Goal: Task Accomplishment & Management: Use online tool/utility

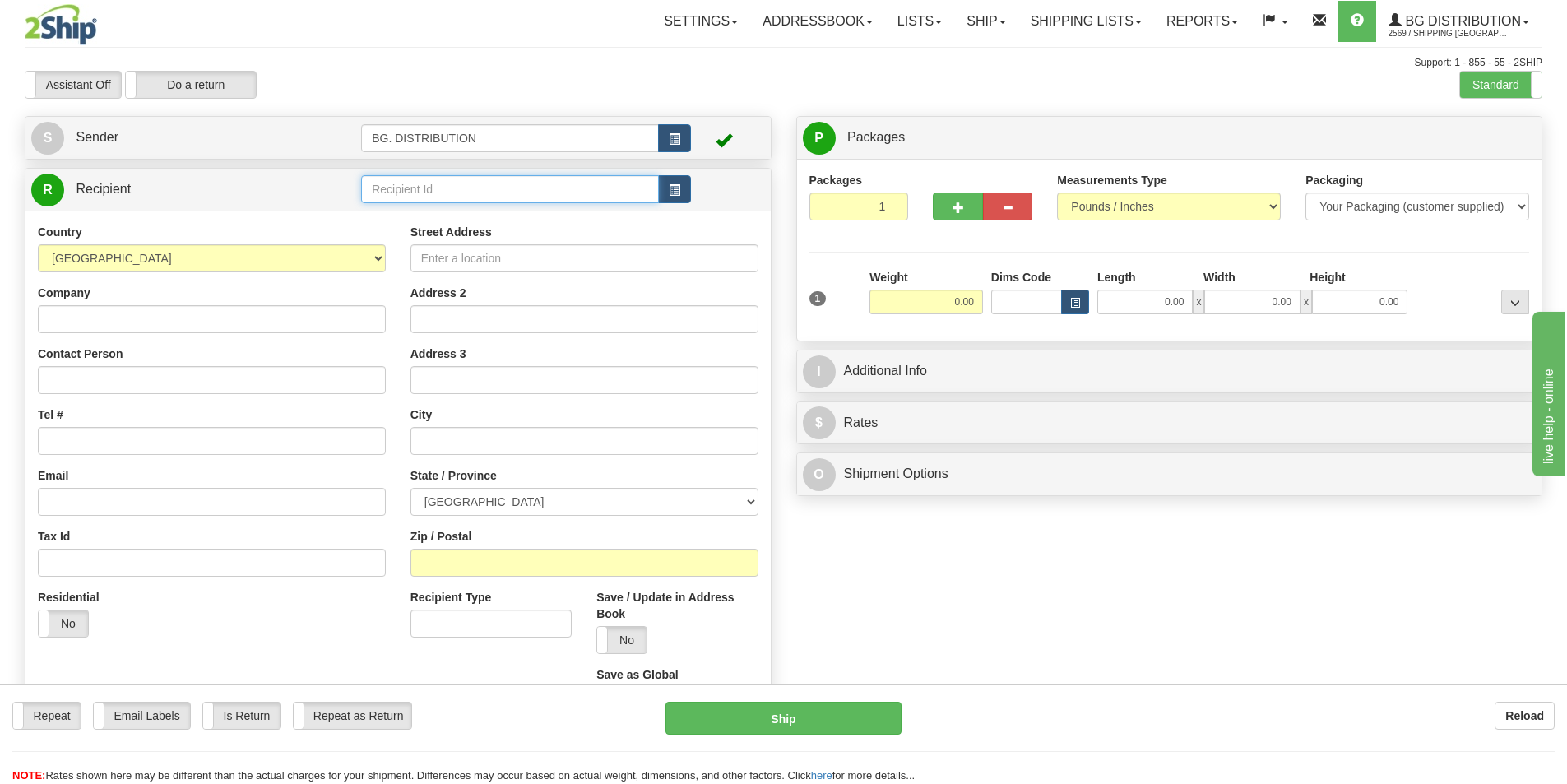
click at [377, 187] on input "text" at bounding box center [510, 189] width 298 height 28
type input "20165"
click button "Delete" at bounding box center [0, 0] width 0 height 0
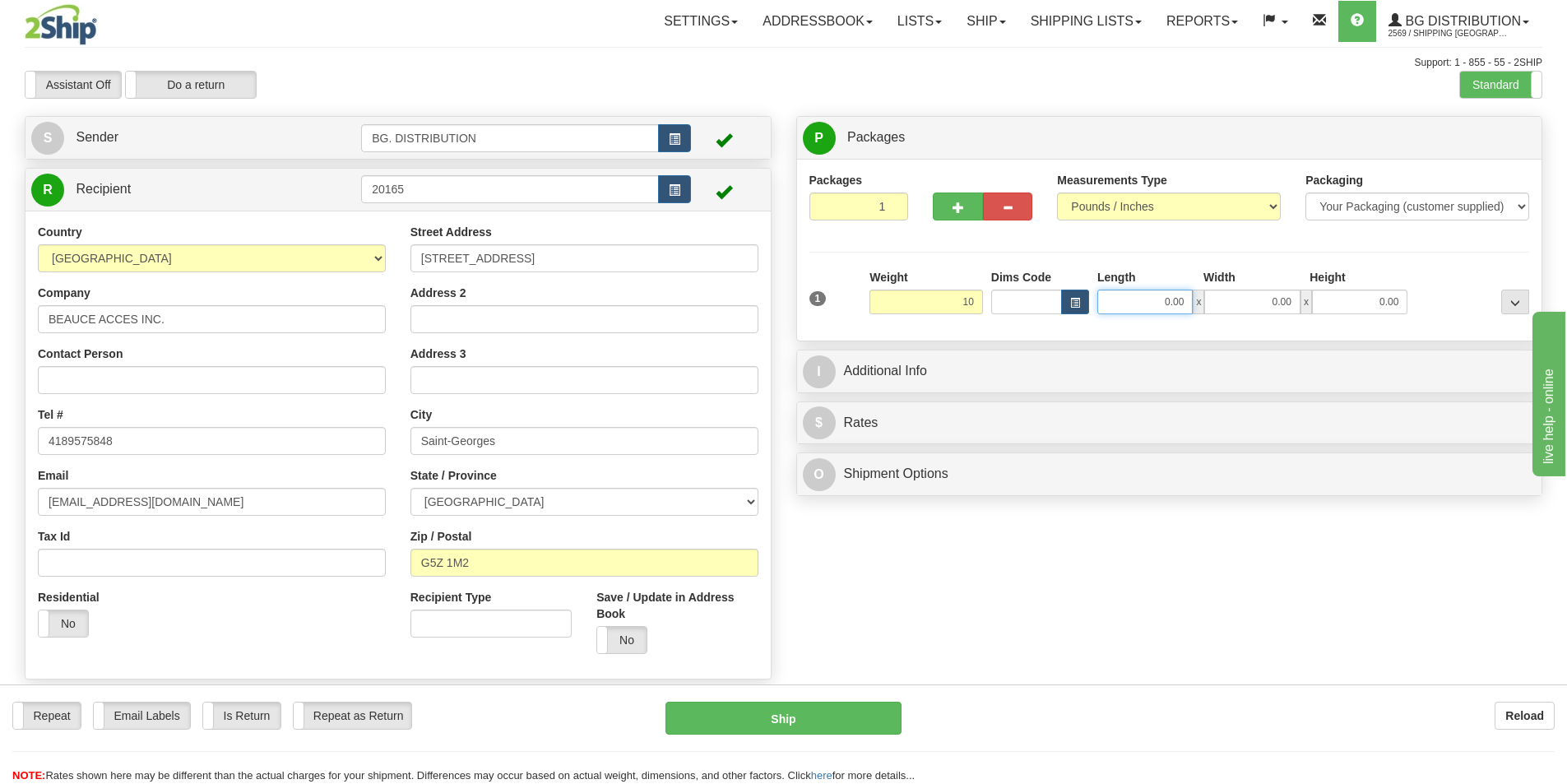
type input "10.00"
click at [1171, 294] on input "0.00" at bounding box center [1145, 301] width 95 height 25
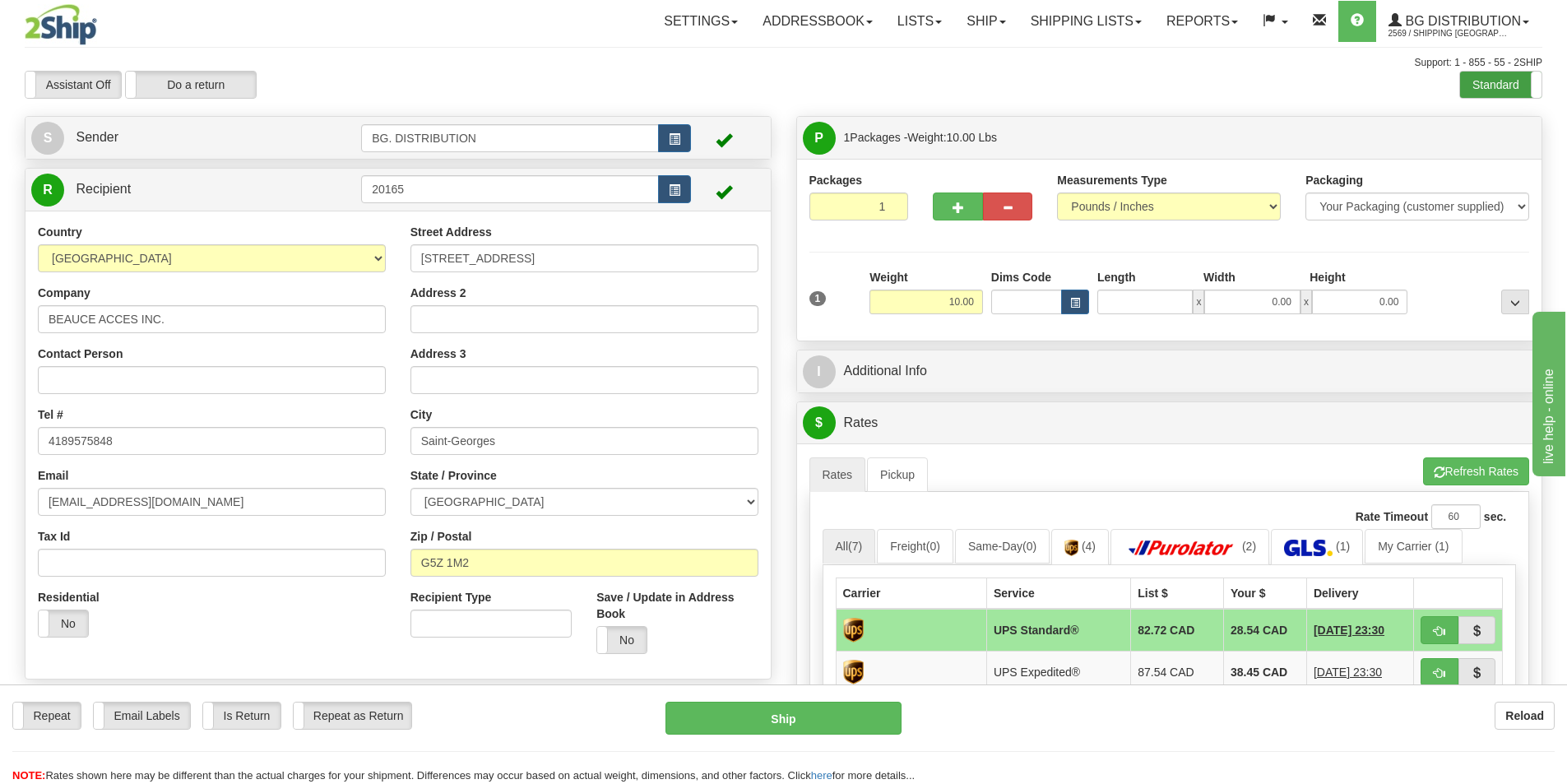
type input "0.00"
click at [1481, 84] on label "Standard" at bounding box center [1500, 85] width 81 height 27
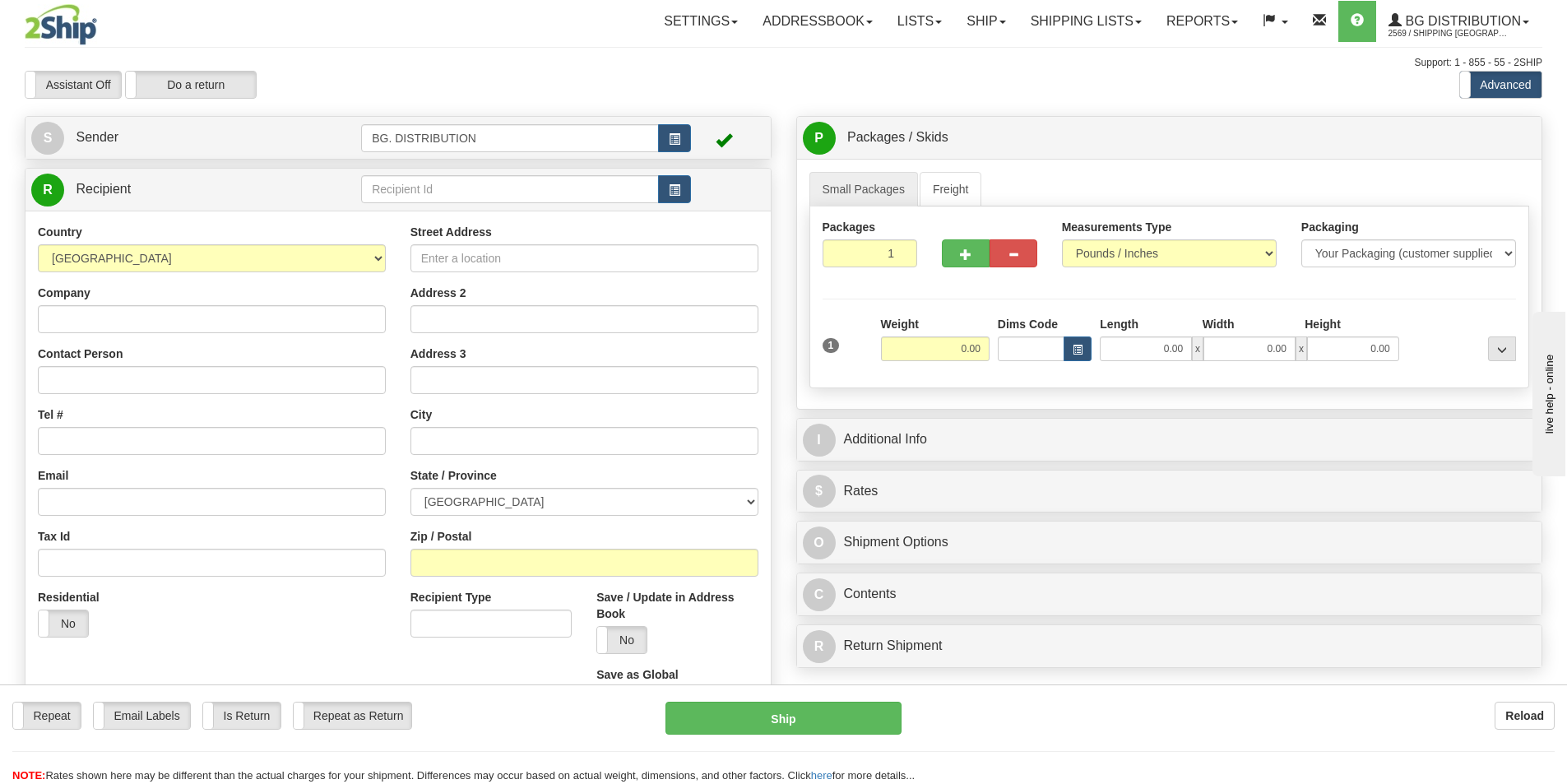
click at [1493, 88] on label "Advanced" at bounding box center [1500, 85] width 81 height 27
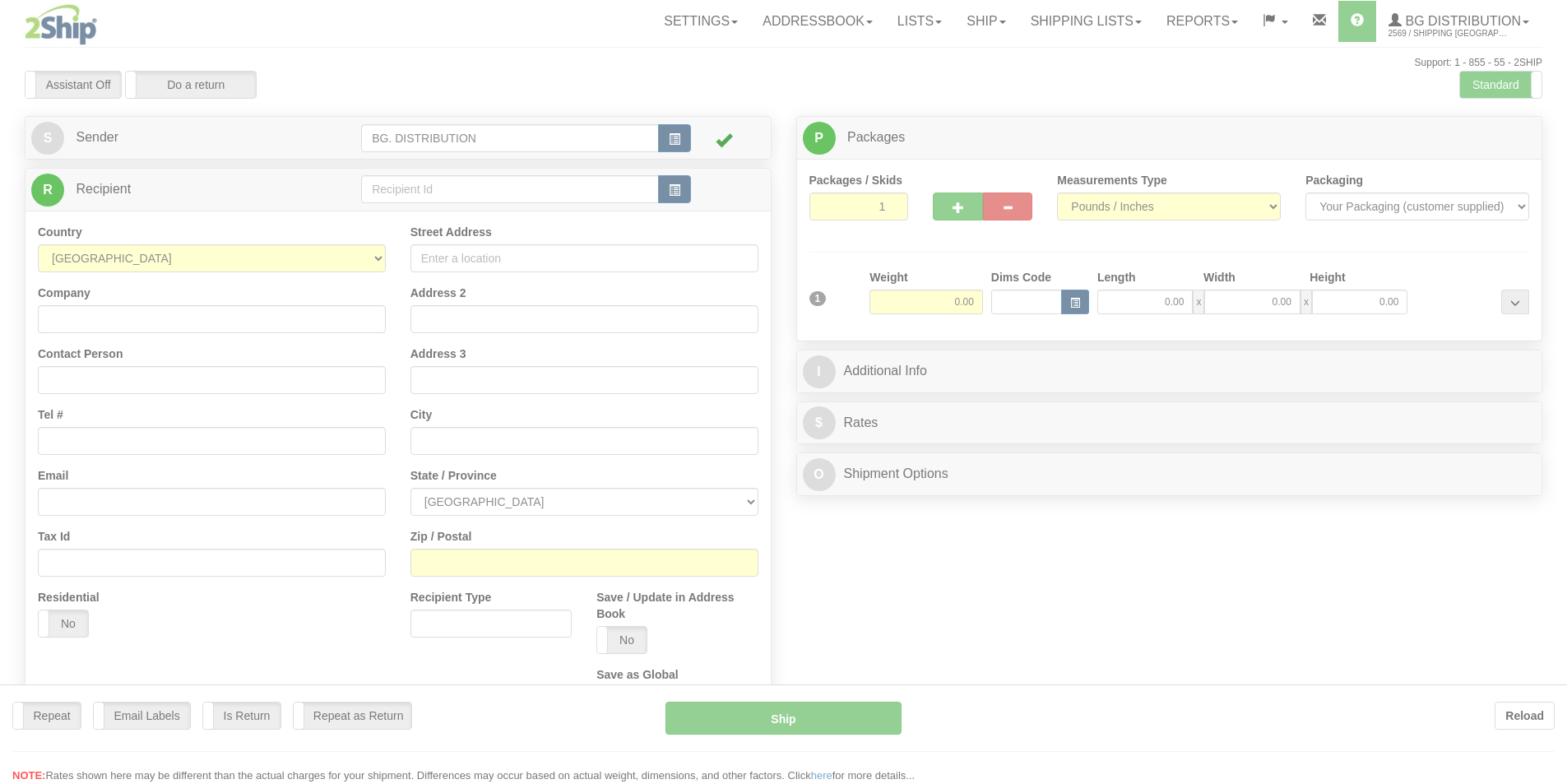
click at [439, 183] on div at bounding box center [784, 392] width 1567 height 784
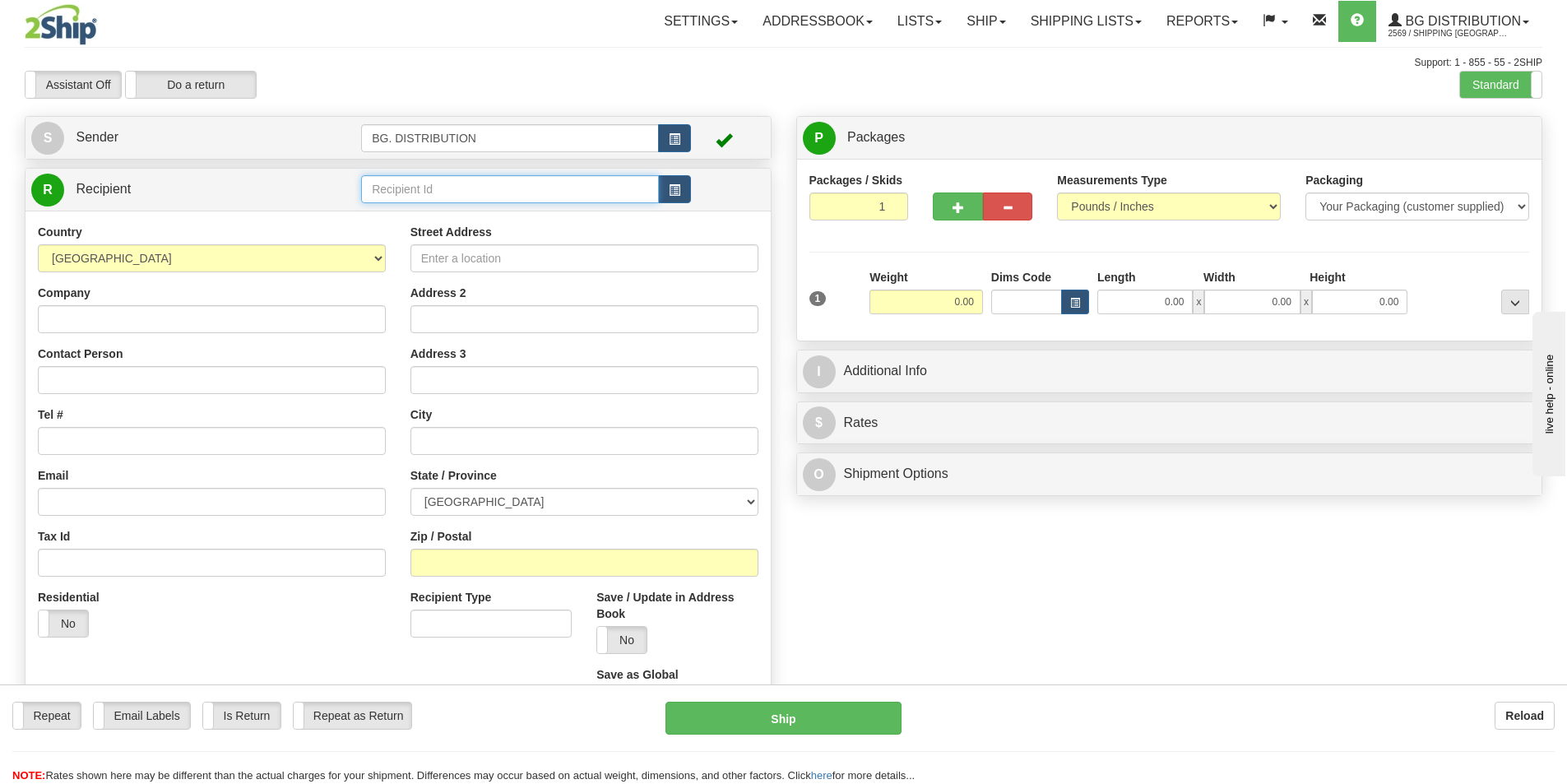
click at [439, 183] on input "text" at bounding box center [510, 189] width 298 height 28
type input "20165"
click button "Delete" at bounding box center [0, 0] width 0 height 0
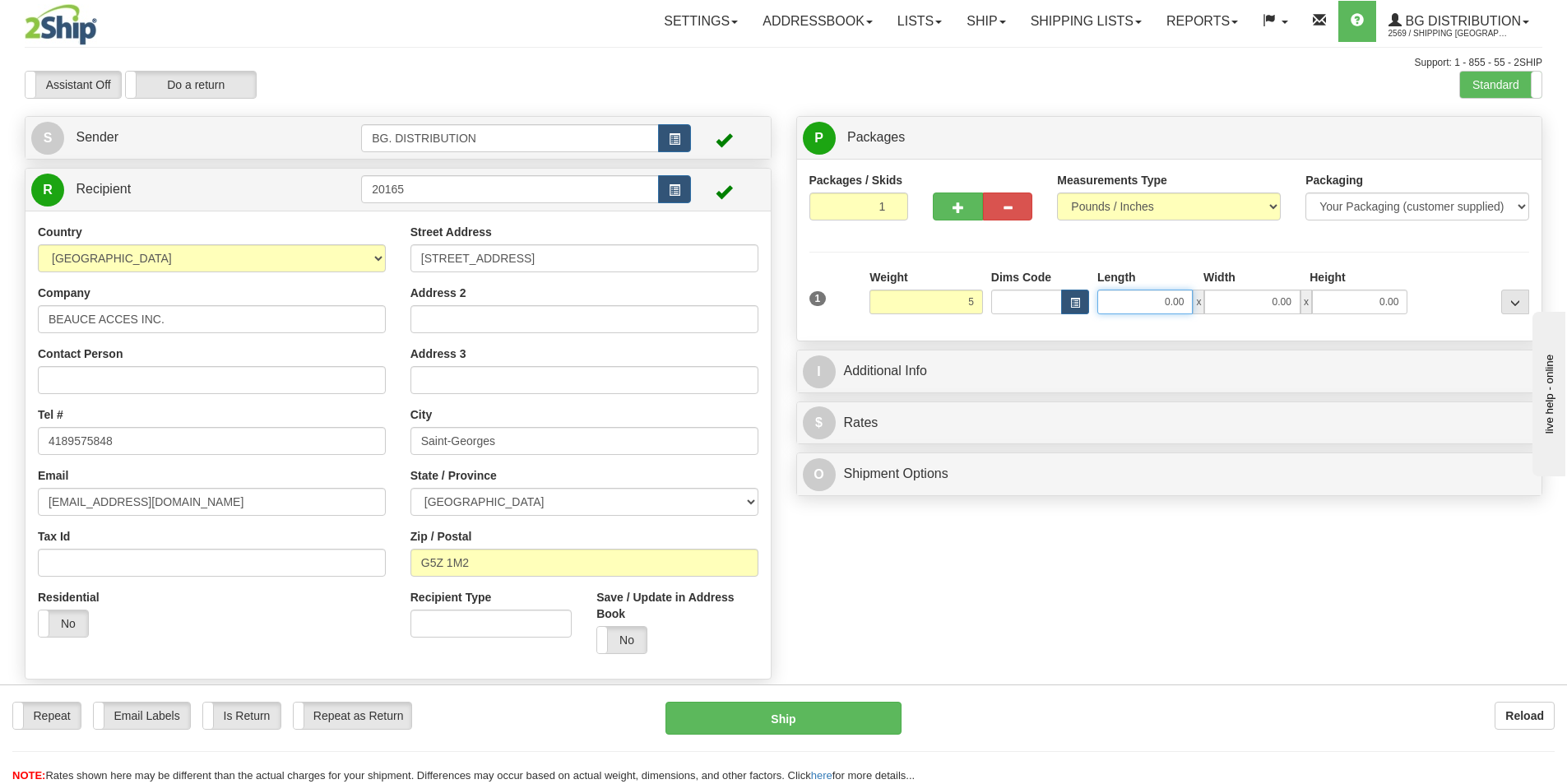
type input "5.00"
click at [1165, 310] on input "0.00" at bounding box center [1145, 301] width 95 height 25
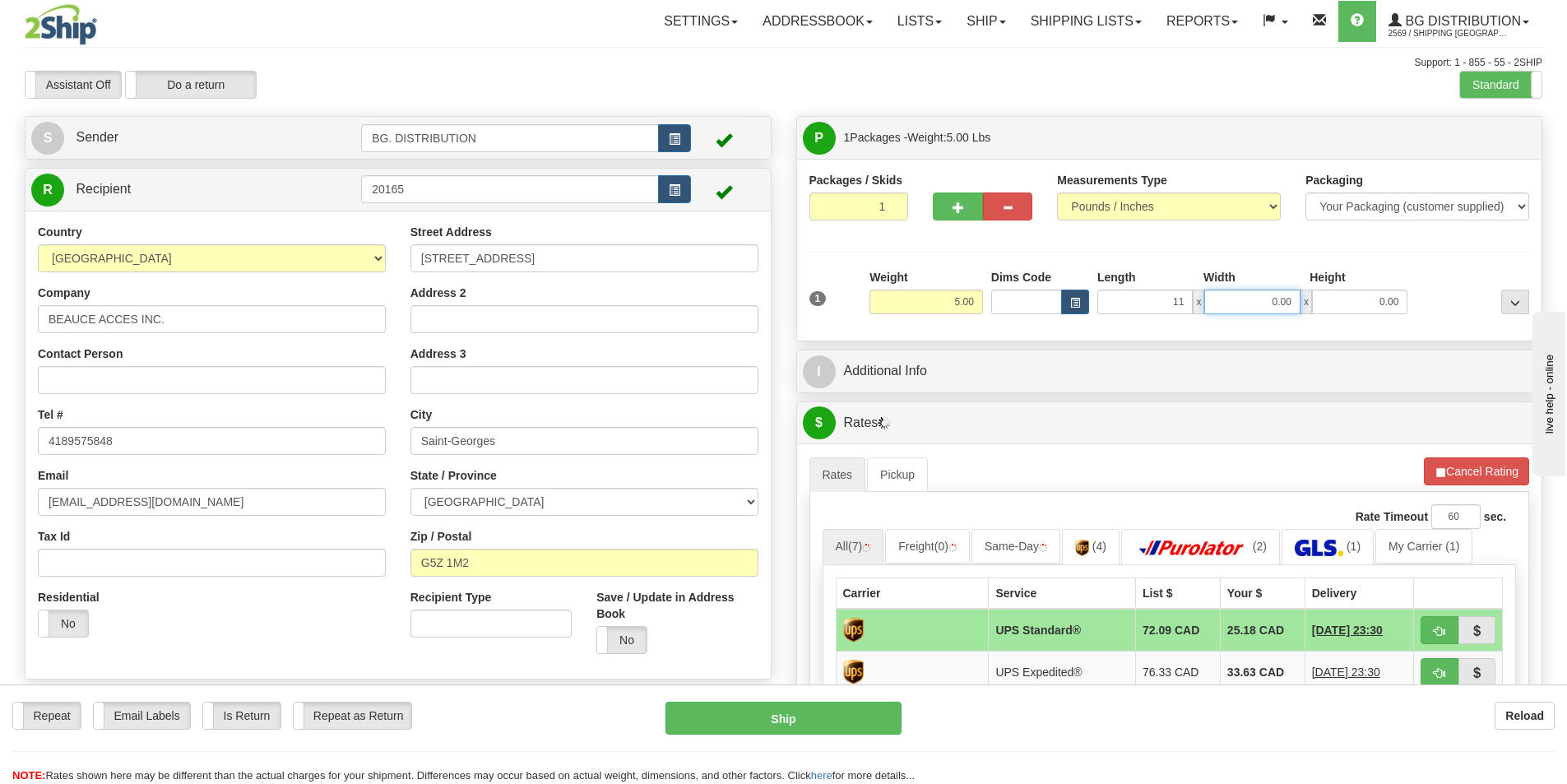
type input "11.00"
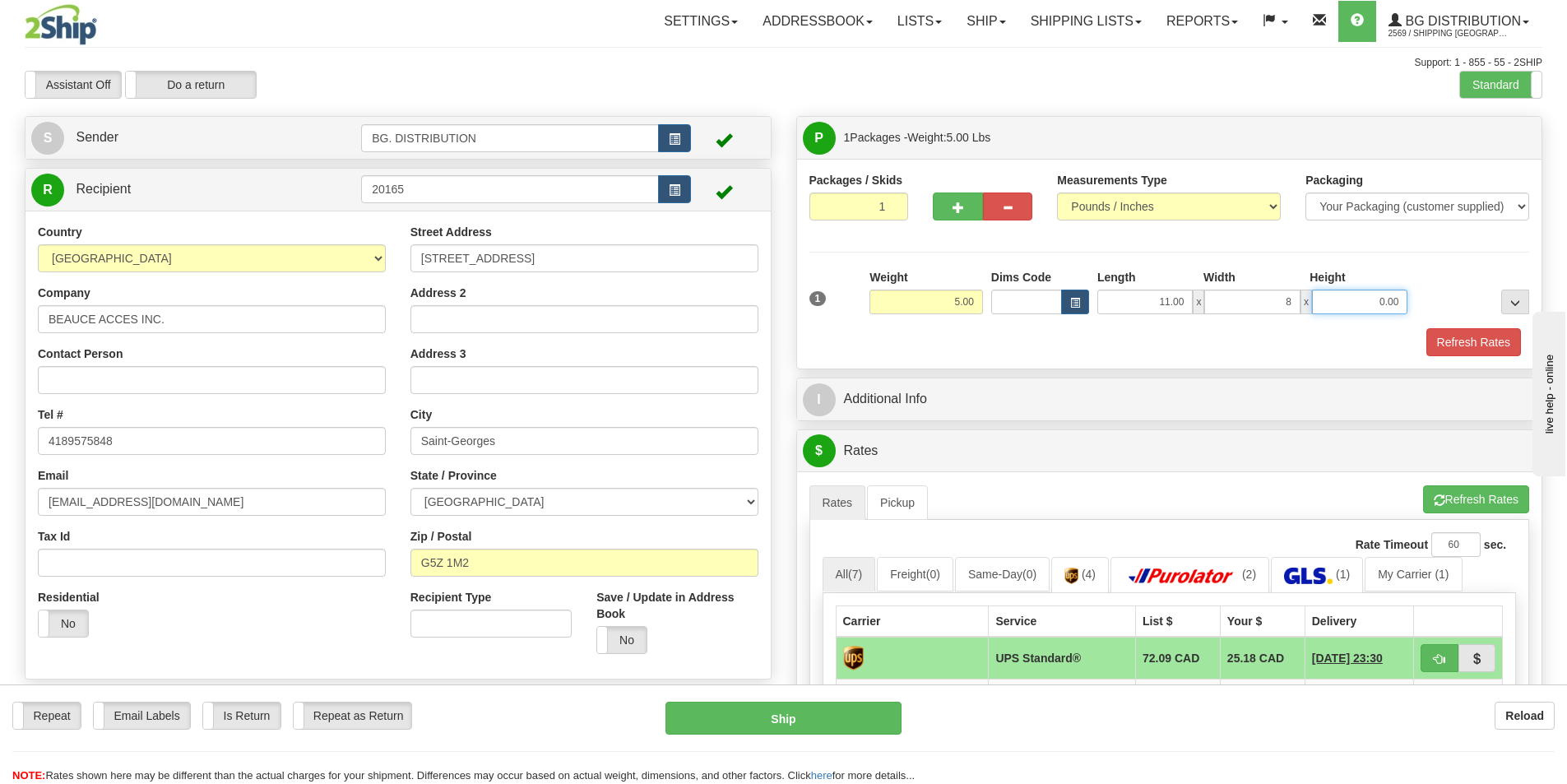
type input "8.00"
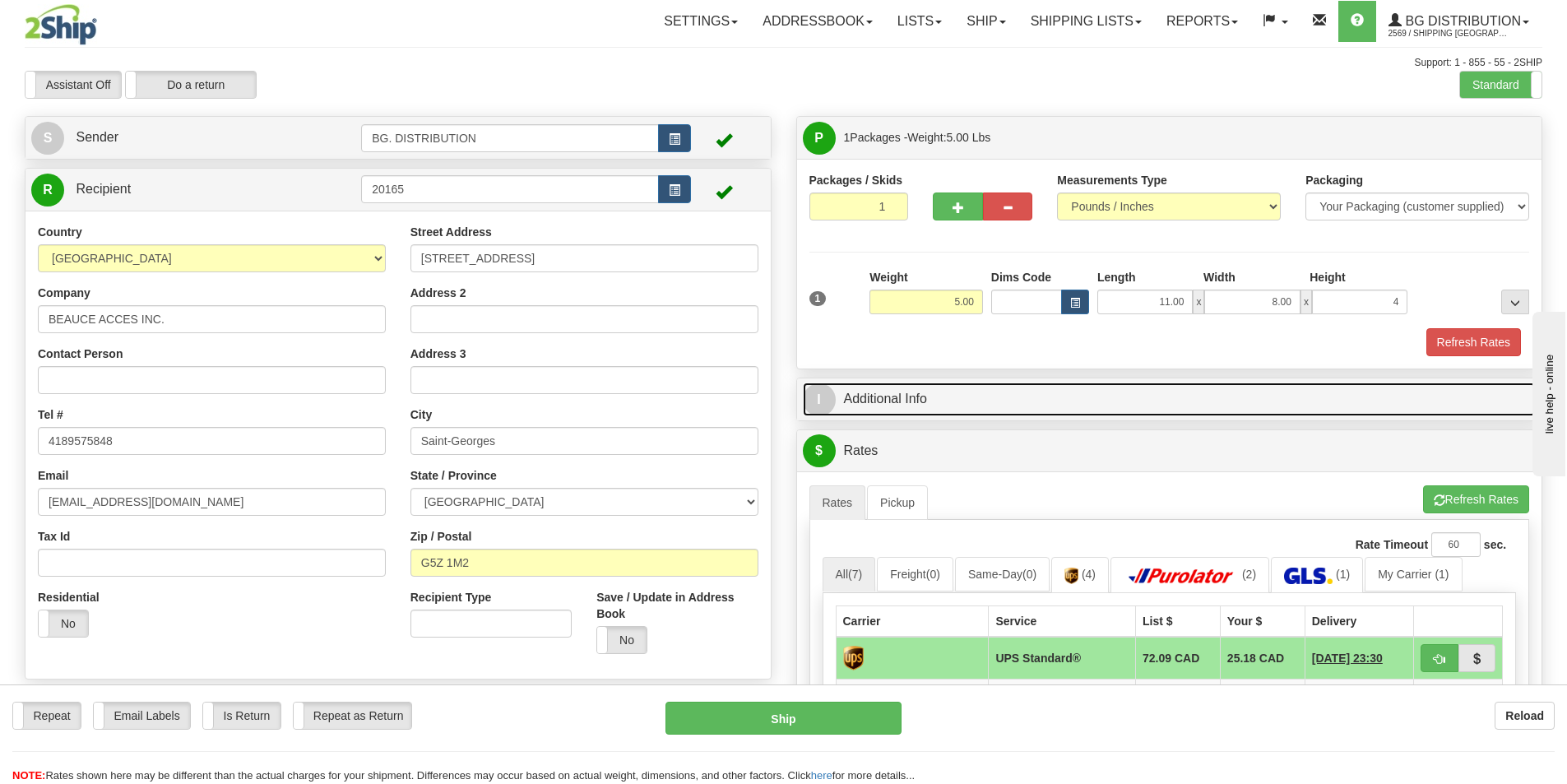
type input "4.00"
click at [1038, 405] on link "I Additional Info" at bounding box center [1170, 399] width 734 height 33
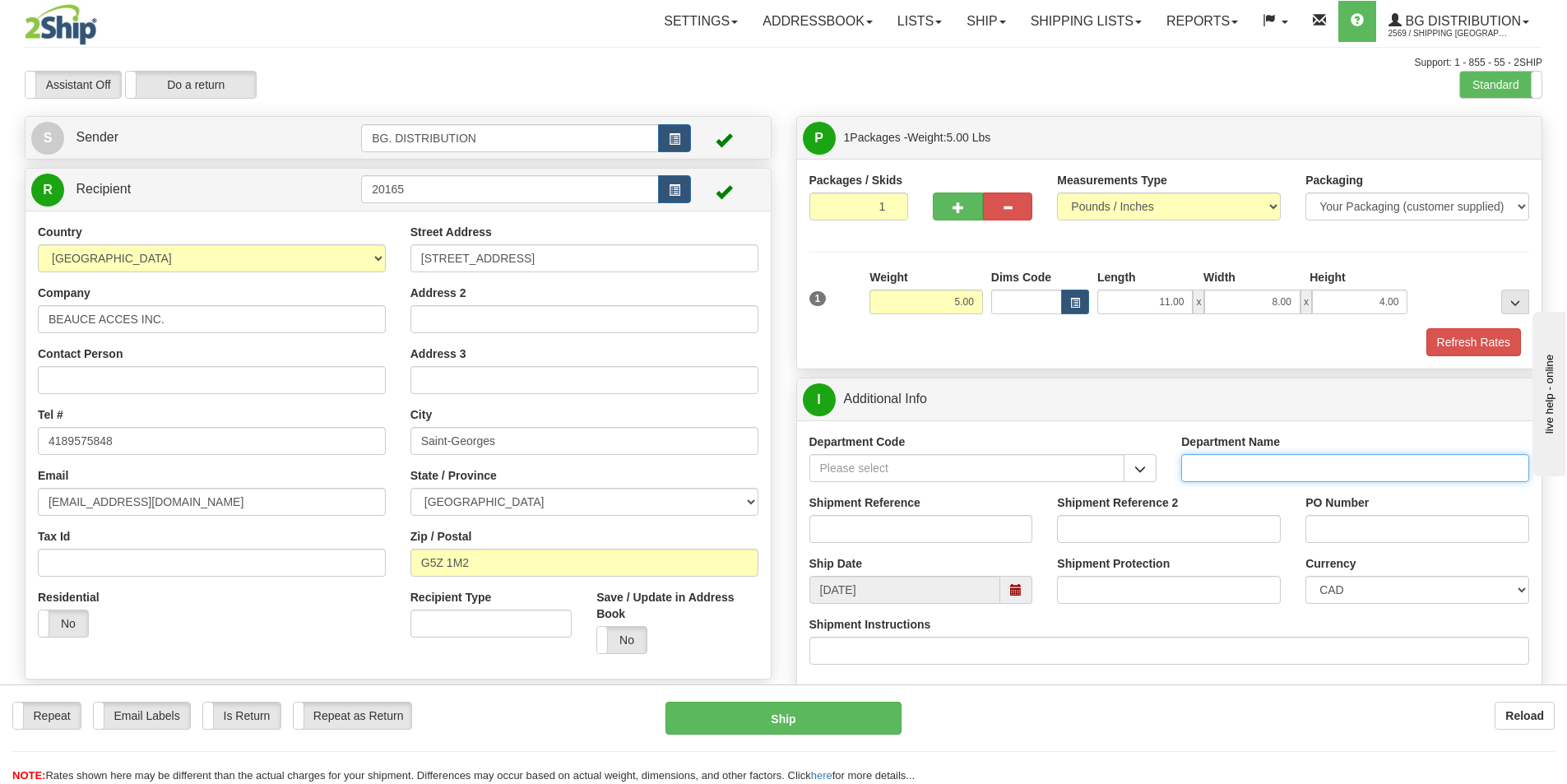
click at [1265, 466] on input "Department Name" at bounding box center [1355, 467] width 348 height 28
type input "."
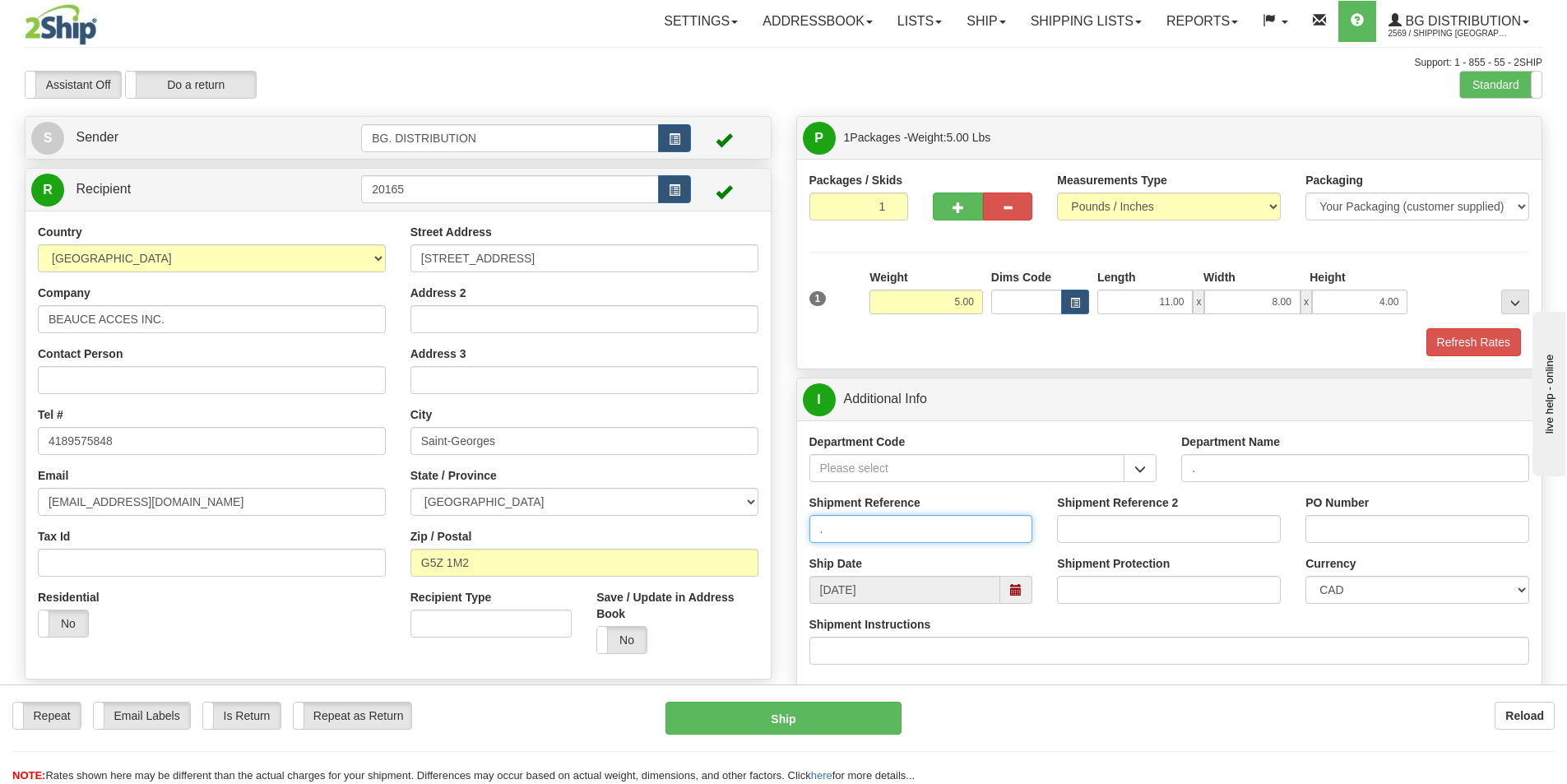
type input "."
type input ".."
type input "."
drag, startPoint x: 1064, startPoint y: 760, endPoint x: 1069, endPoint y: 731, distance: 29.4
click at [1064, 760] on div "Repeat Repeat Email Labels Email Labels Edit Is Return Is Return Repeat as Retu…" at bounding box center [784, 743] width 1567 height 82
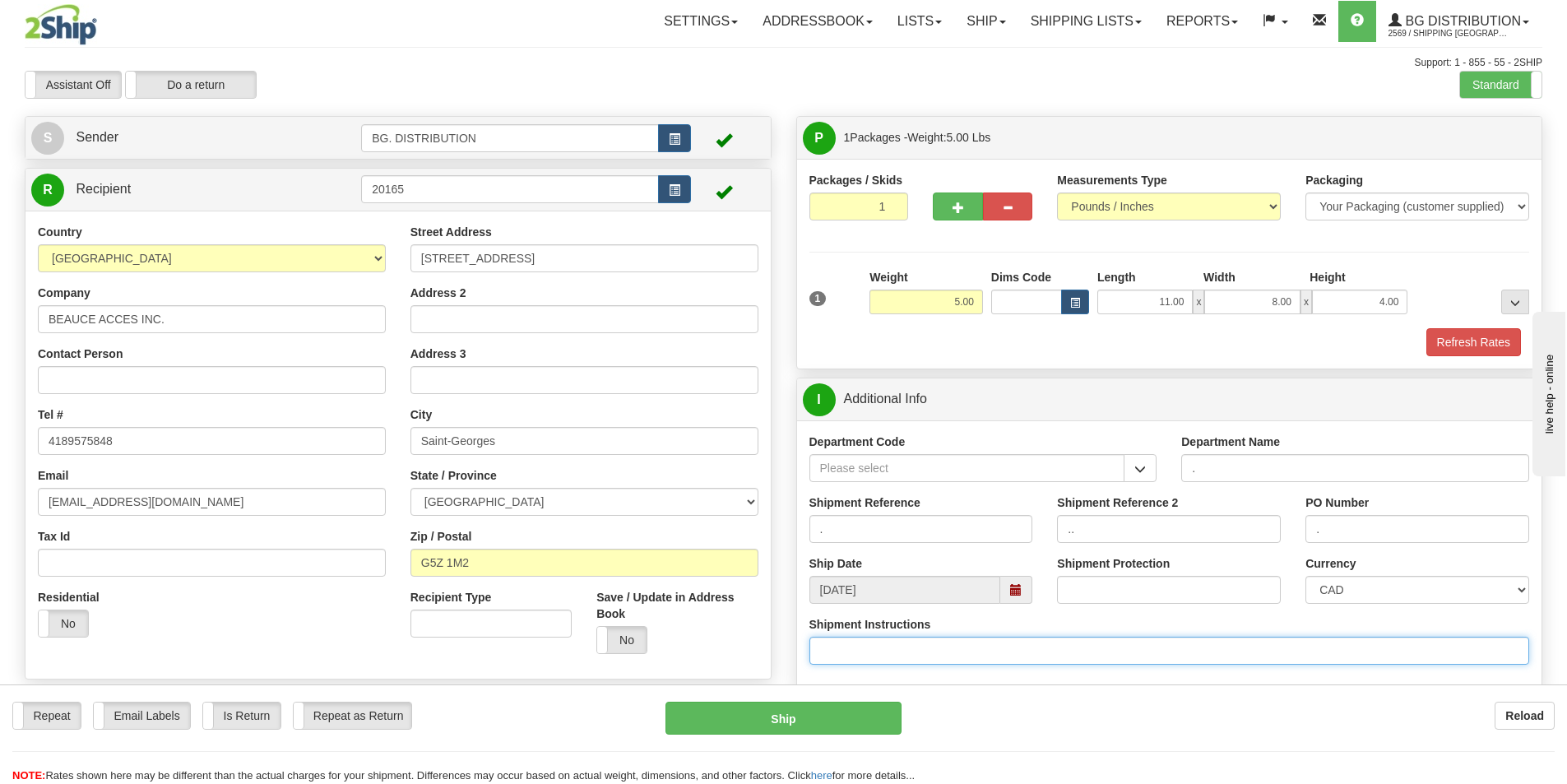
click at [1046, 650] on input "Shipment Instructions" at bounding box center [1170, 650] width 721 height 28
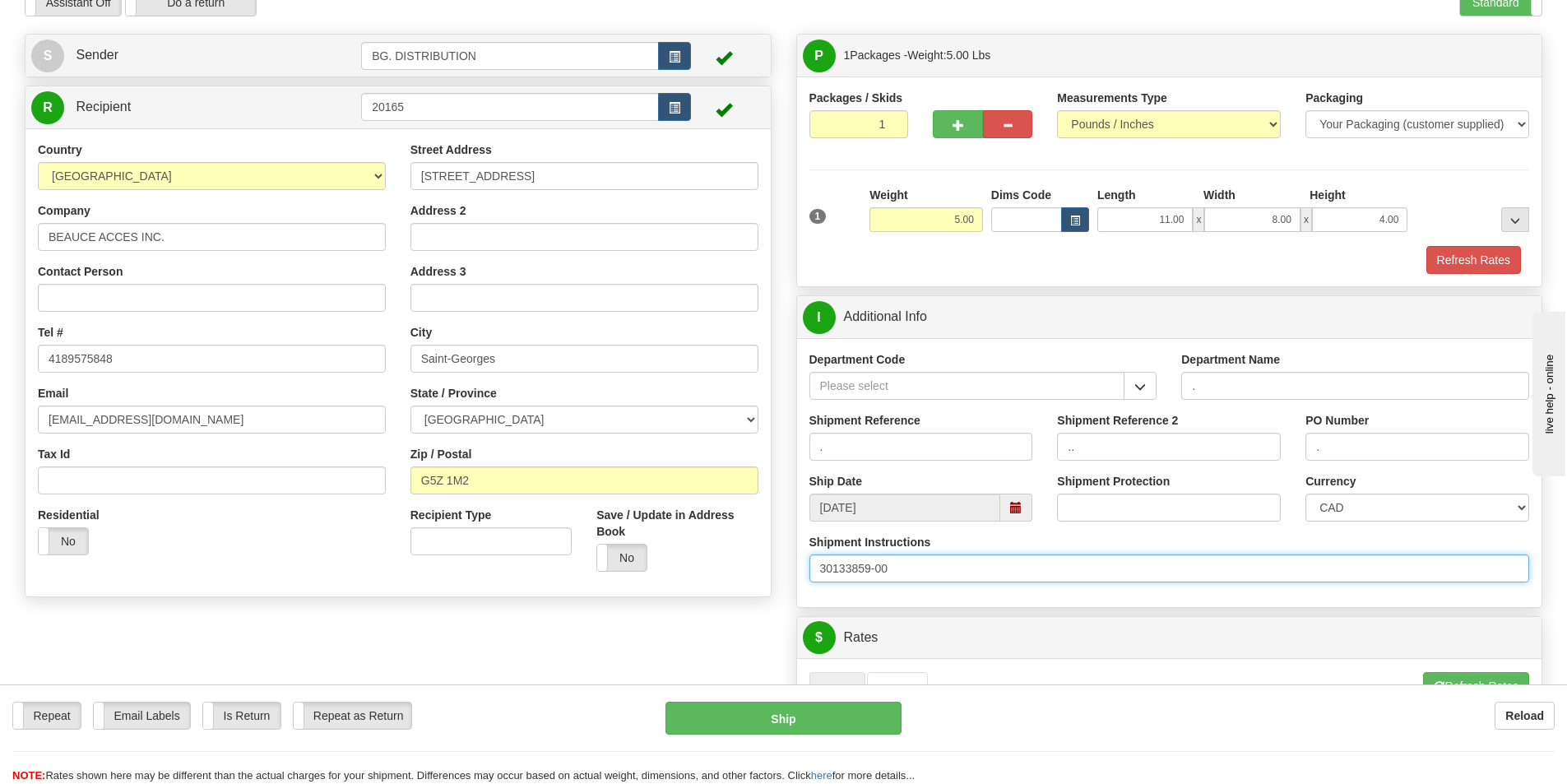
scroll to position [329, 0]
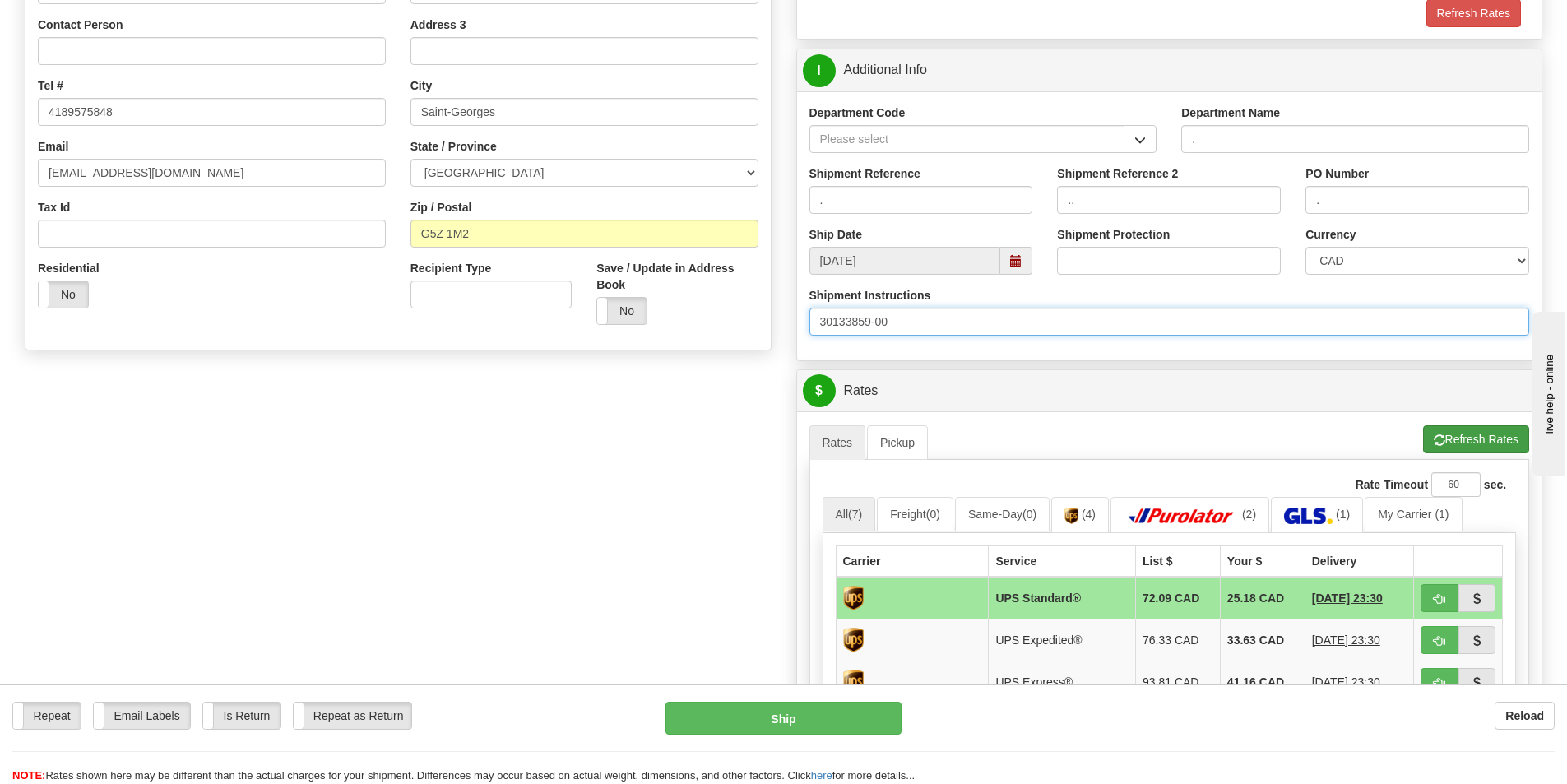
type input "30133859-00"
click at [1472, 430] on button "Refresh Rates" at bounding box center [1476, 439] width 106 height 28
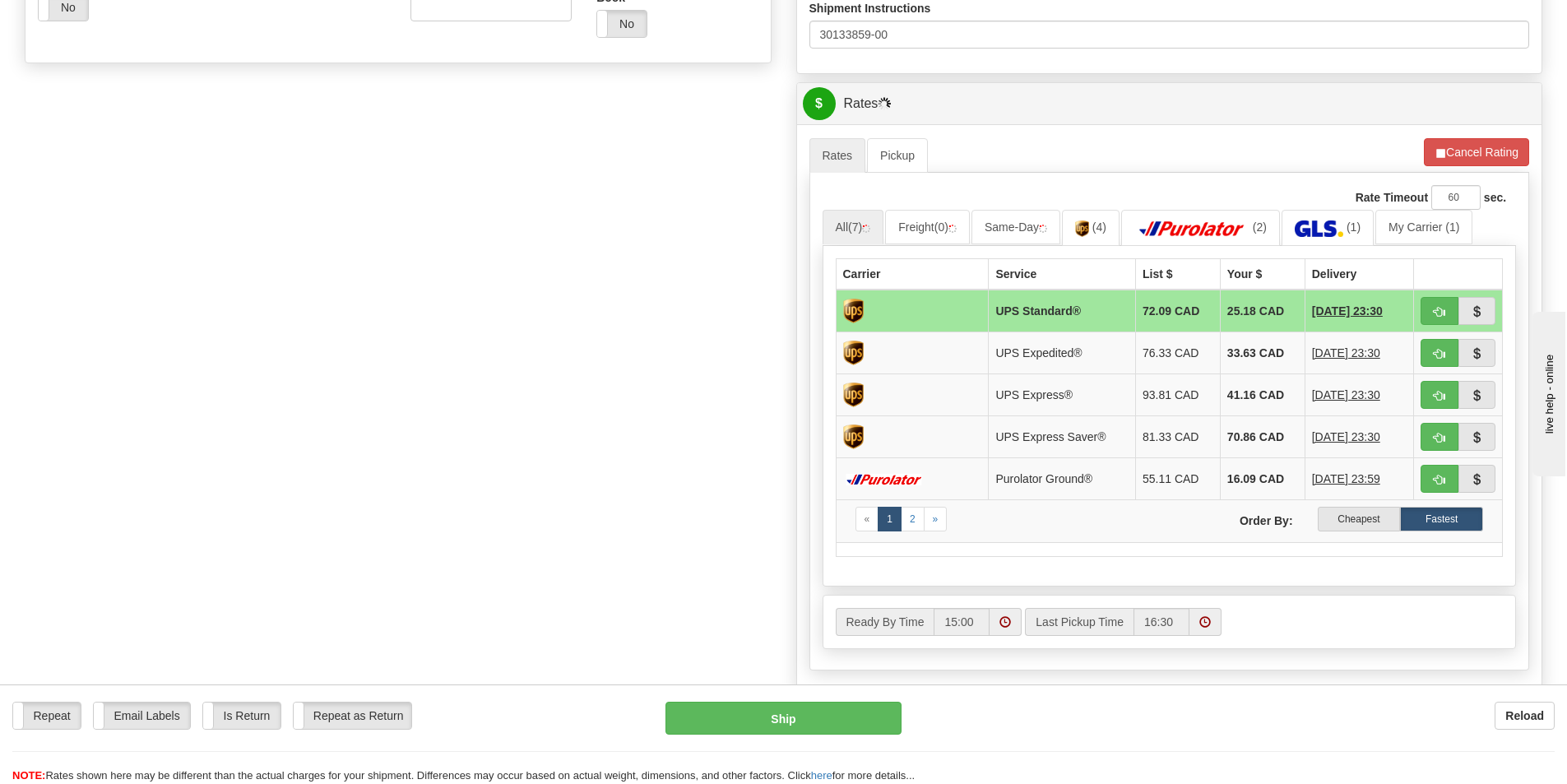
scroll to position [658, 0]
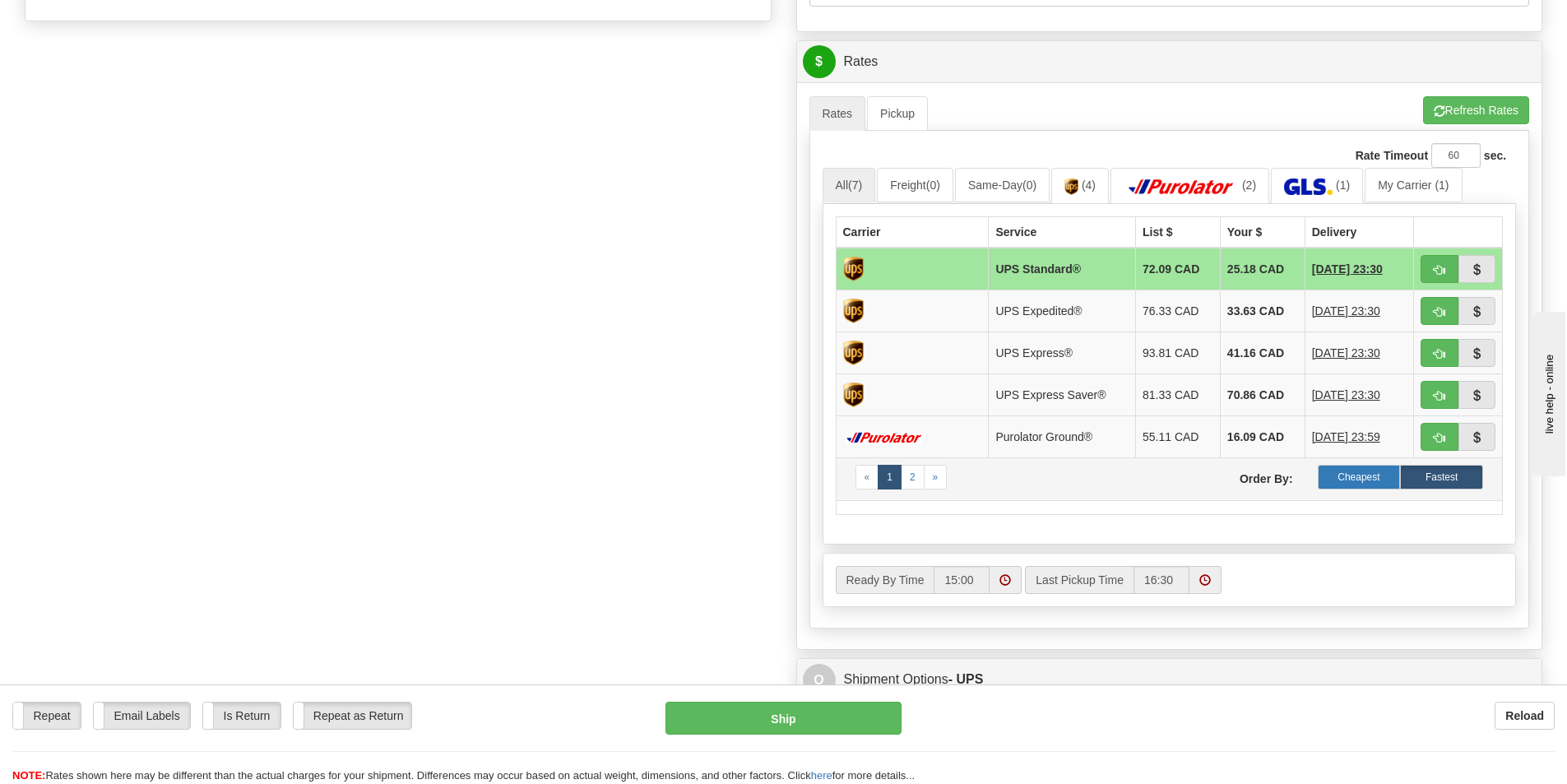
click at [1374, 474] on label "Cheapest" at bounding box center [1359, 477] width 83 height 25
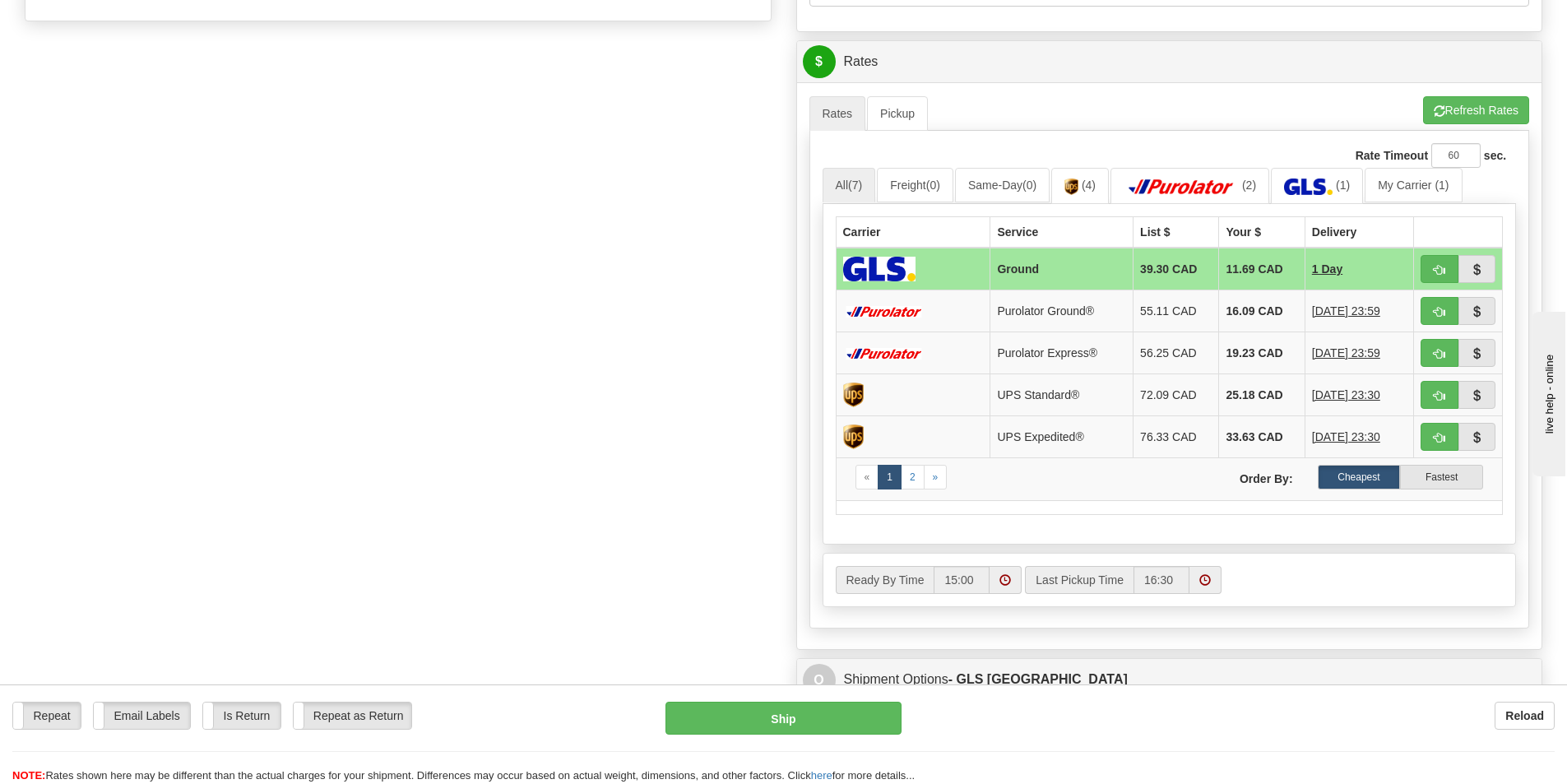
click at [649, 437] on div "Create a label for the return Create Pickup Without Label S" at bounding box center [783, 83] width 1542 height 1250
click at [1443, 262] on button "button" at bounding box center [1439, 269] width 38 height 28
type input "1"
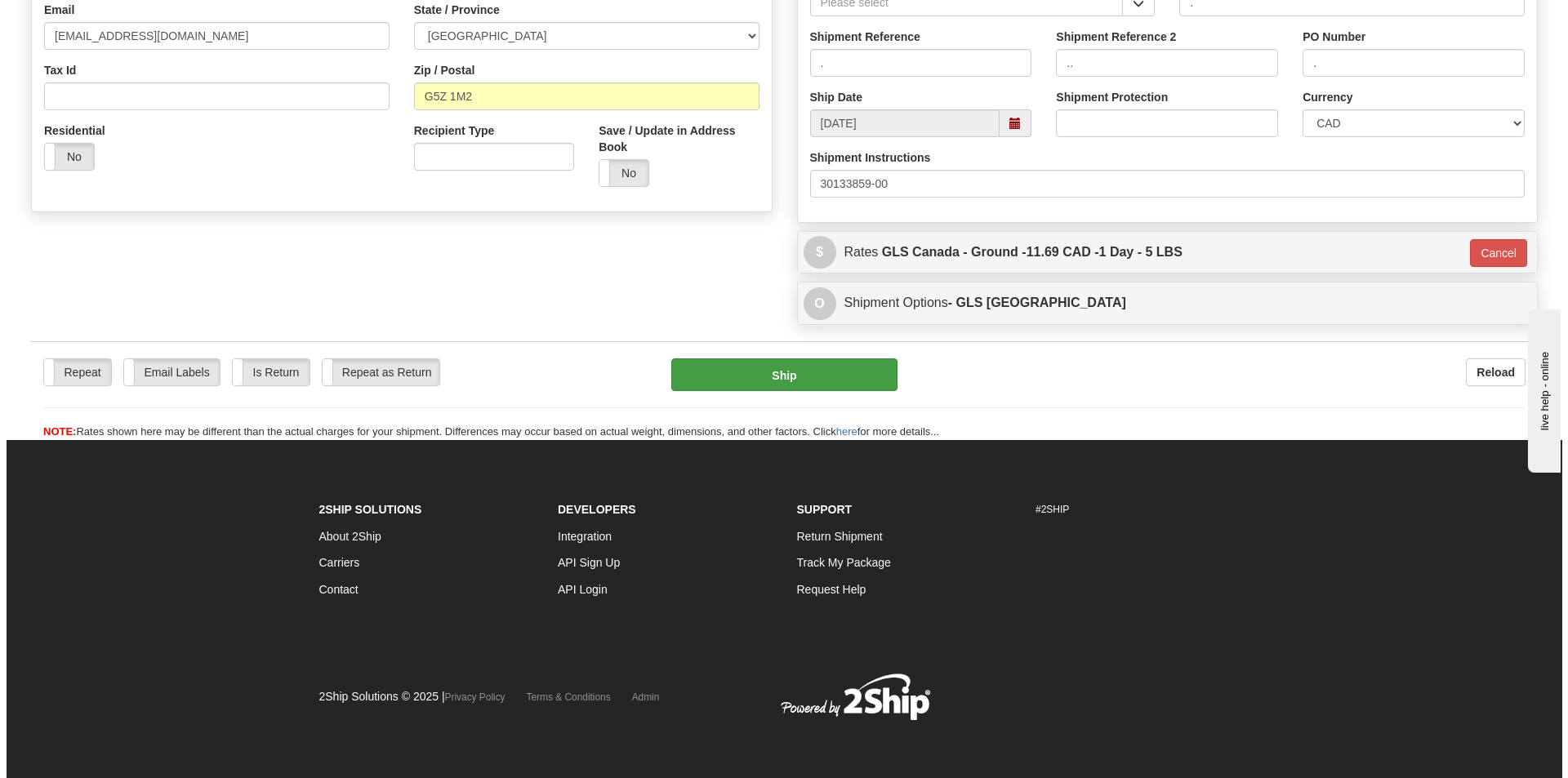
scroll to position [463, 0]
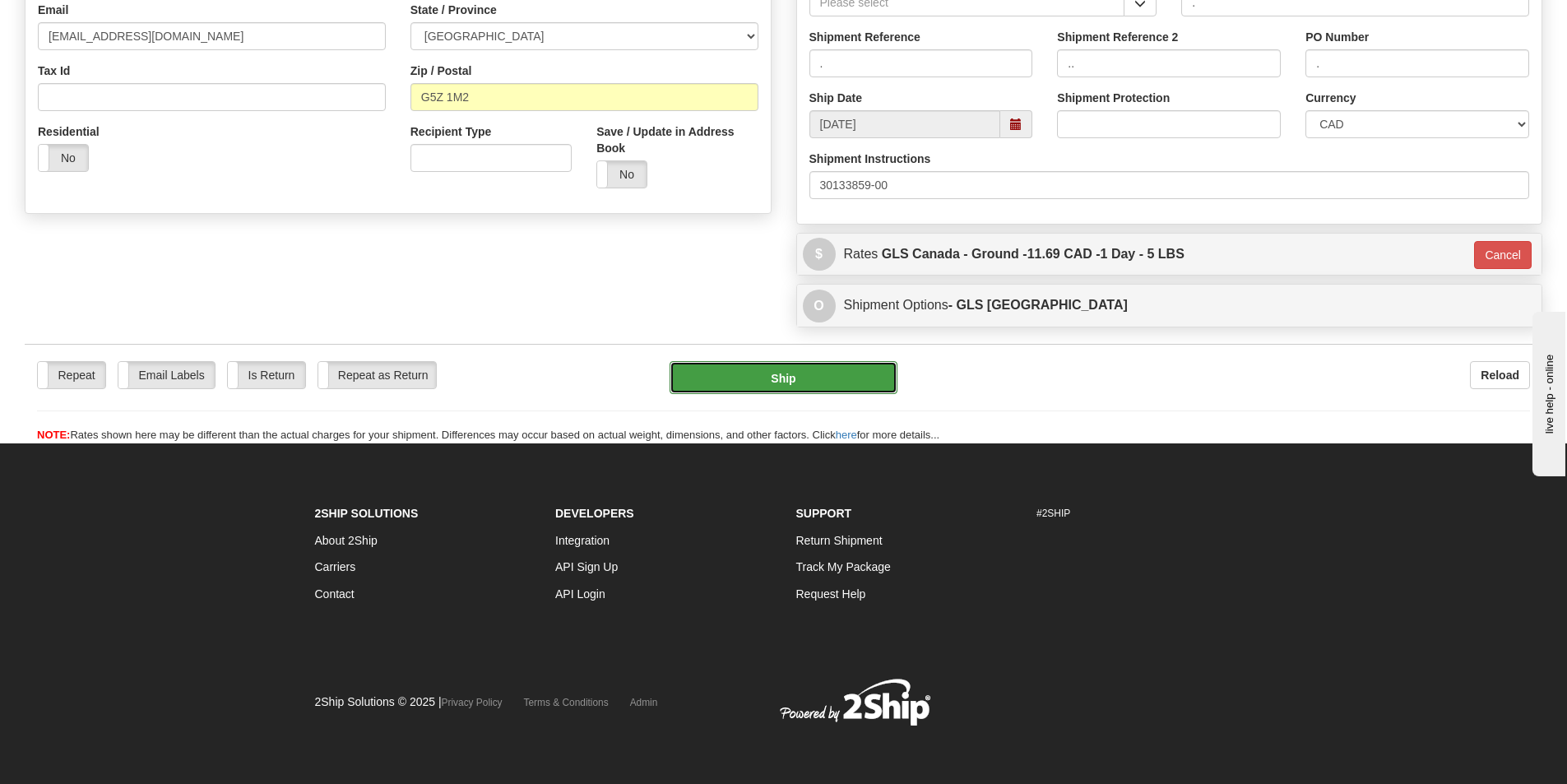
click at [779, 379] on button "Ship" at bounding box center [784, 377] width 228 height 33
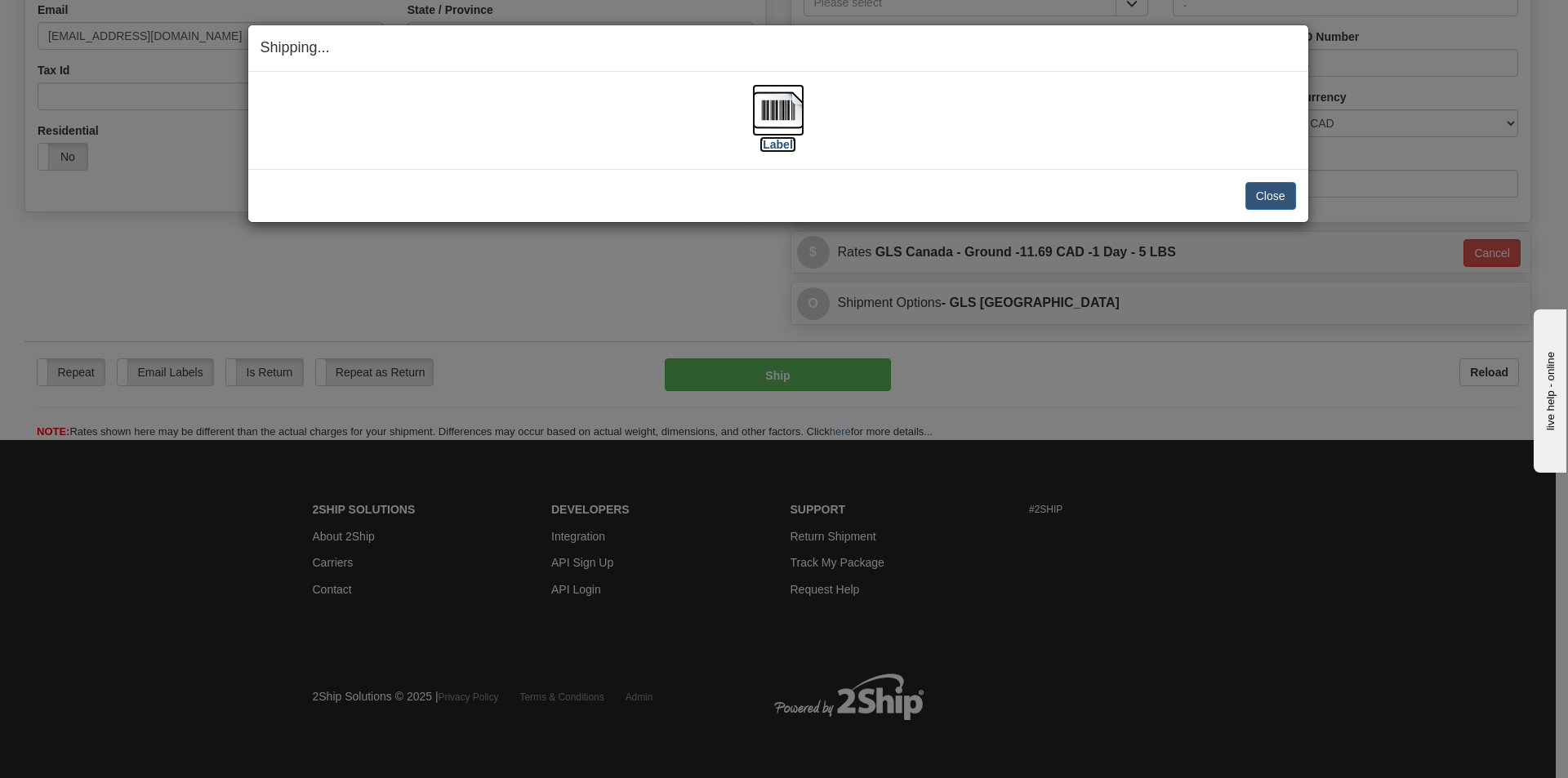
click at [784, 127] on img at bounding box center [778, 110] width 52 height 52
click at [781, 117] on img at bounding box center [778, 110] width 52 height 52
click at [1265, 184] on button "Close" at bounding box center [1271, 195] width 51 height 28
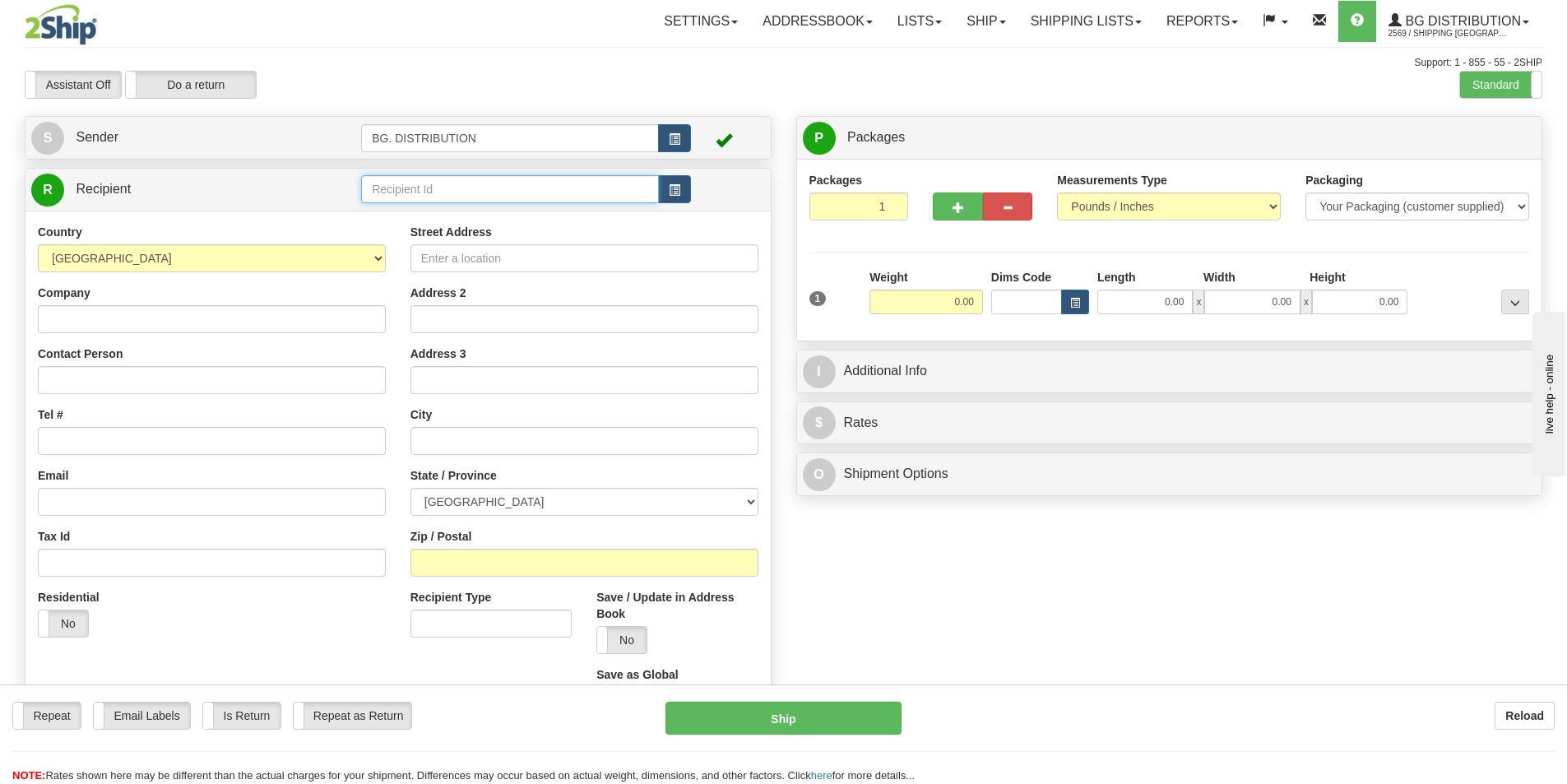
click at [424, 188] on input "text" at bounding box center [510, 189] width 298 height 28
click at [1493, 77] on label "Standard" at bounding box center [1500, 85] width 81 height 27
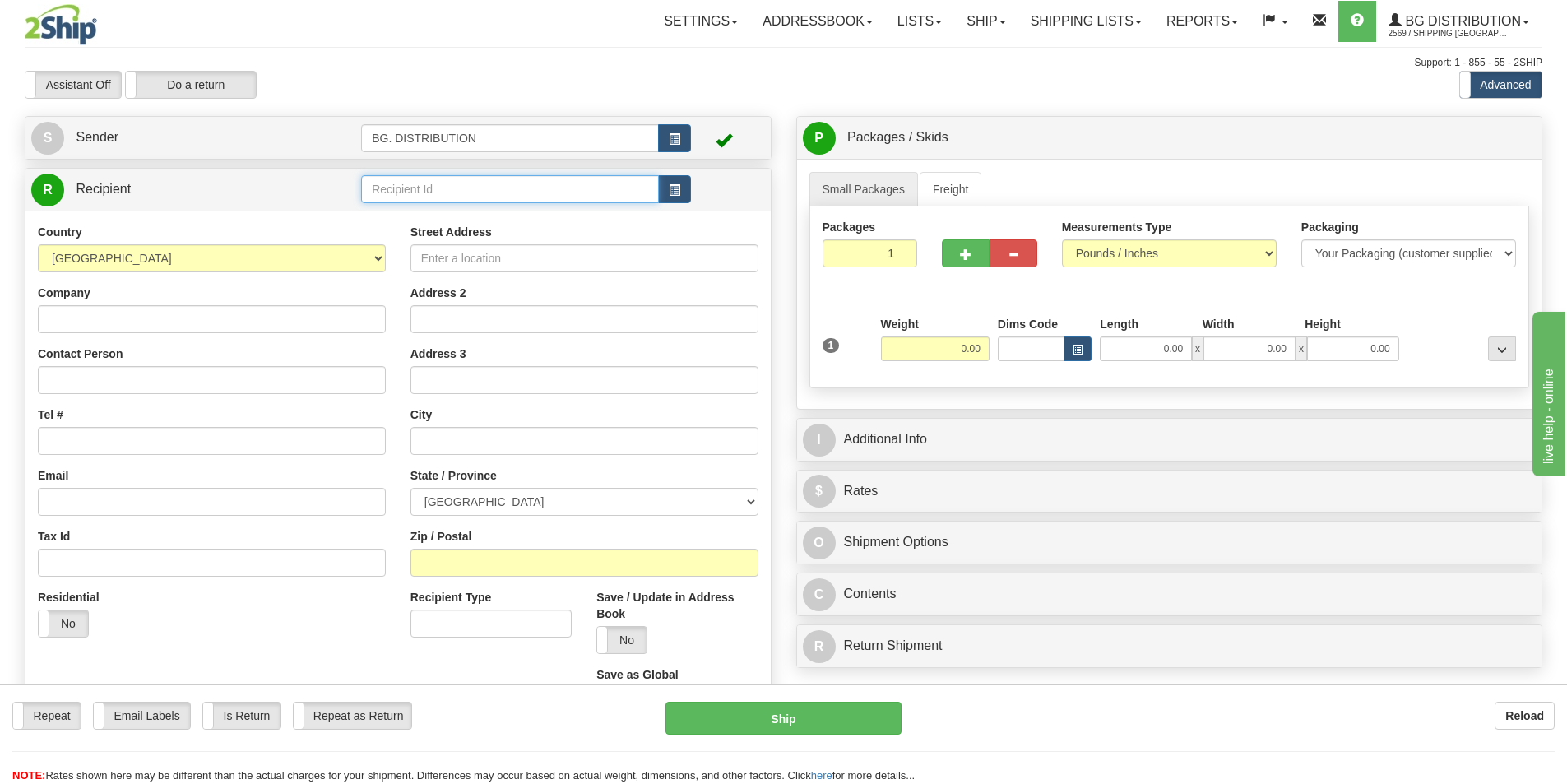
click at [446, 181] on input "text" at bounding box center [510, 189] width 298 height 28
click button "Delete" at bounding box center [0, 0] width 0 height 0
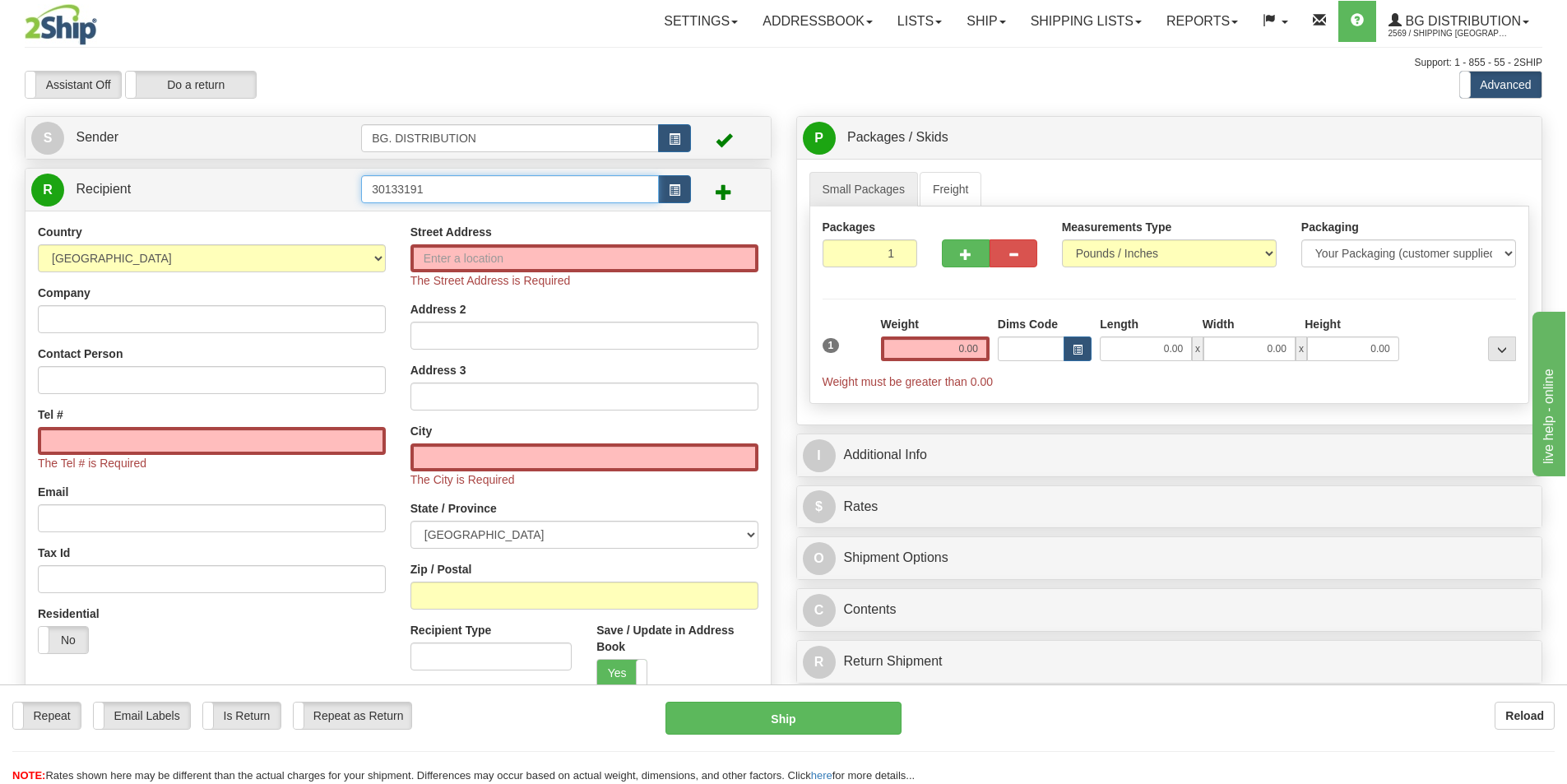
drag, startPoint x: 454, startPoint y: 191, endPoint x: 277, endPoint y: 171, distance: 178.1
click at [295, 173] on tr "R Recipient 30133191" at bounding box center [398, 189] width 734 height 33
type input "20222"
click button "Delete" at bounding box center [0, 0] width 0 height 0
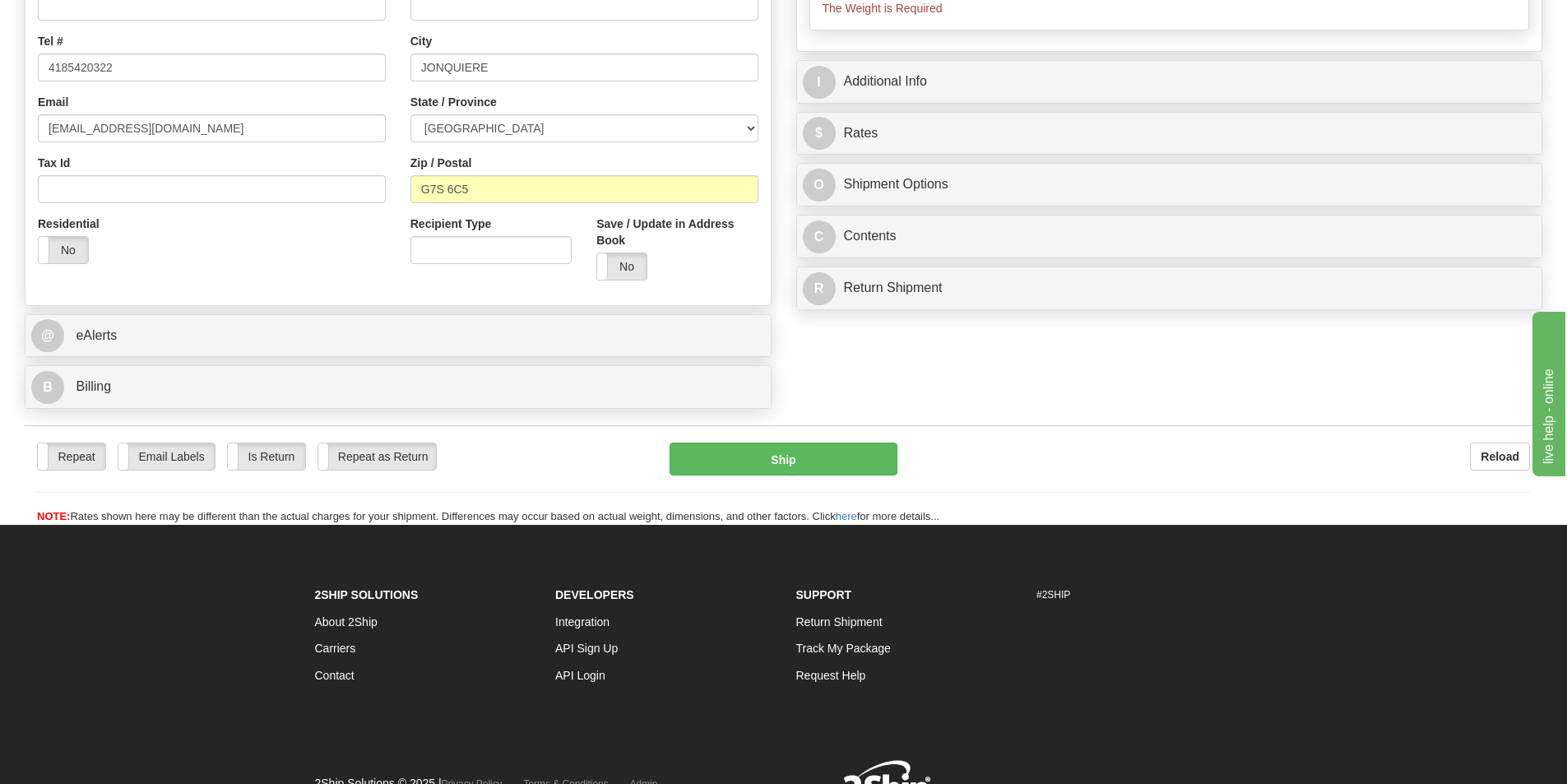
scroll to position [411, 0]
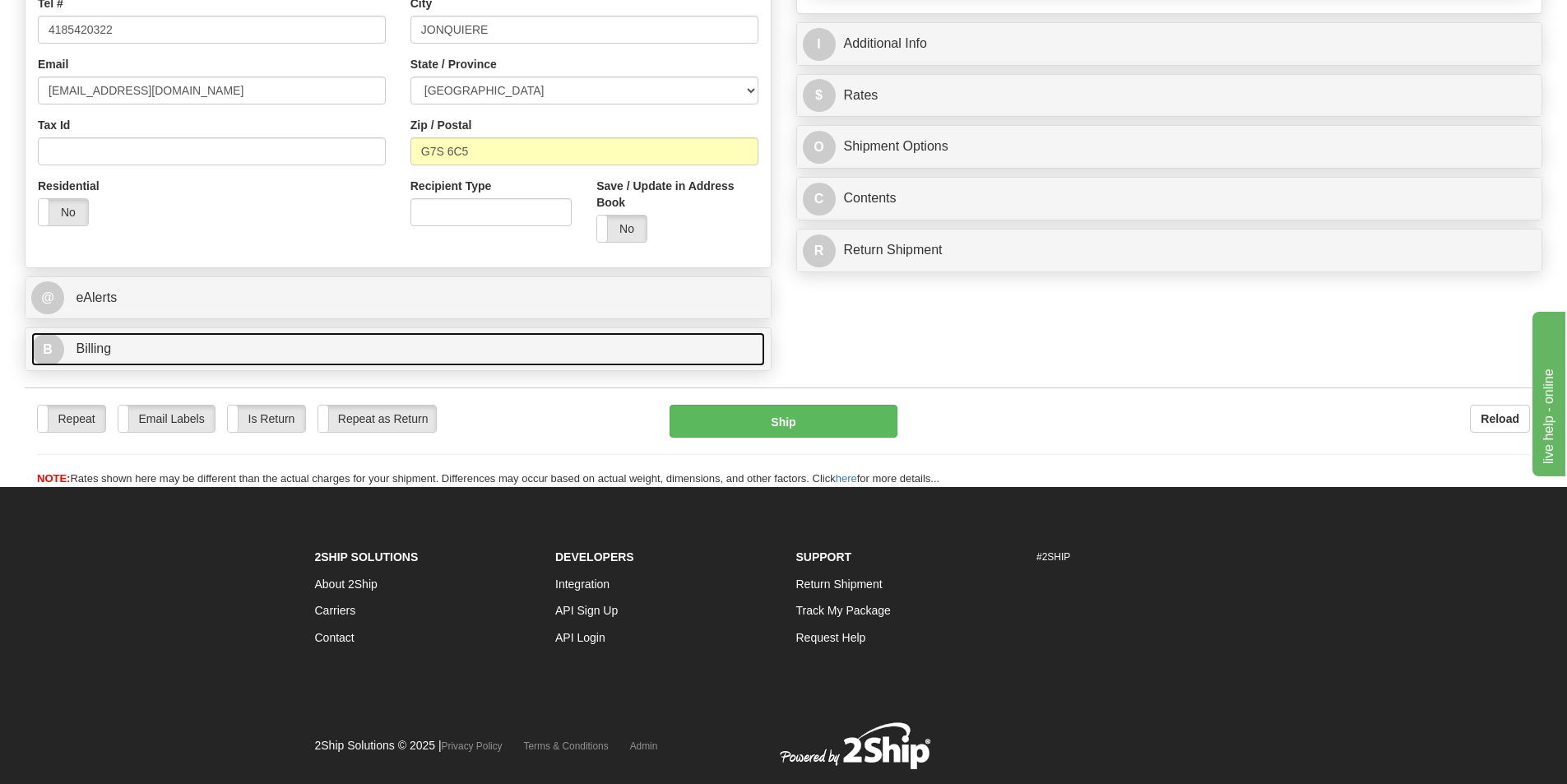
type input "0.00"
click at [300, 357] on link "B Billing" at bounding box center [398, 348] width 734 height 33
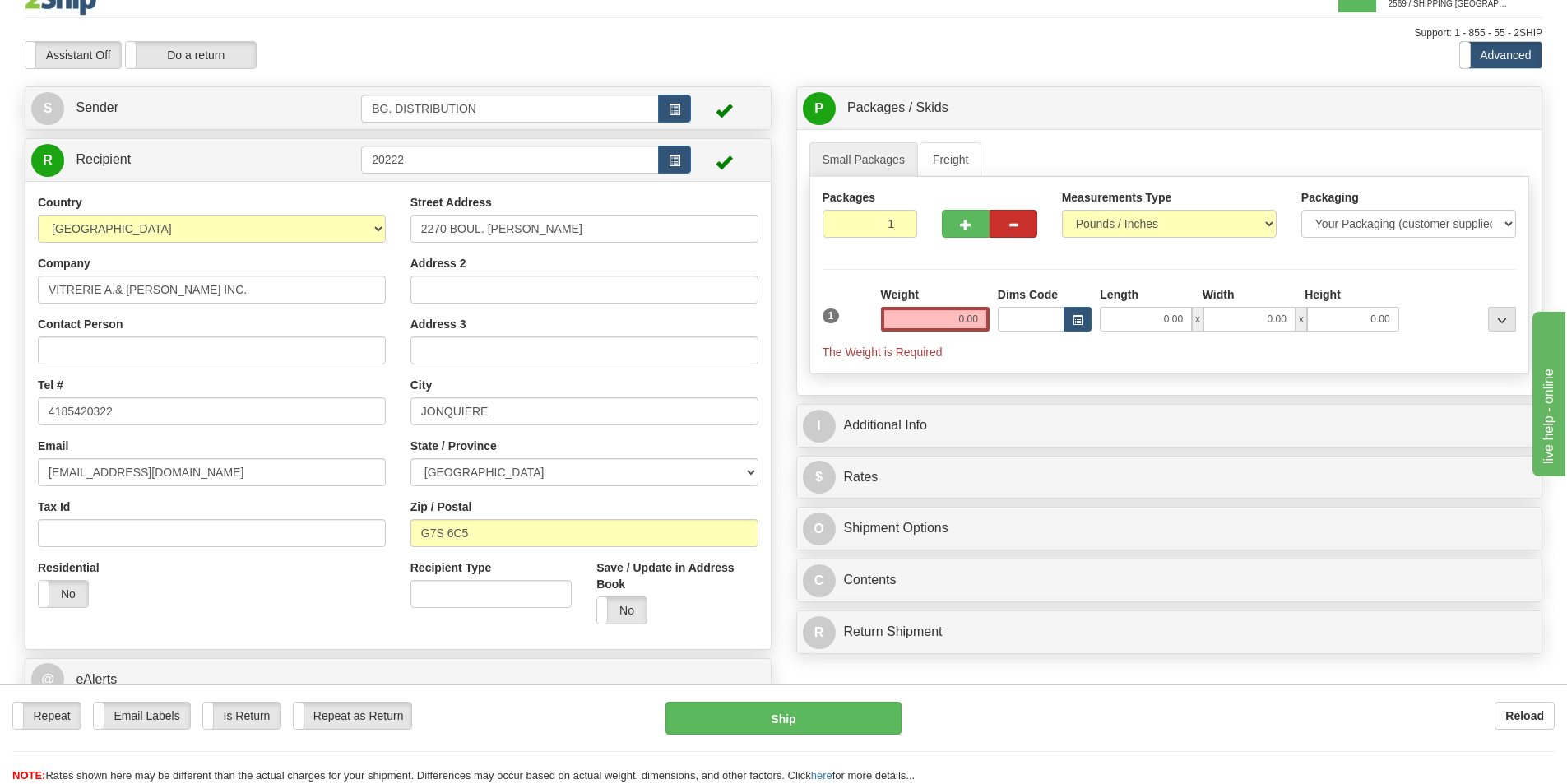
scroll to position [0, 0]
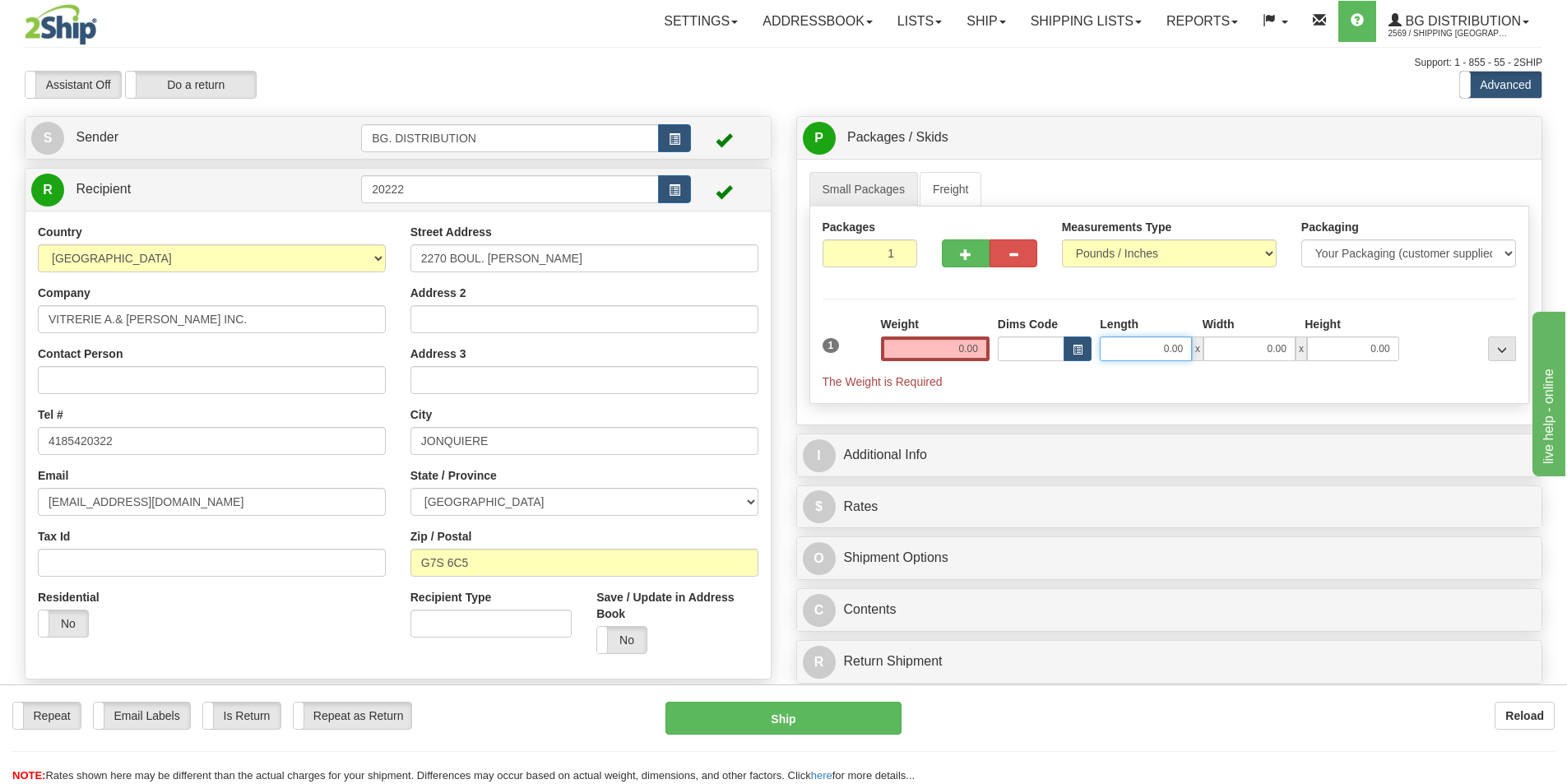
click at [1129, 347] on input "0.00" at bounding box center [1147, 348] width 92 height 25
type input "4.00"
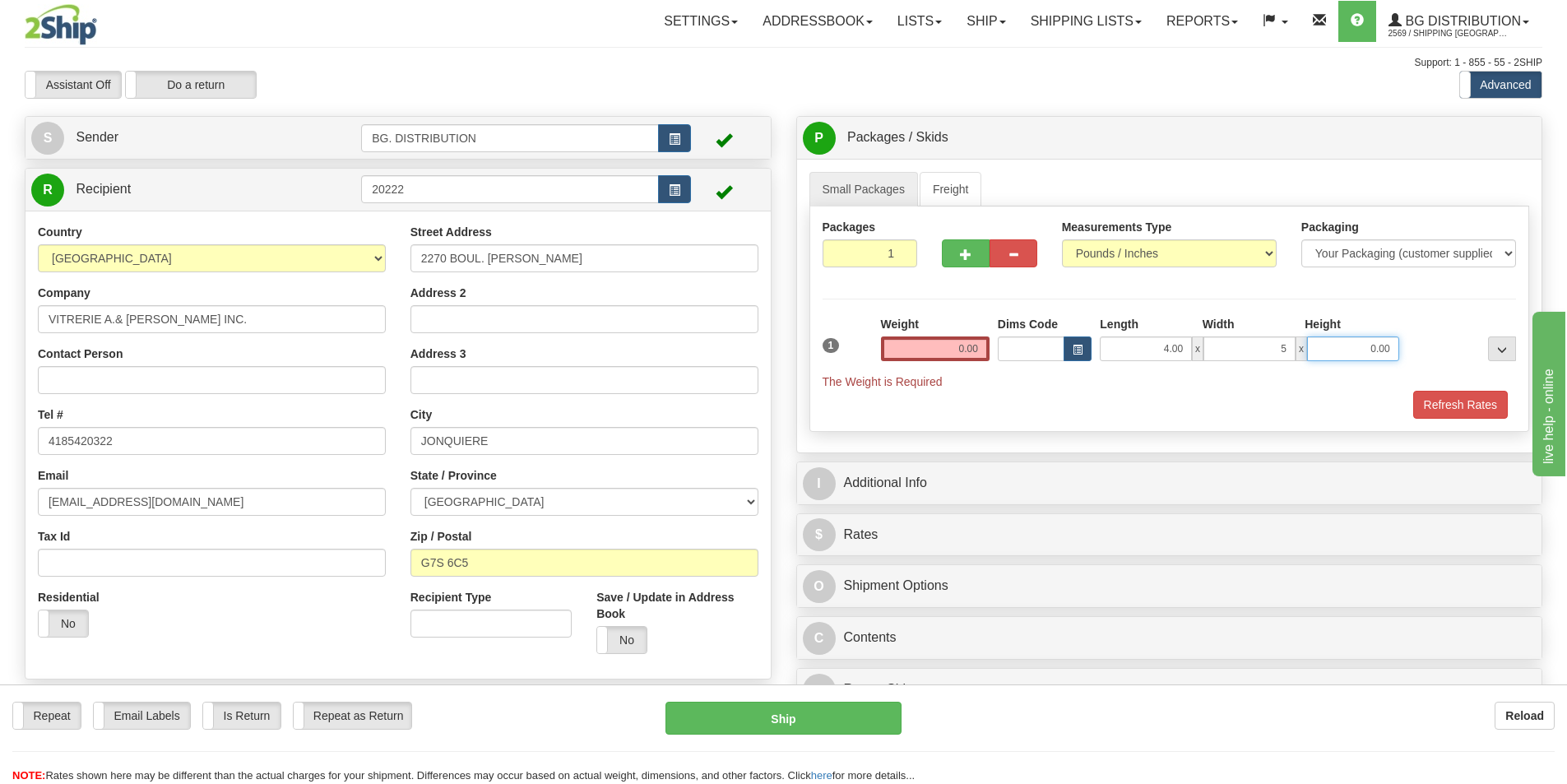
type input "5.00"
type input "8.00"
click at [958, 341] on input "0.00" at bounding box center [935, 348] width 109 height 25
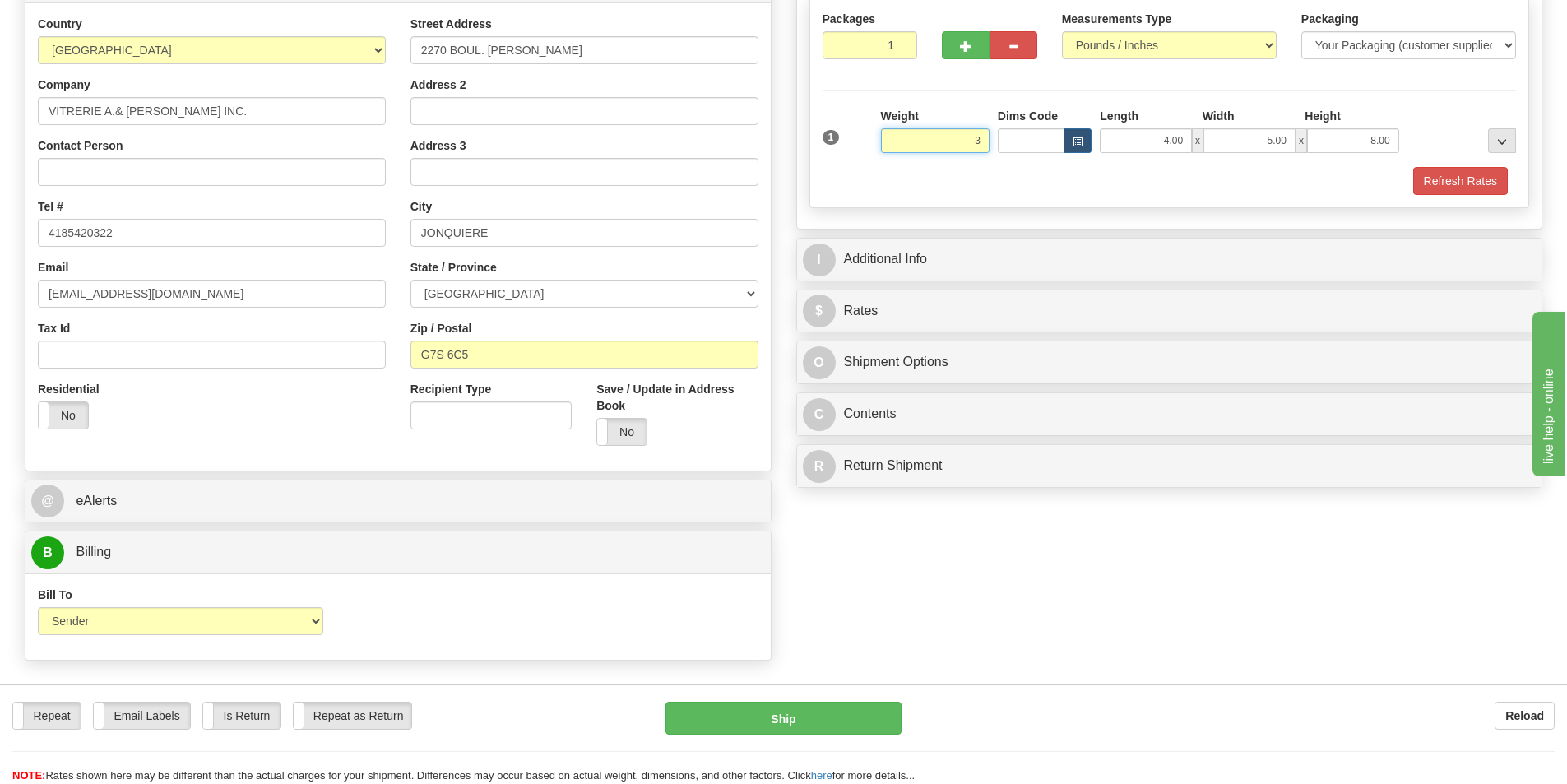
scroll to position [246, 0]
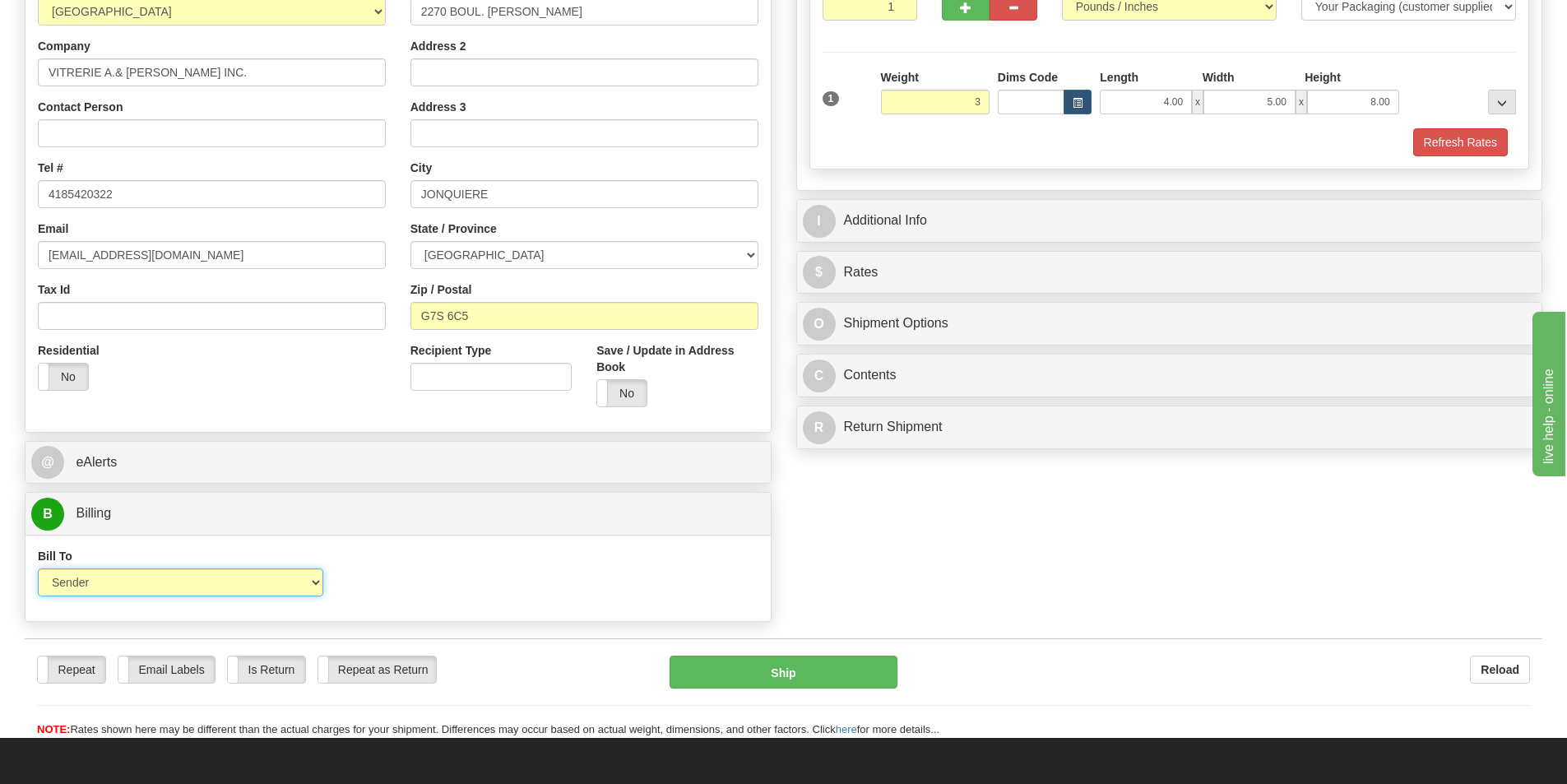
type input "3.00"
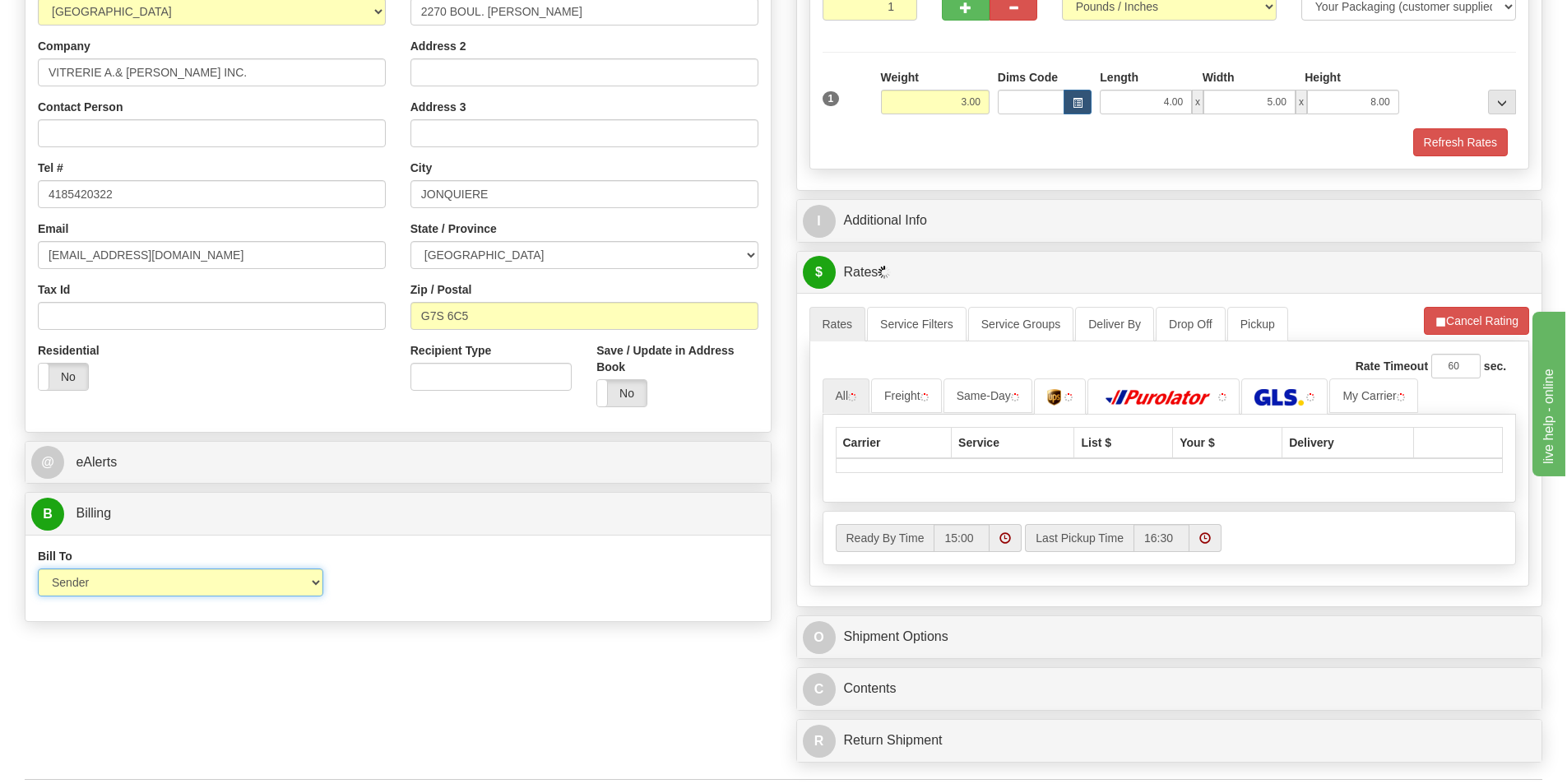
drag, startPoint x: 216, startPoint y: 574, endPoint x: 202, endPoint y: 585, distance: 17.8
click at [216, 574] on select "Sender Recipient Third Party Collect" at bounding box center [180, 582] width 285 height 28
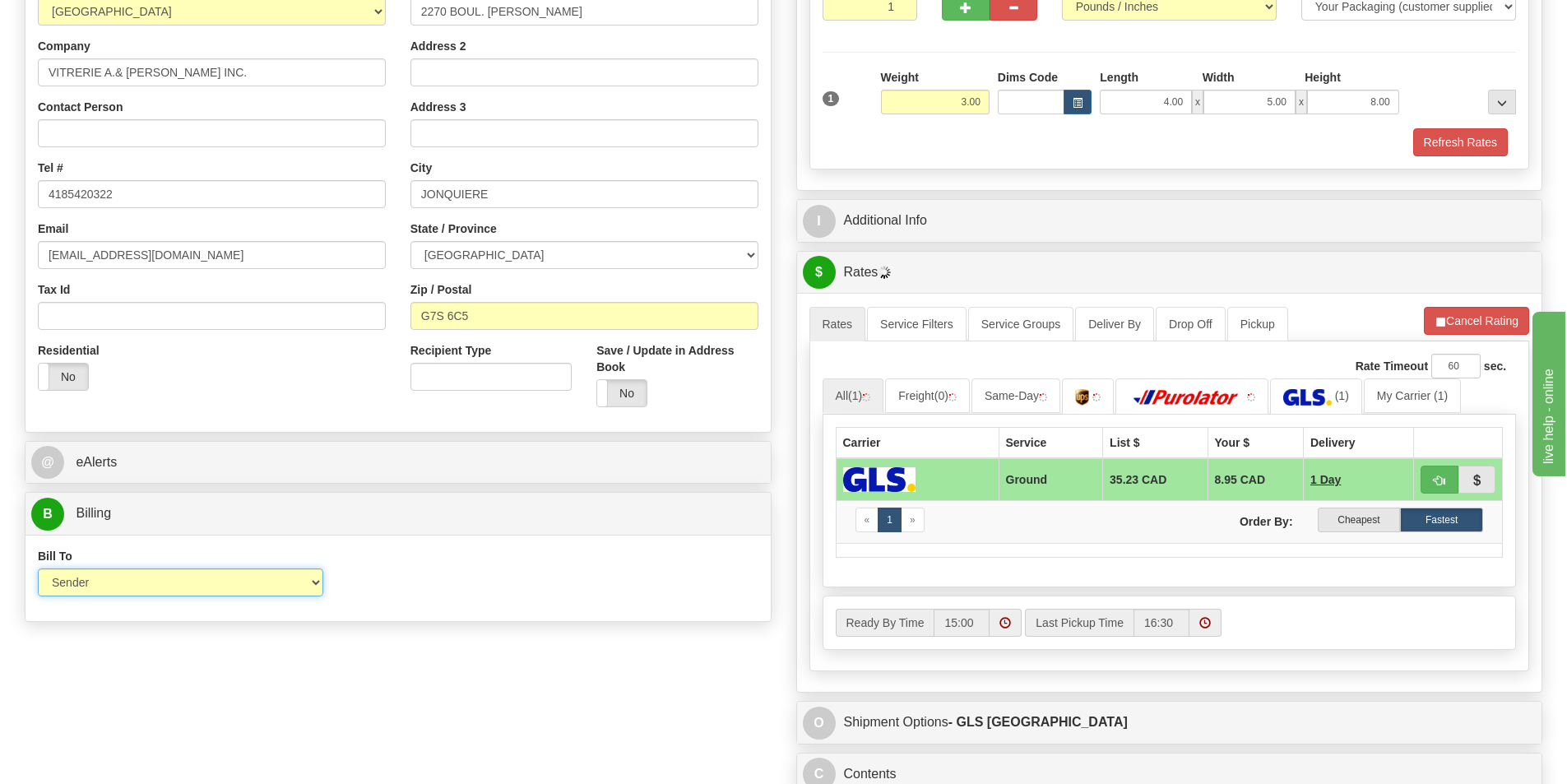
select select "2"
click at [38, 568] on select "Sender Recipient Third Party Collect" at bounding box center [180, 582] width 285 height 28
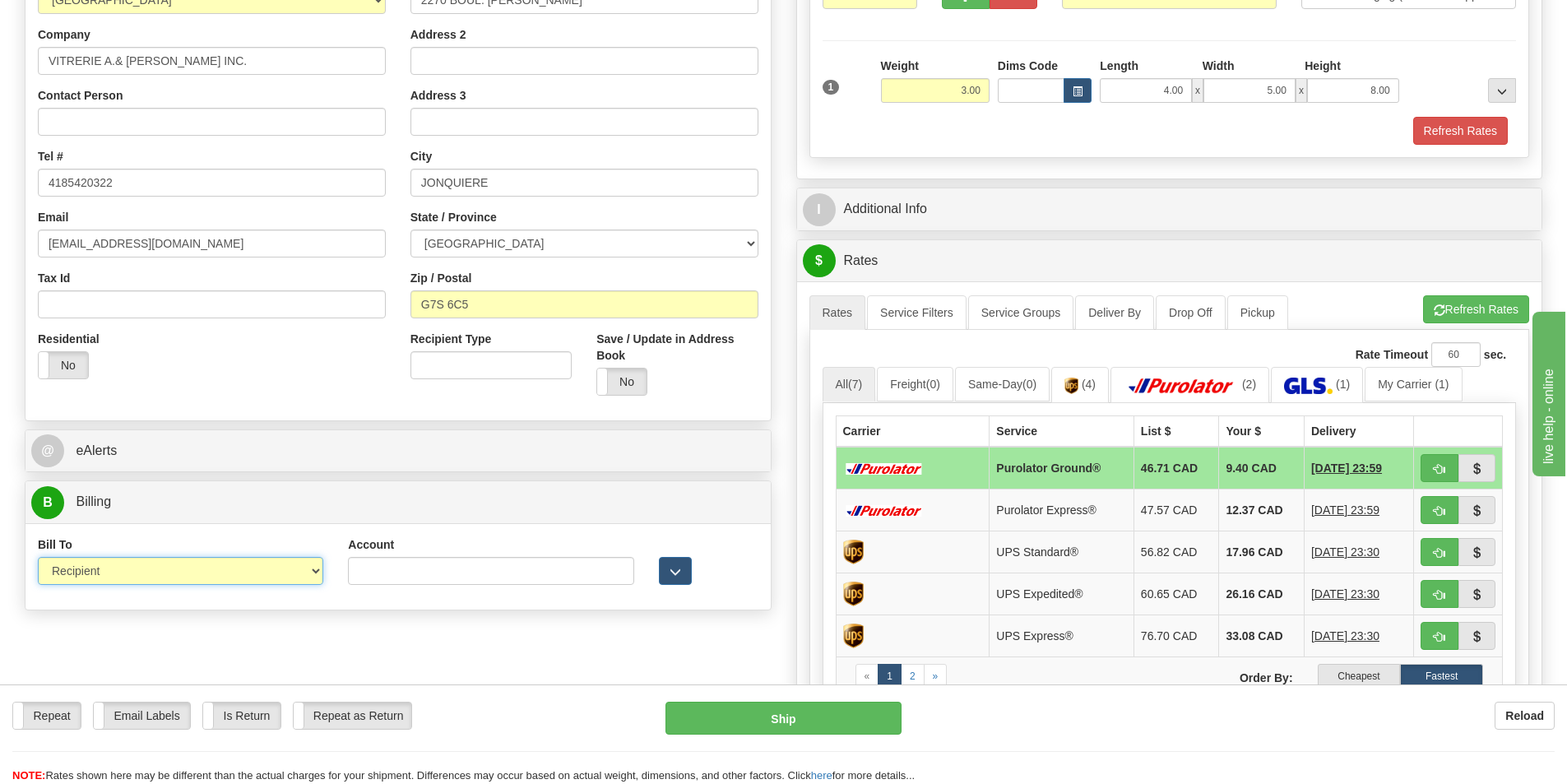
scroll to position [493, 0]
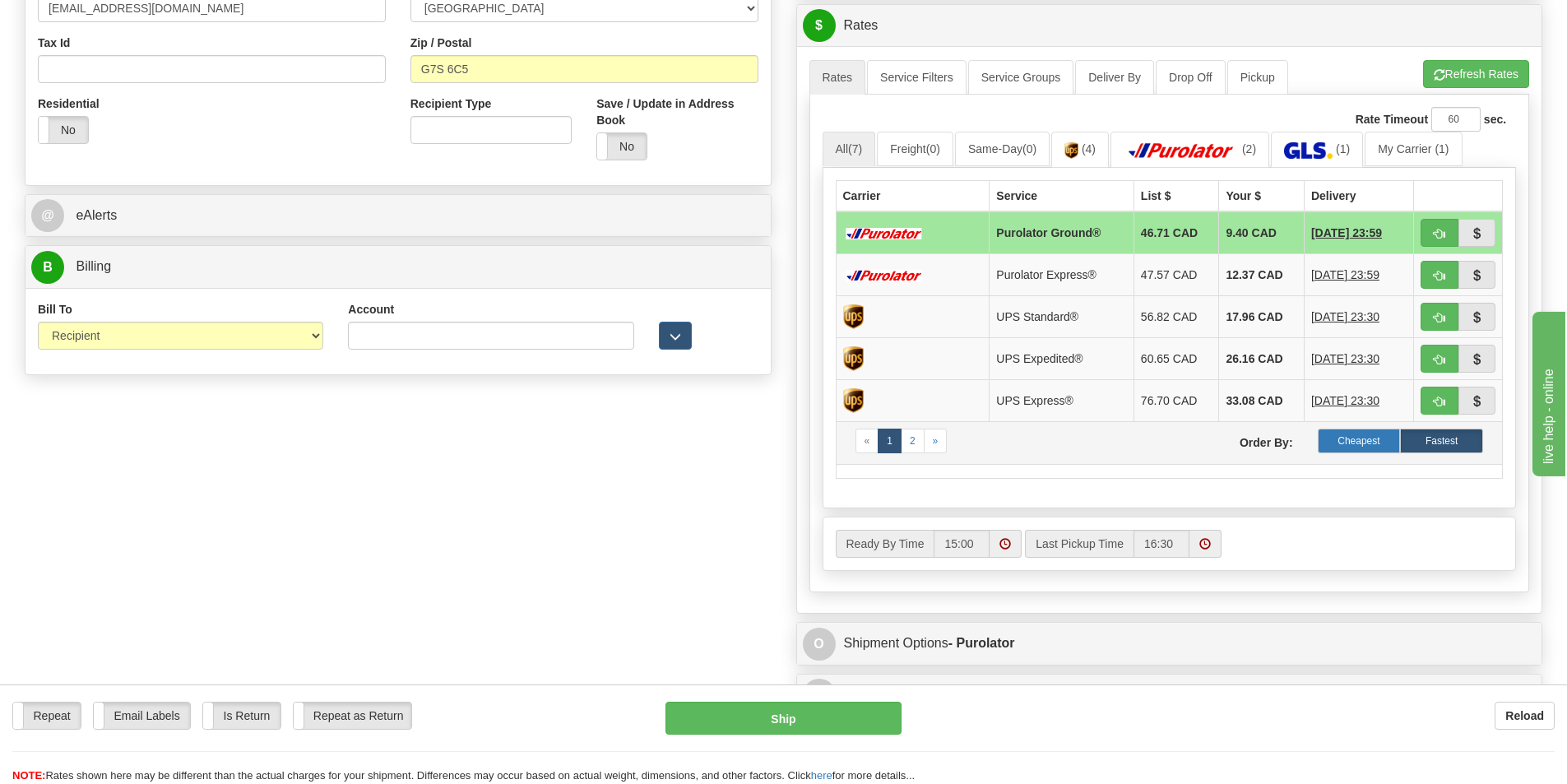
click at [1355, 440] on label "Cheapest" at bounding box center [1359, 441] width 83 height 25
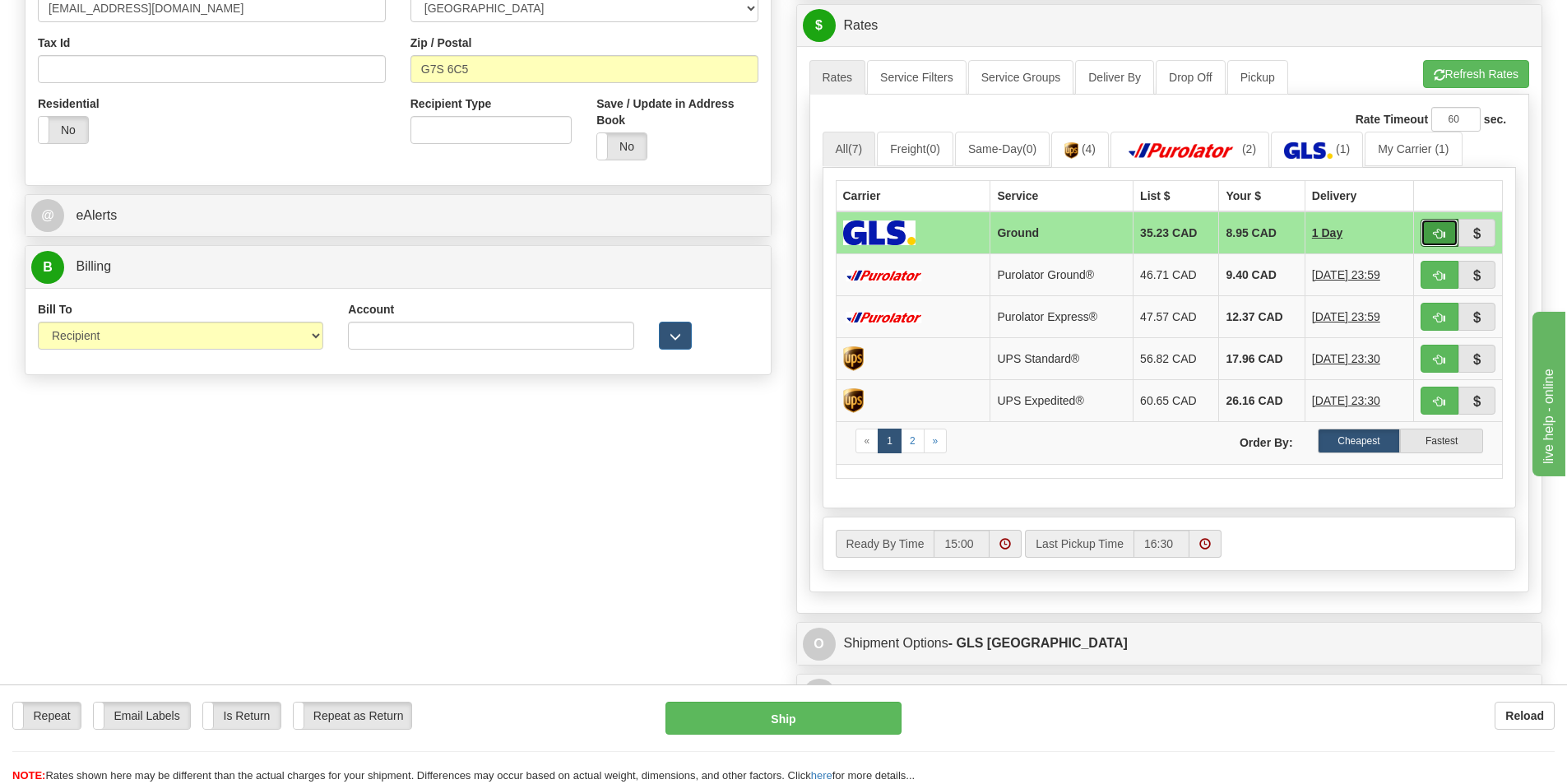
drag, startPoint x: 1430, startPoint y: 228, endPoint x: 475, endPoint y: 481, distance: 987.9
click at [485, 538] on div "Create a label for the return Create Pickup Without Label S" at bounding box center [783, 199] width 1542 height 1154
click at [411, 329] on input "Account" at bounding box center [490, 336] width 285 height 28
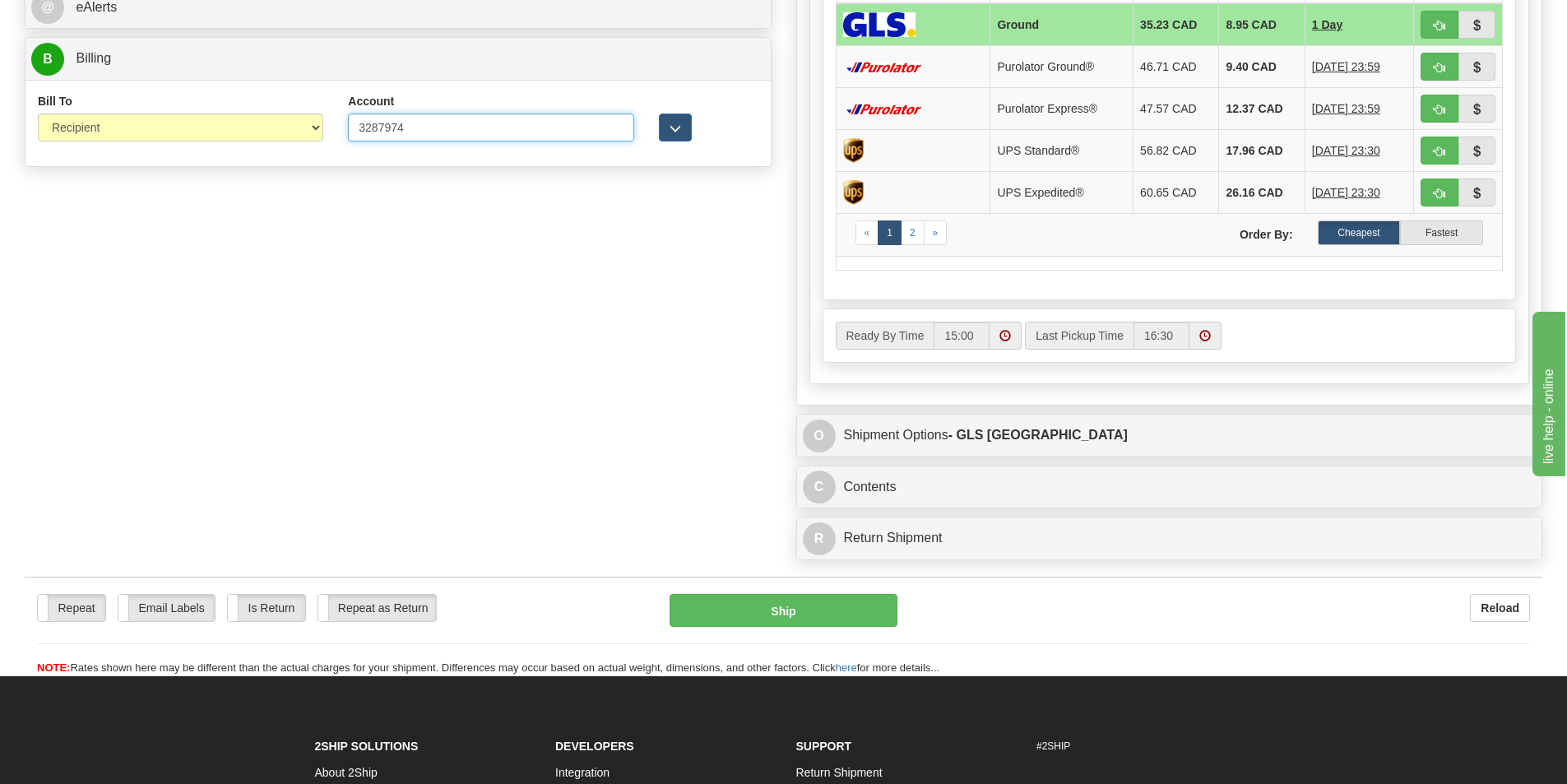
scroll to position [740, 0]
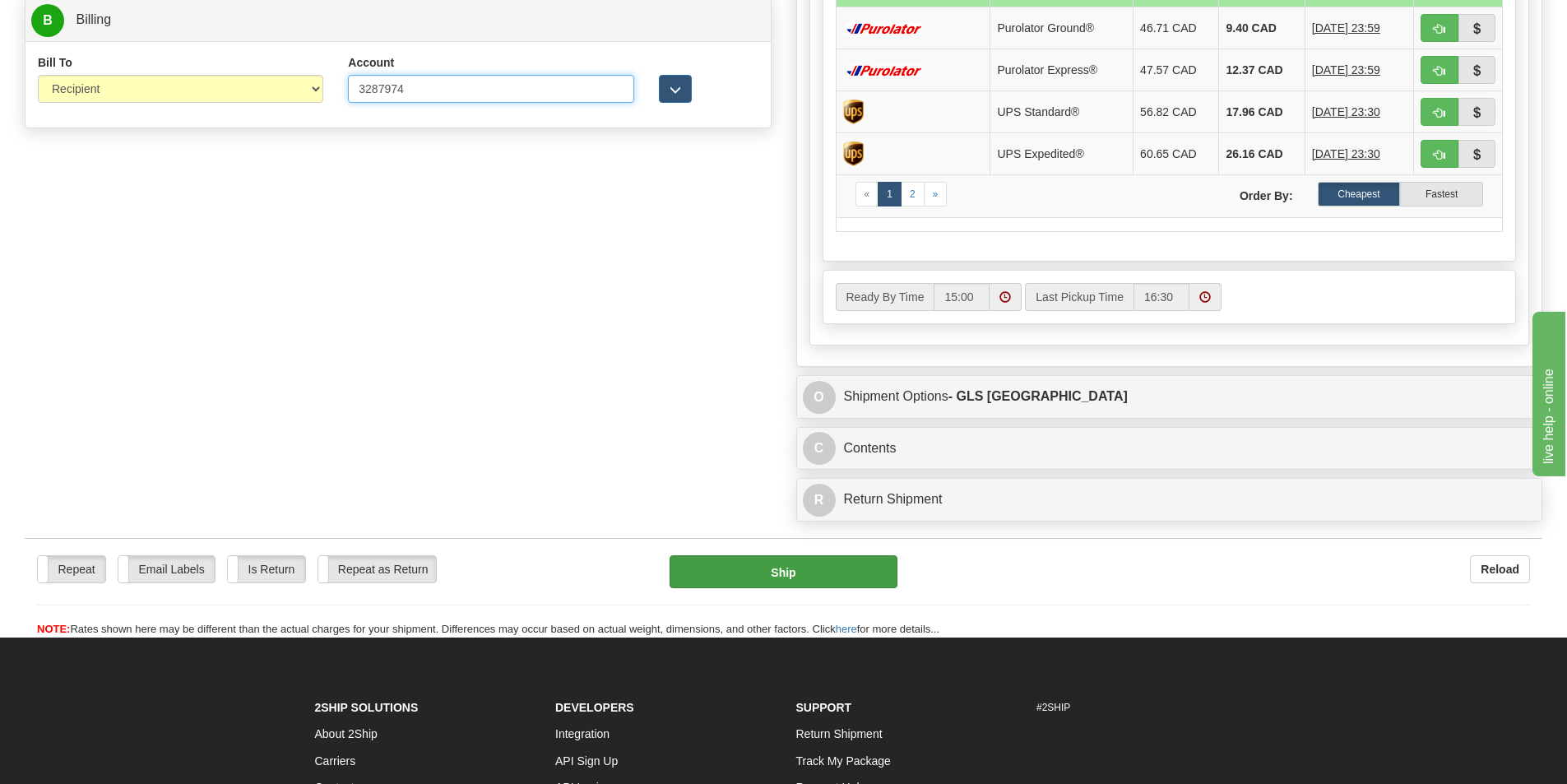
type input "3287974"
click at [796, 577] on button "Ship" at bounding box center [784, 572] width 228 height 33
type input "1"
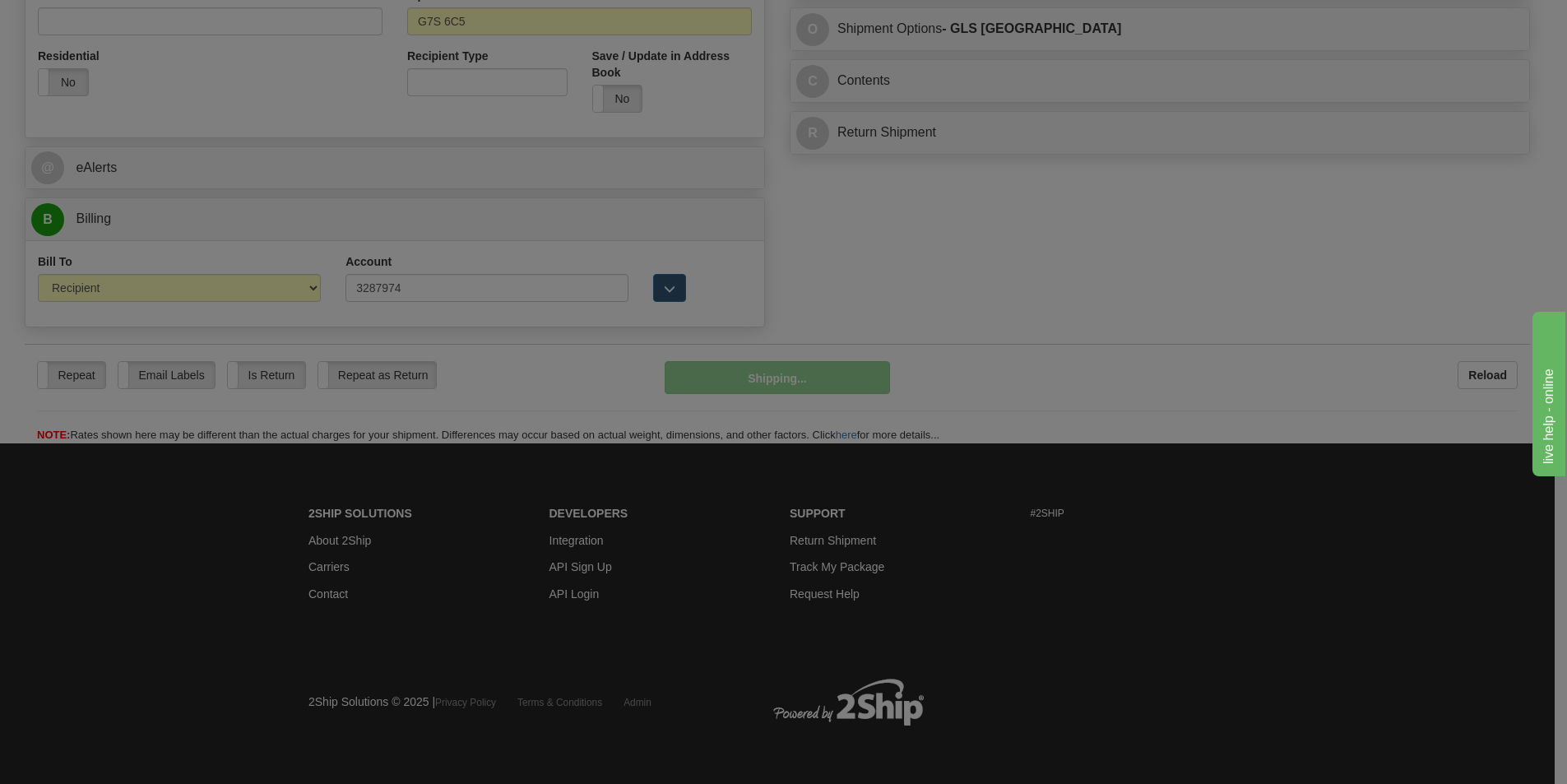
scroll to position [542, 0]
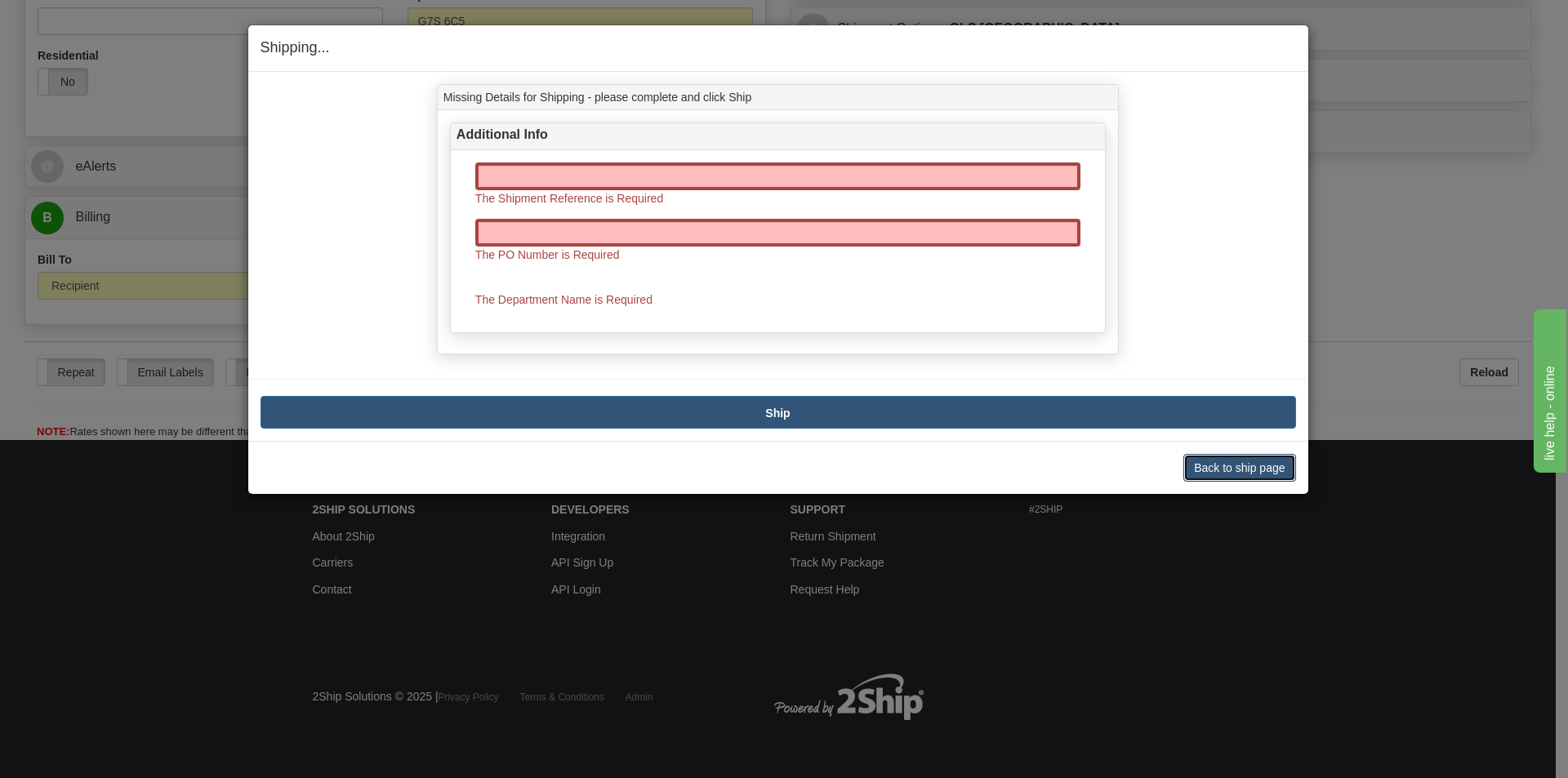
click at [1246, 471] on button "Back to ship page" at bounding box center [1239, 467] width 112 height 28
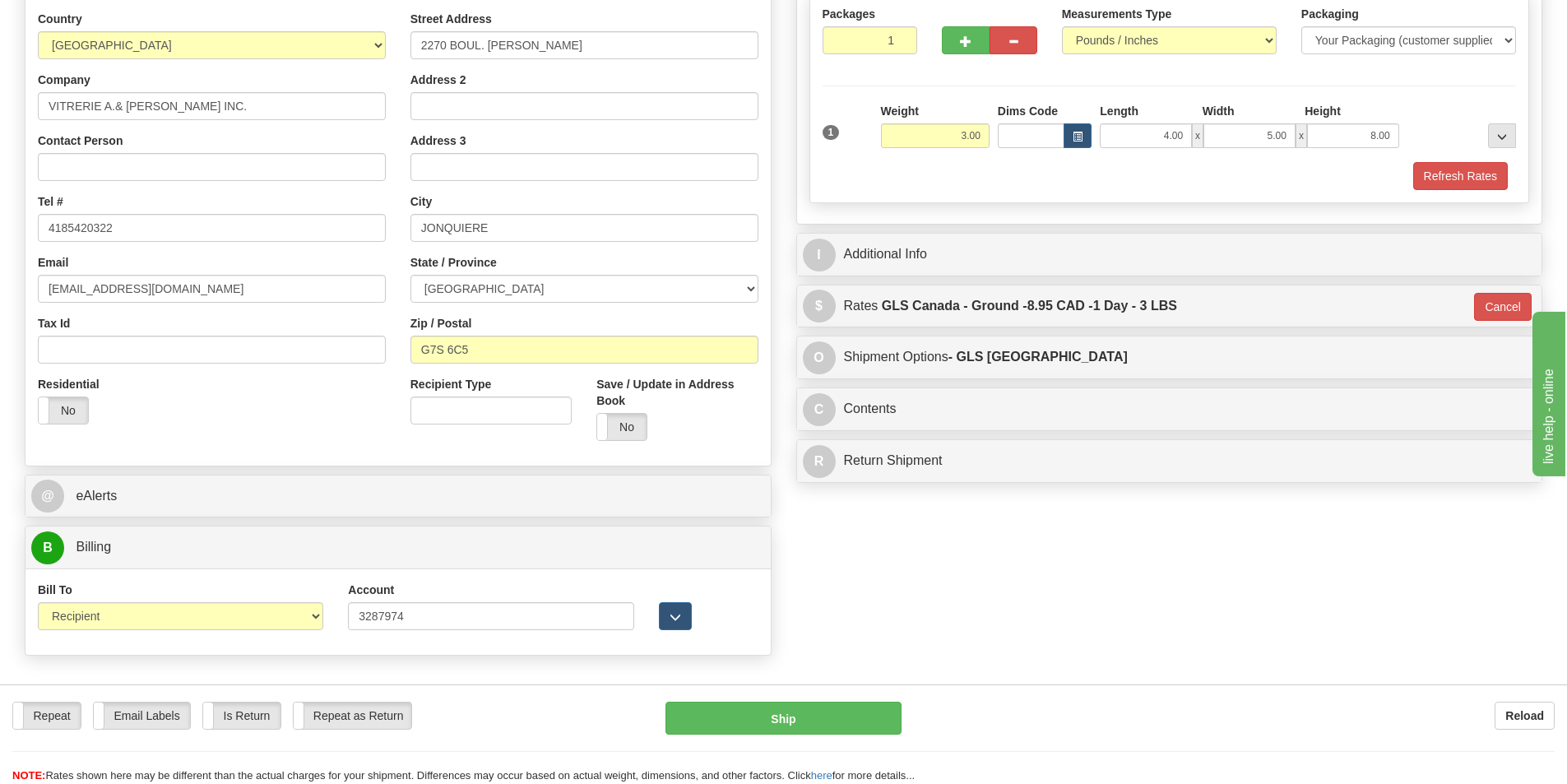
scroll to position [49, 0]
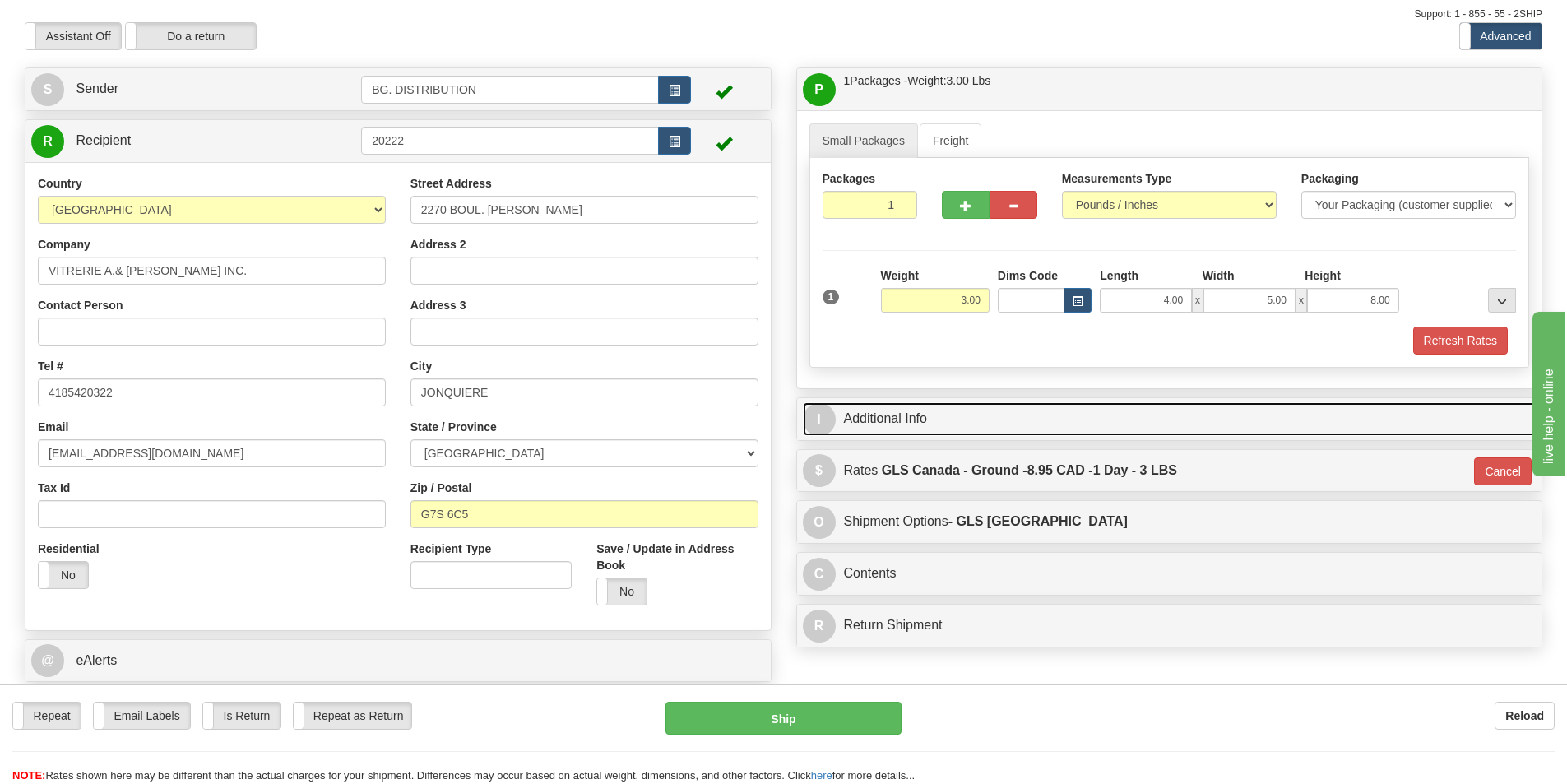
click at [969, 422] on link "I Additional Info" at bounding box center [1170, 419] width 734 height 33
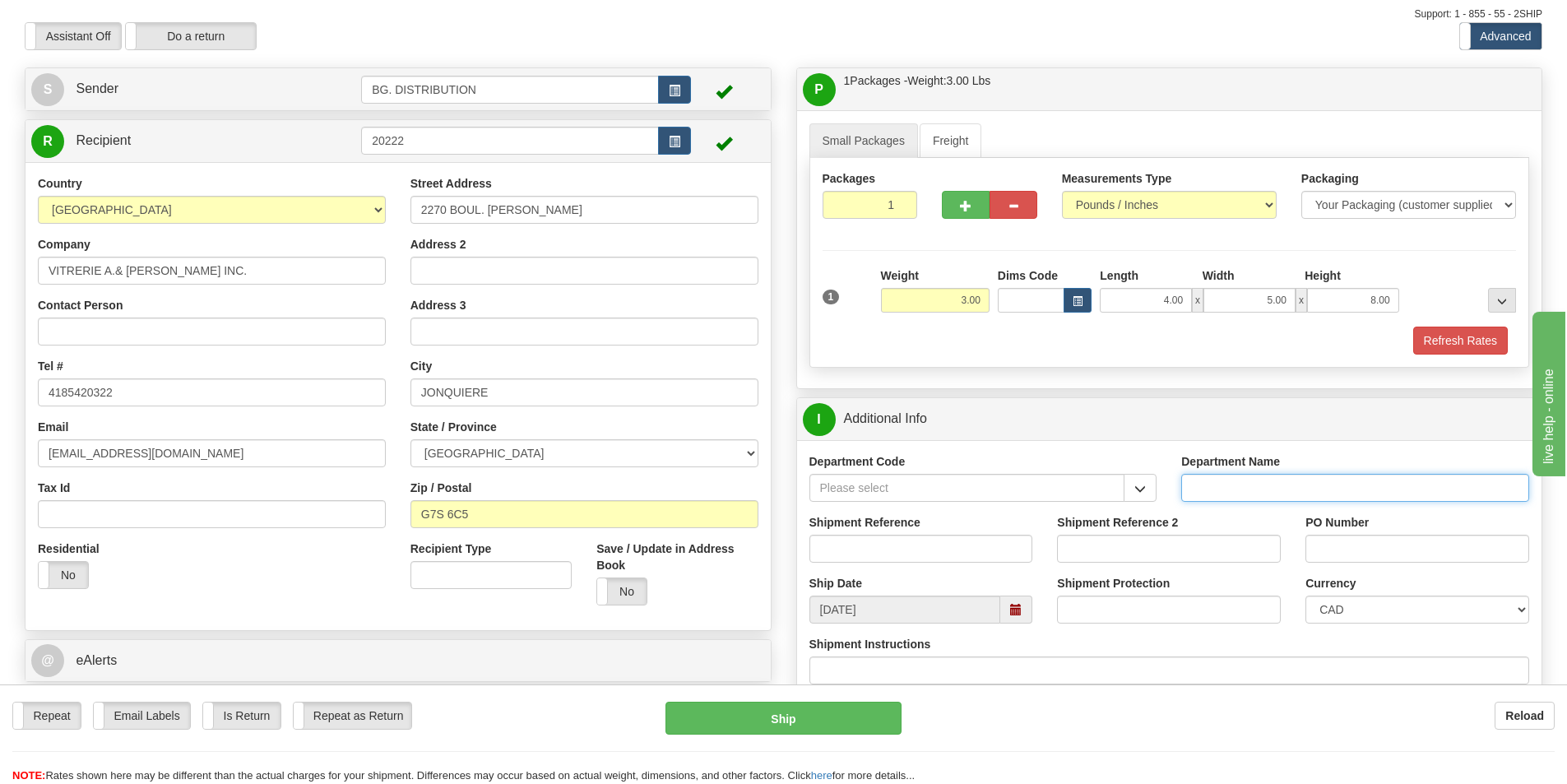
click at [1228, 492] on input "Department Name" at bounding box center [1355, 487] width 348 height 28
type input "."
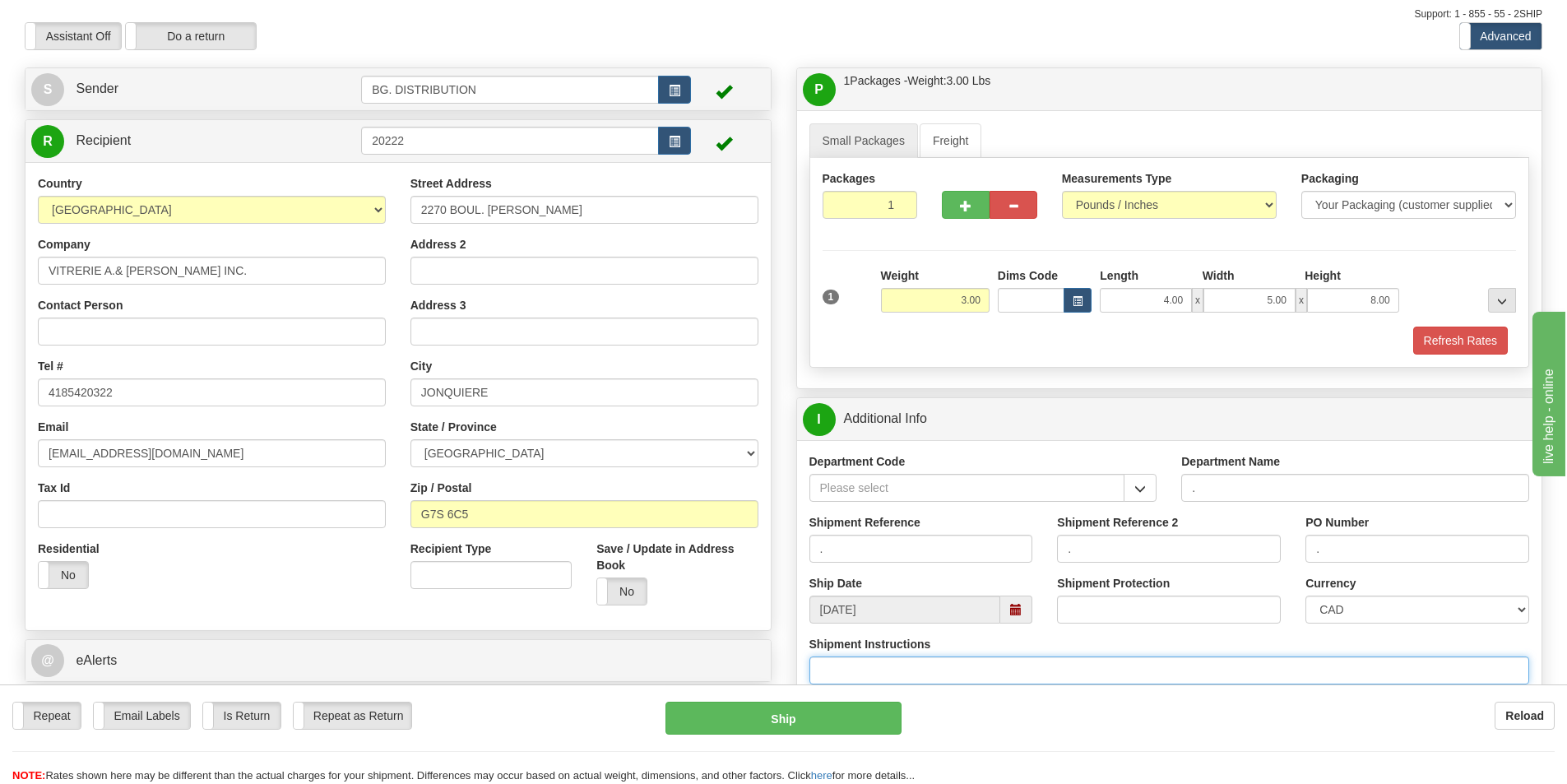
click at [1007, 657] on input "Shipment Instructions" at bounding box center [1170, 670] width 721 height 28
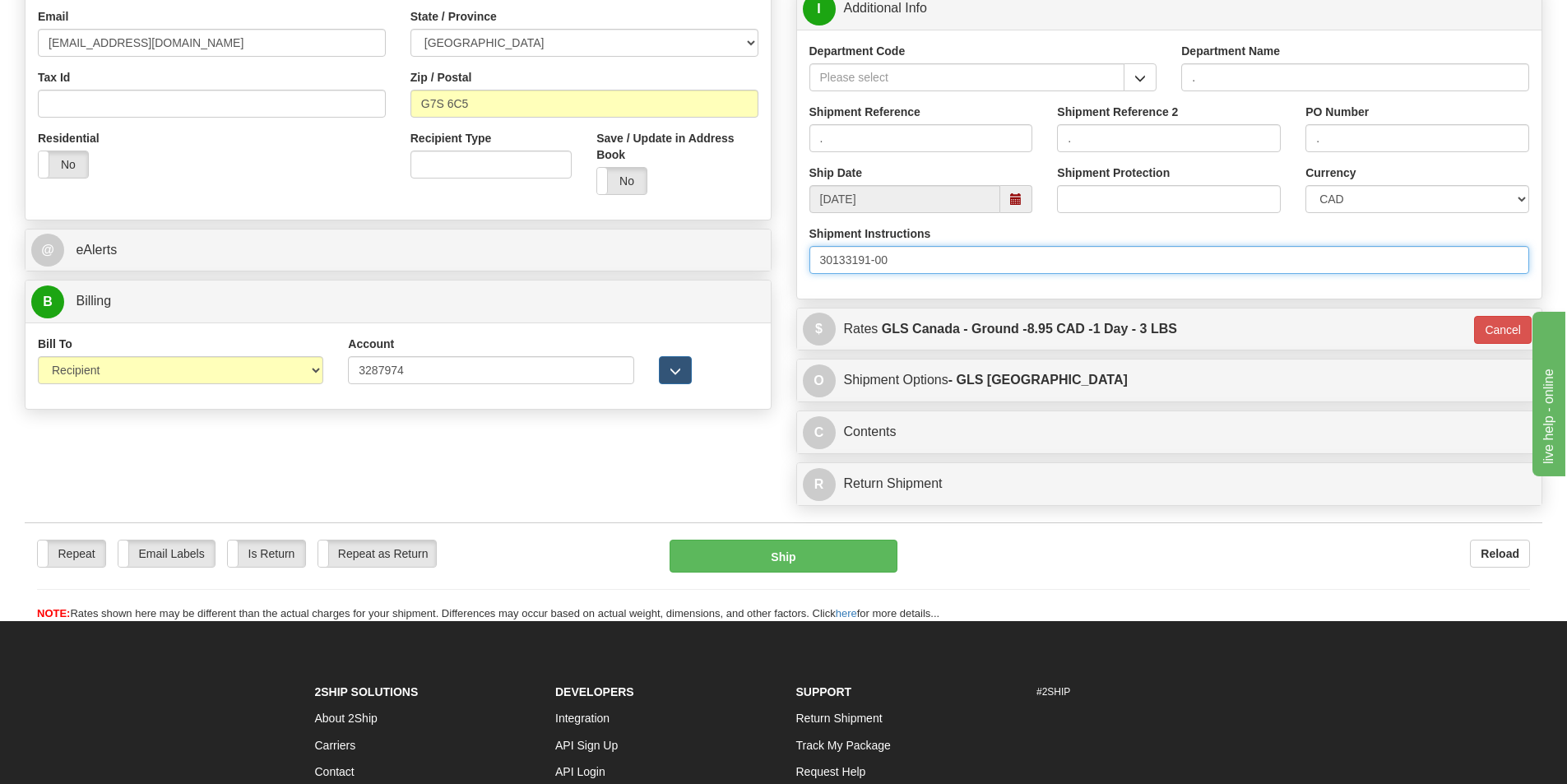
scroll to position [460, 0]
type input "30133191-00"
click at [812, 547] on button "Ship" at bounding box center [784, 555] width 228 height 33
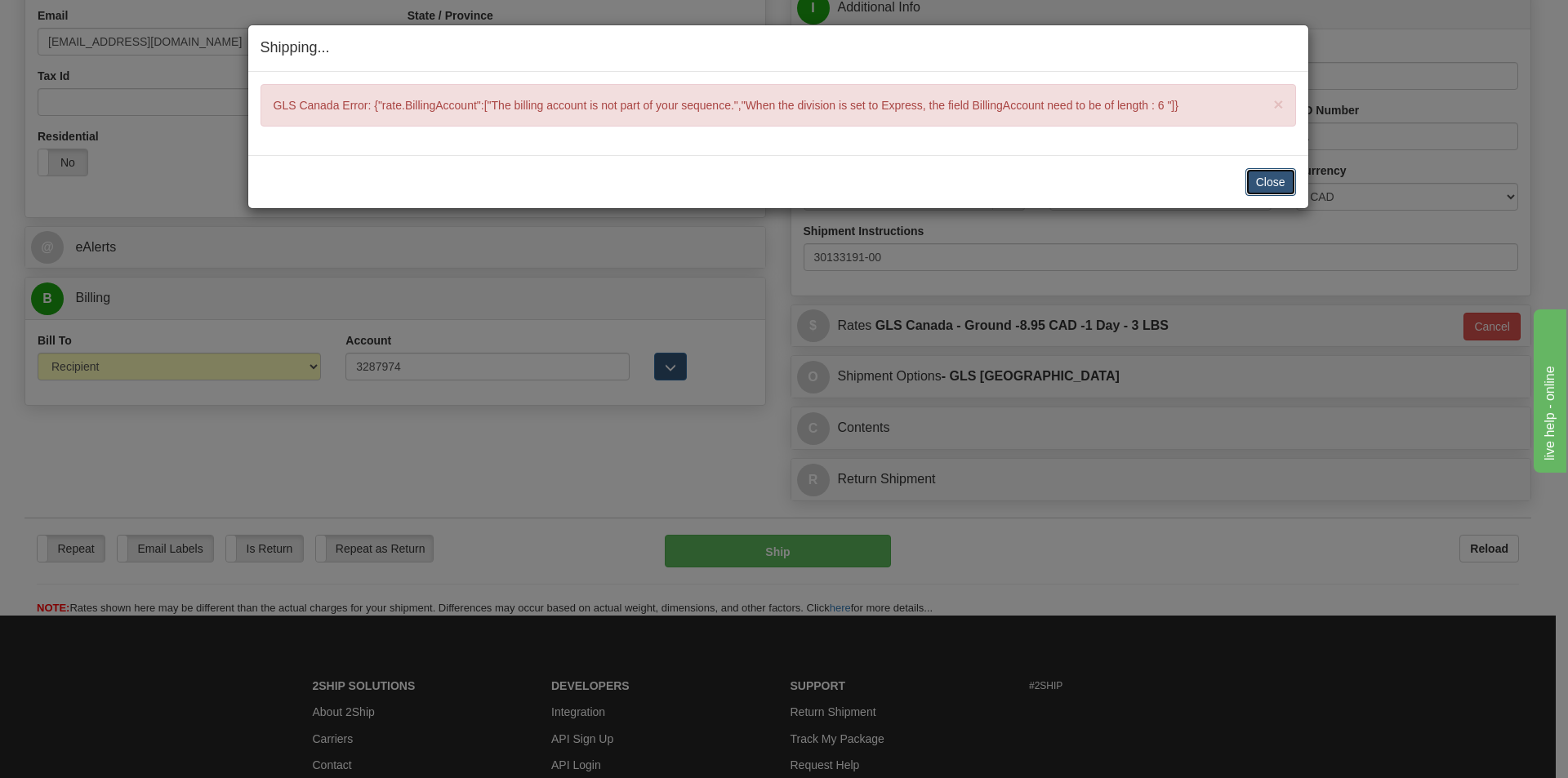
click at [1259, 177] on button "Close" at bounding box center [1271, 182] width 51 height 28
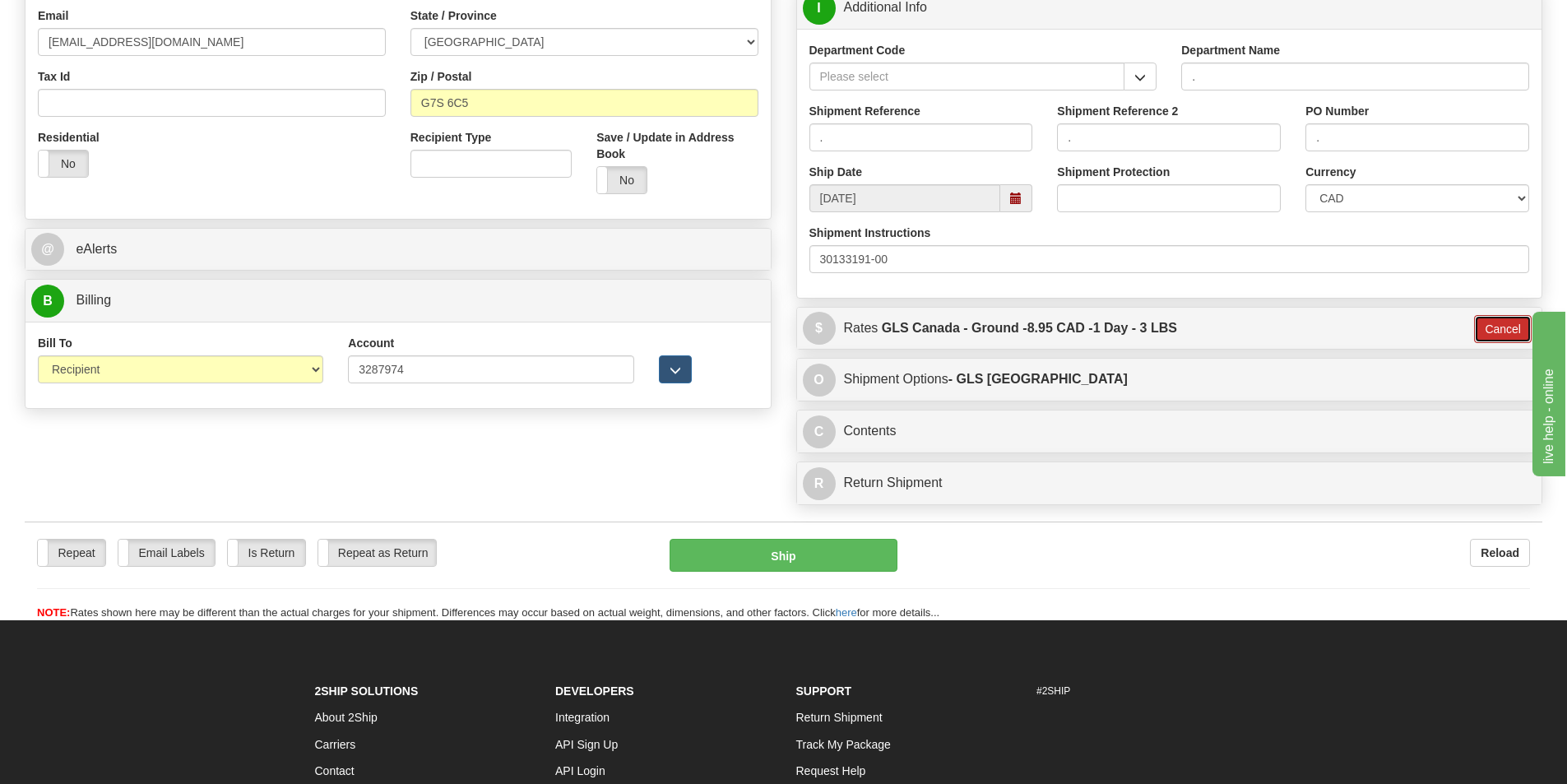
click at [1510, 323] on button "Cancel" at bounding box center [1503, 329] width 57 height 28
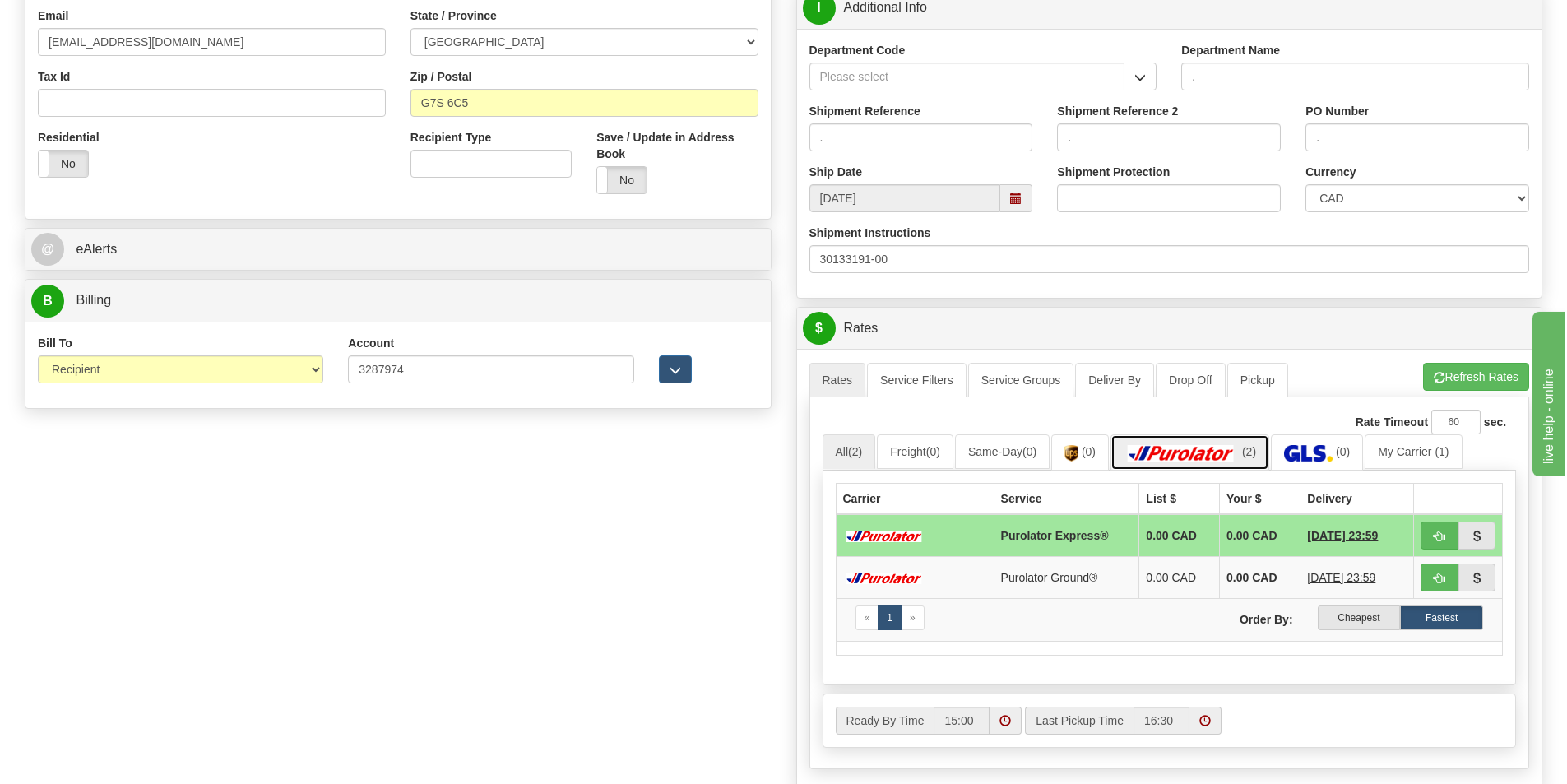
click at [1224, 452] on img at bounding box center [1181, 453] width 116 height 16
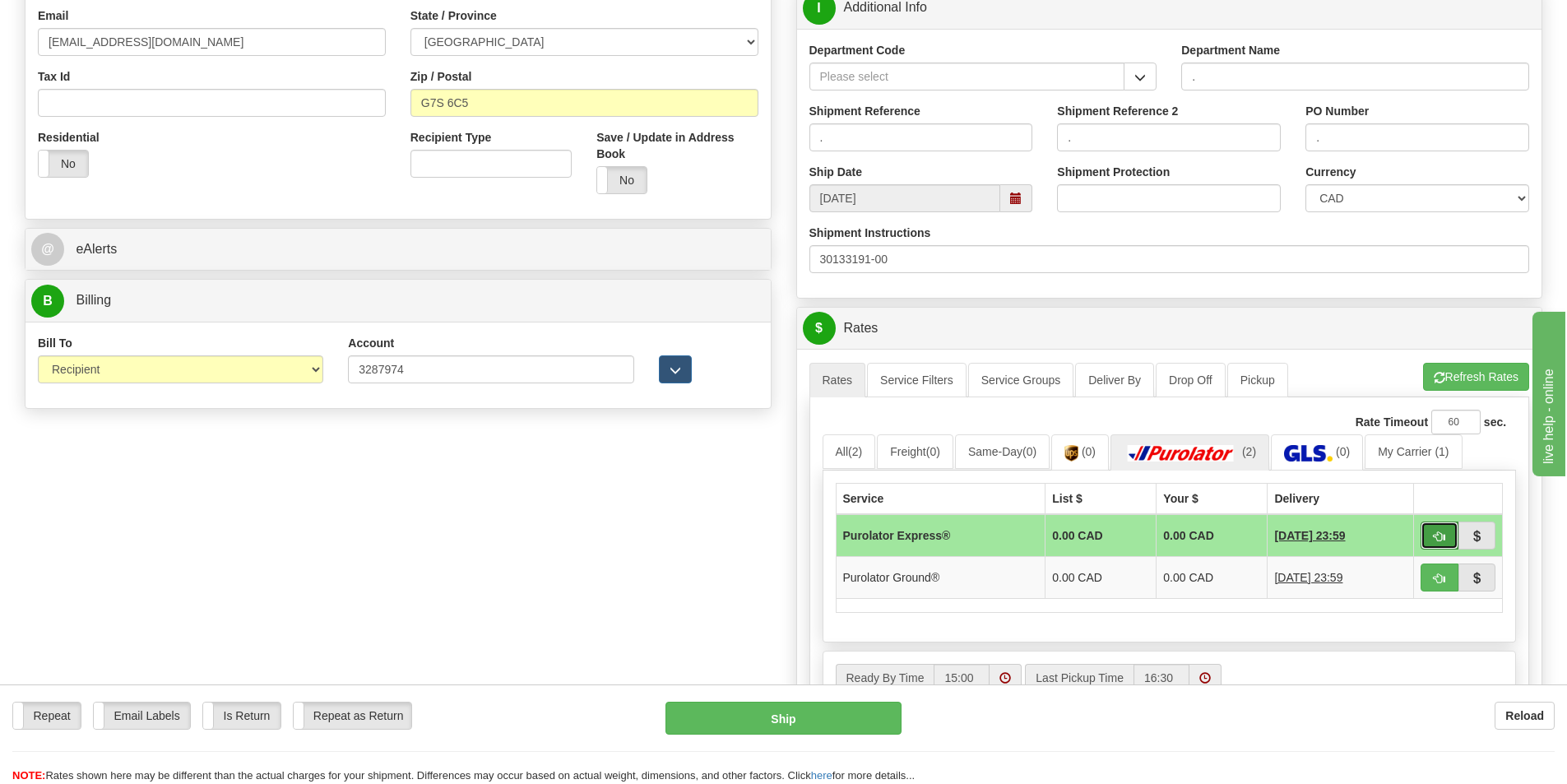
click at [1445, 539] on button "button" at bounding box center [1439, 535] width 38 height 28
type input "202"
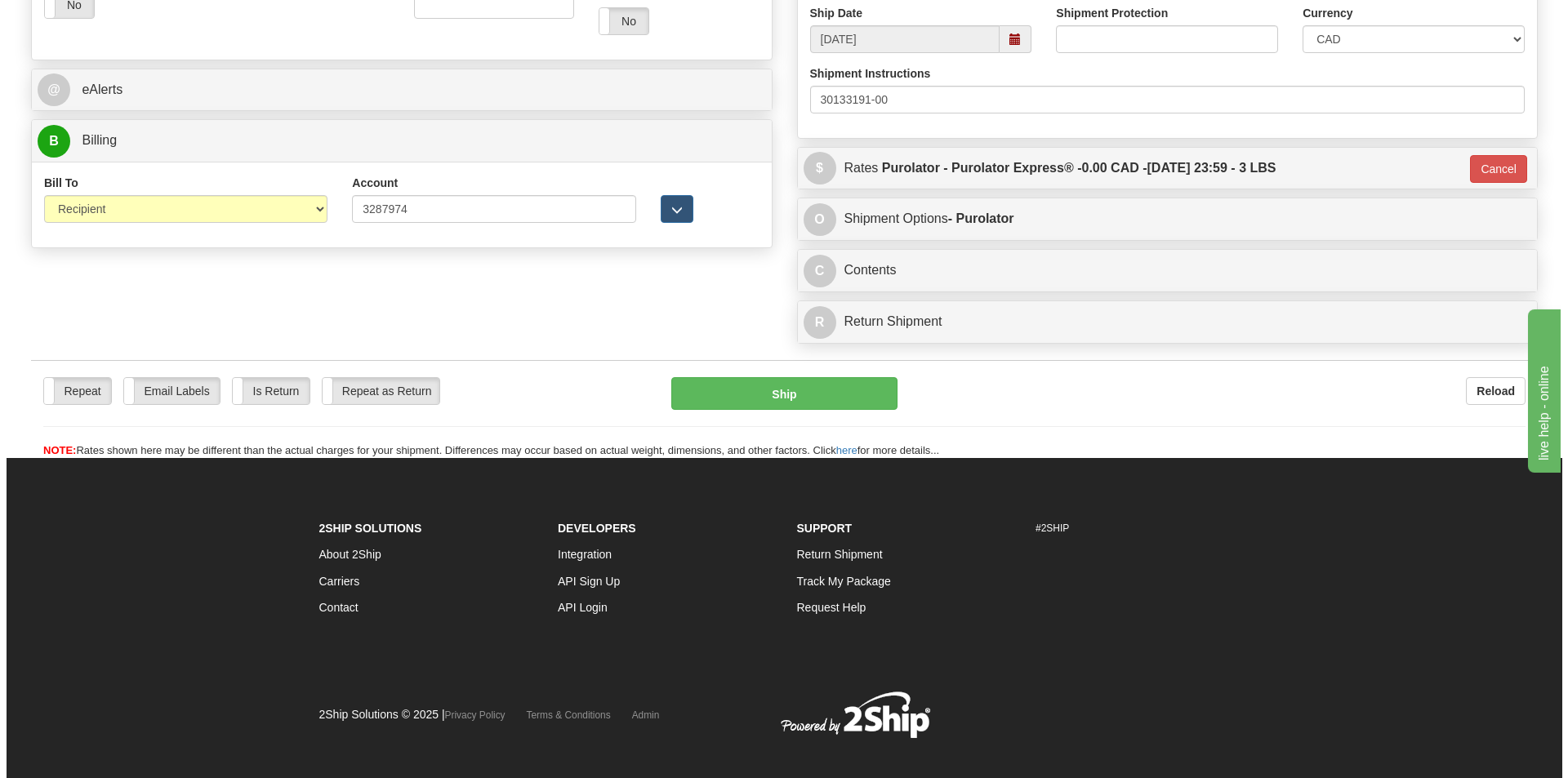
scroll to position [633, 0]
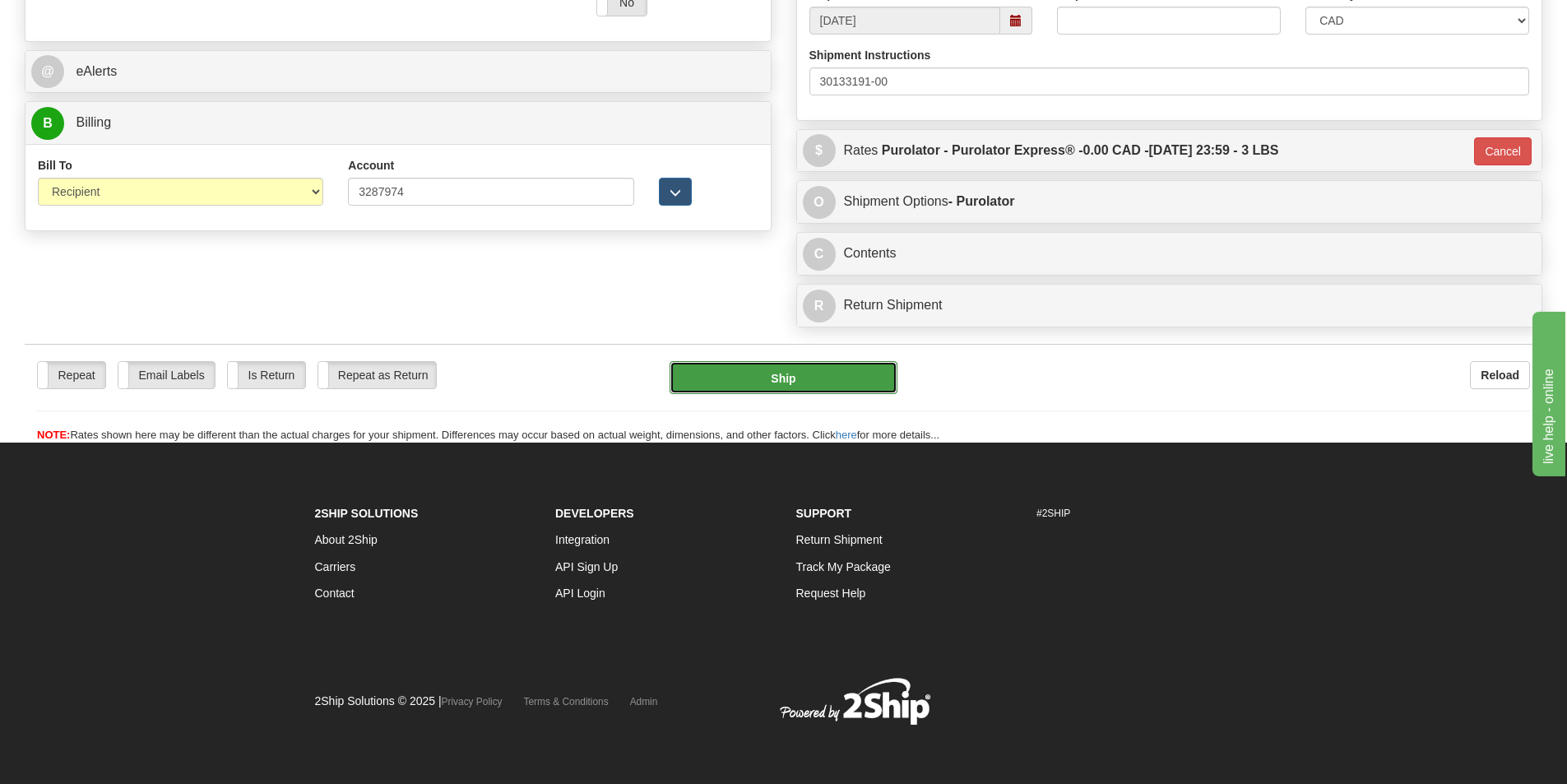
click at [760, 366] on button "Ship" at bounding box center [784, 377] width 228 height 33
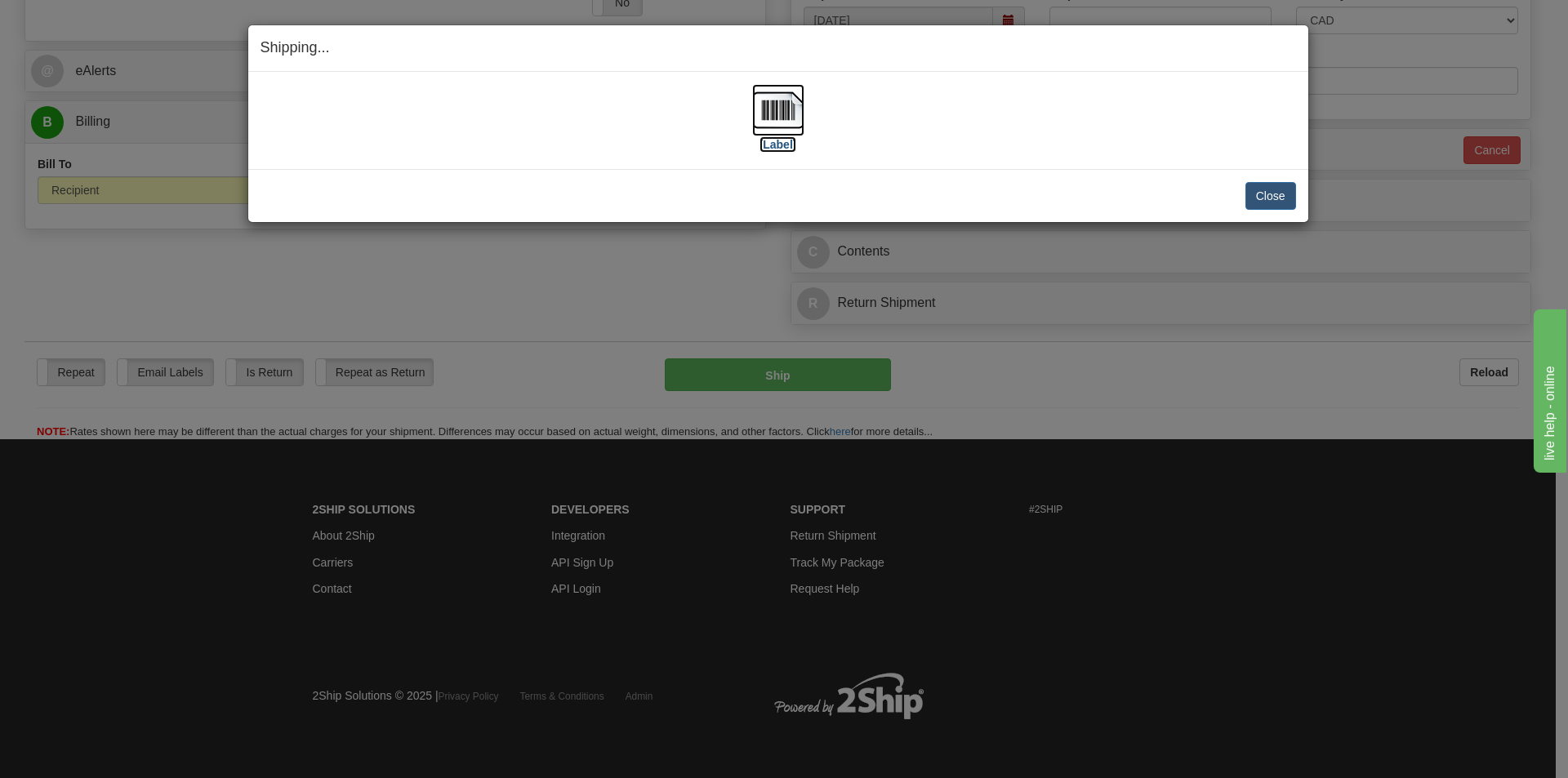
click at [759, 101] on img at bounding box center [778, 110] width 52 height 52
click at [1265, 198] on button "Close" at bounding box center [1271, 195] width 51 height 28
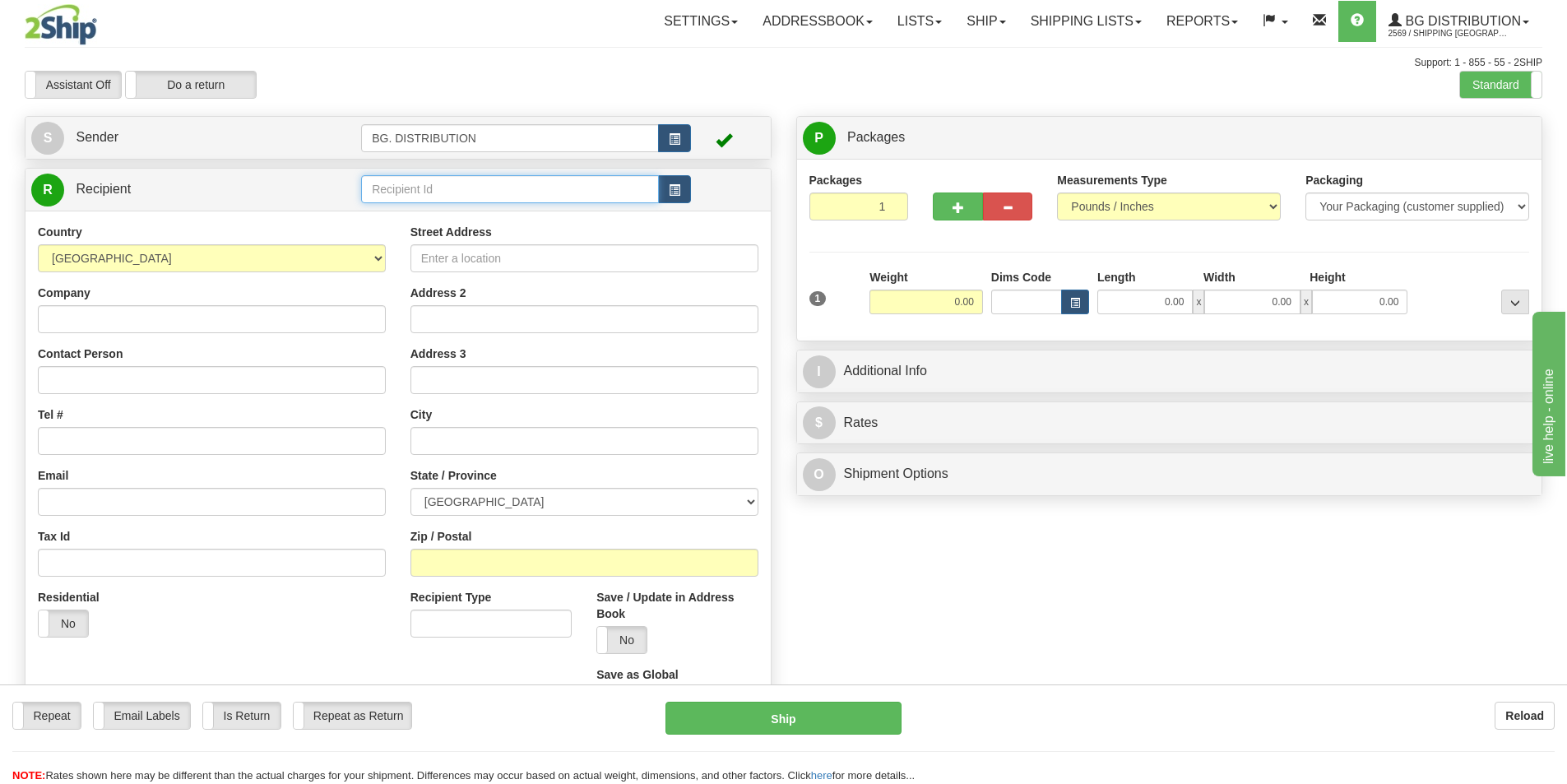
click at [448, 187] on input "text" at bounding box center [510, 189] width 298 height 28
click at [430, 209] on div "20073" at bounding box center [508, 214] width 283 height 18
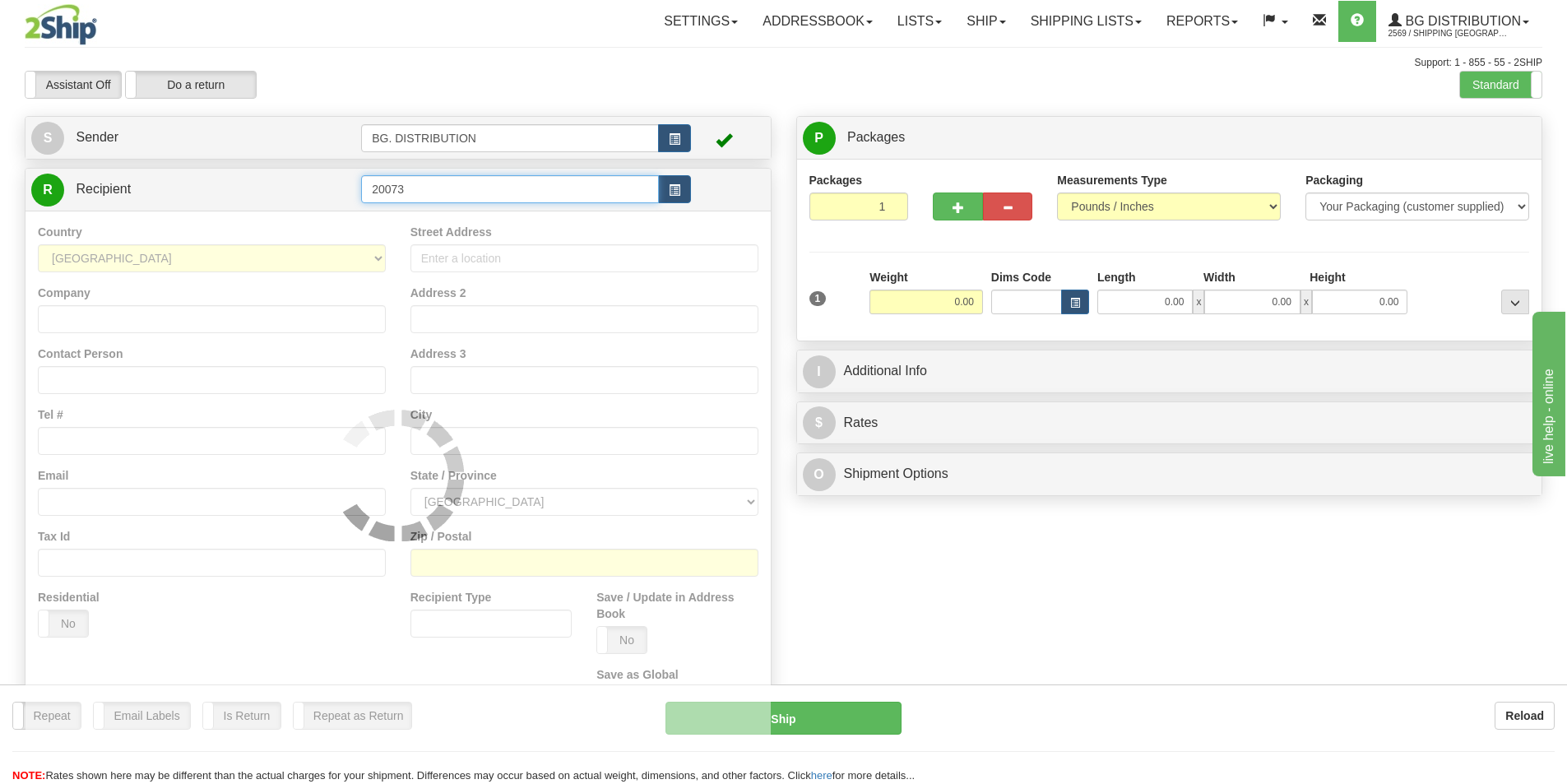
type input "20073"
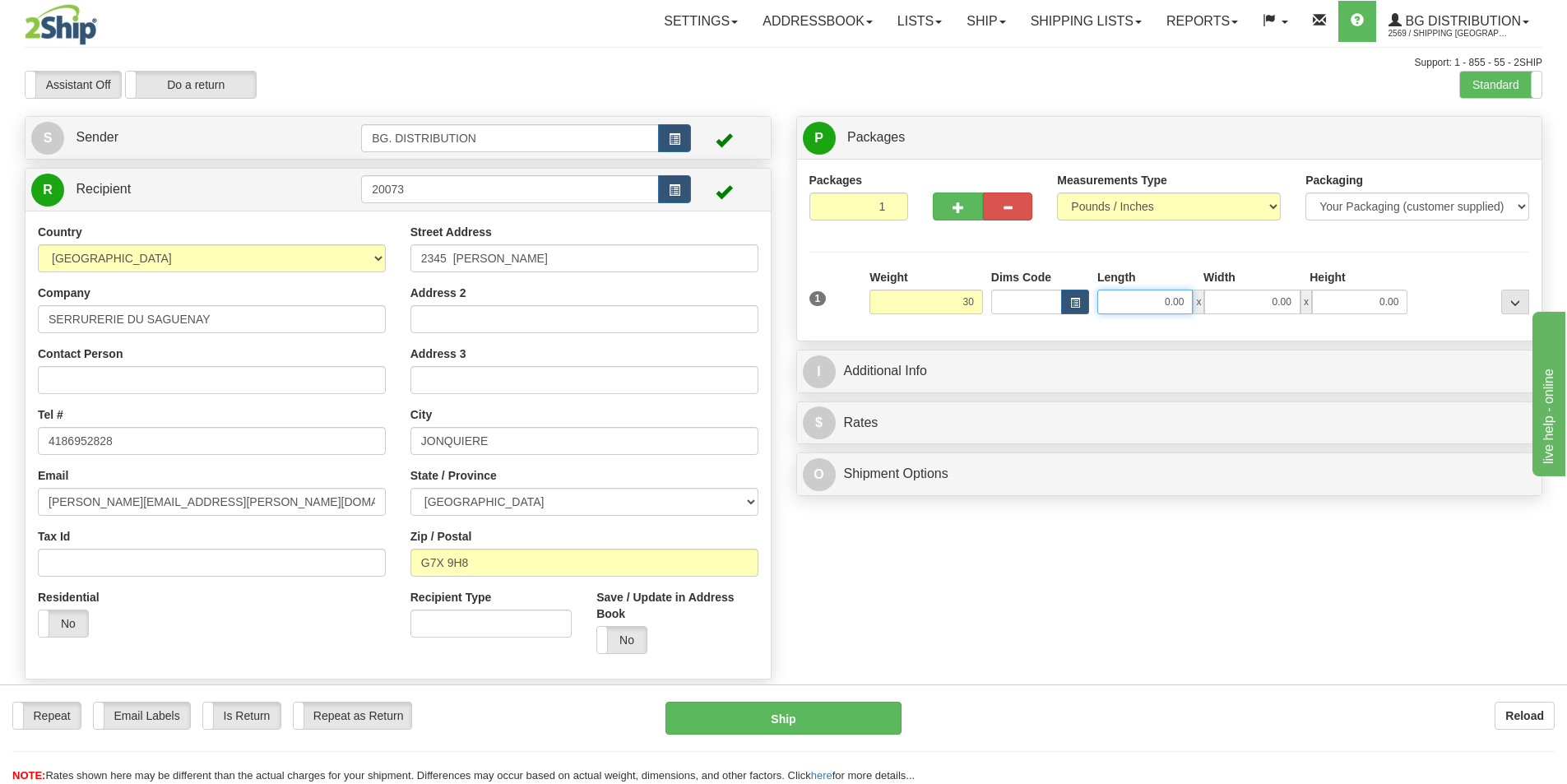
type input "30.00"
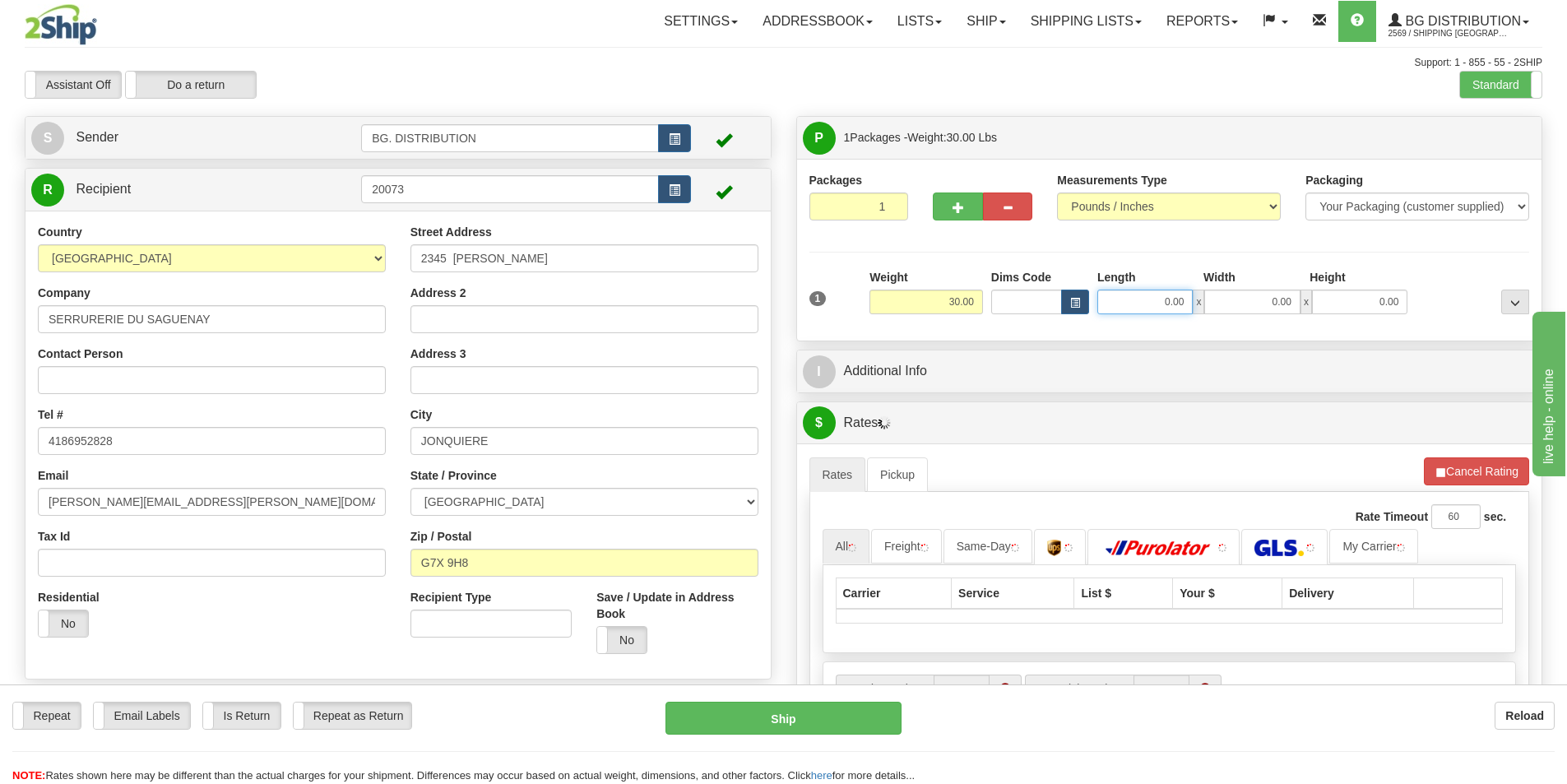
click at [1165, 292] on input "0.00" at bounding box center [1145, 301] width 95 height 25
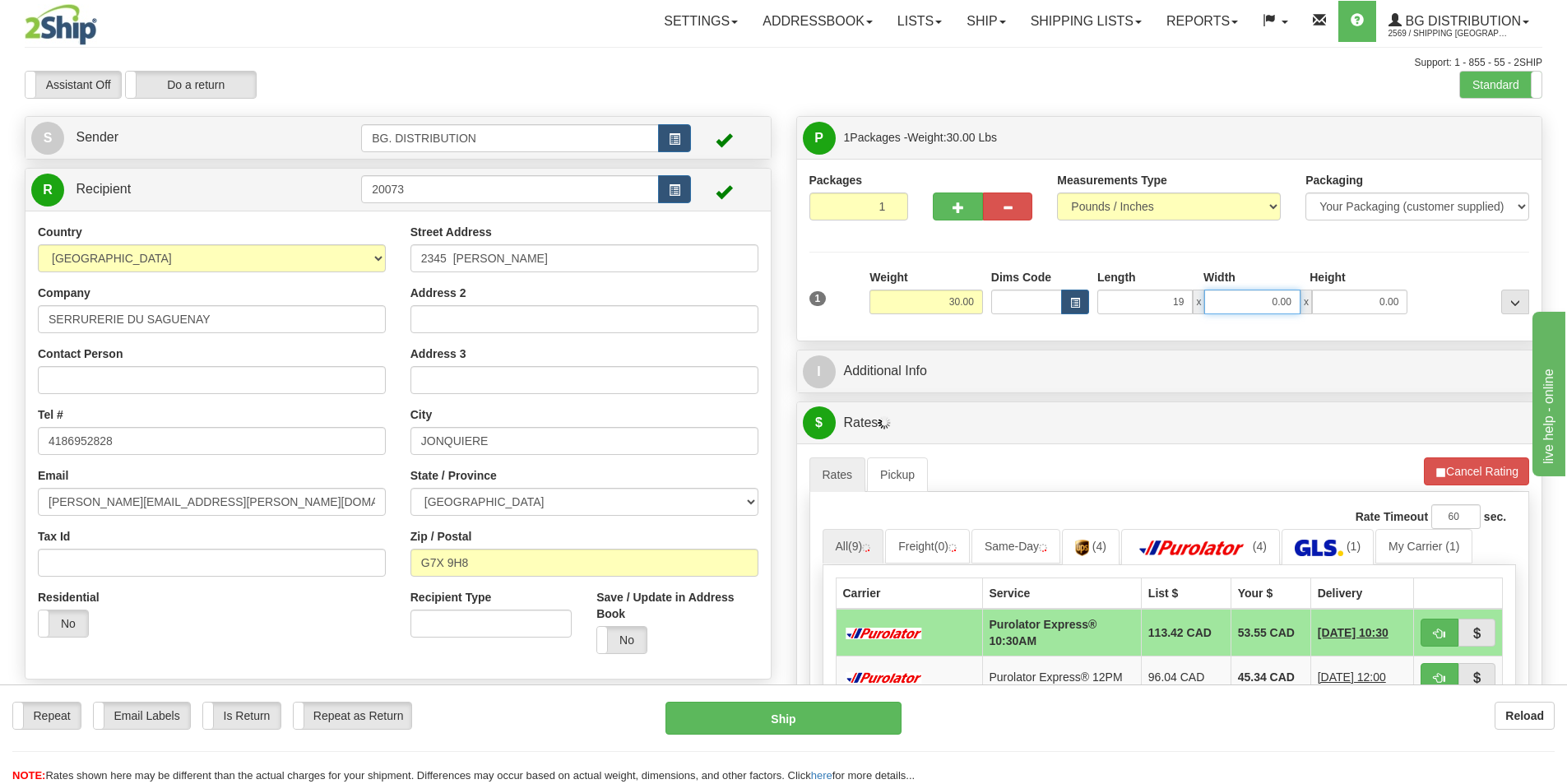
type input "19.00"
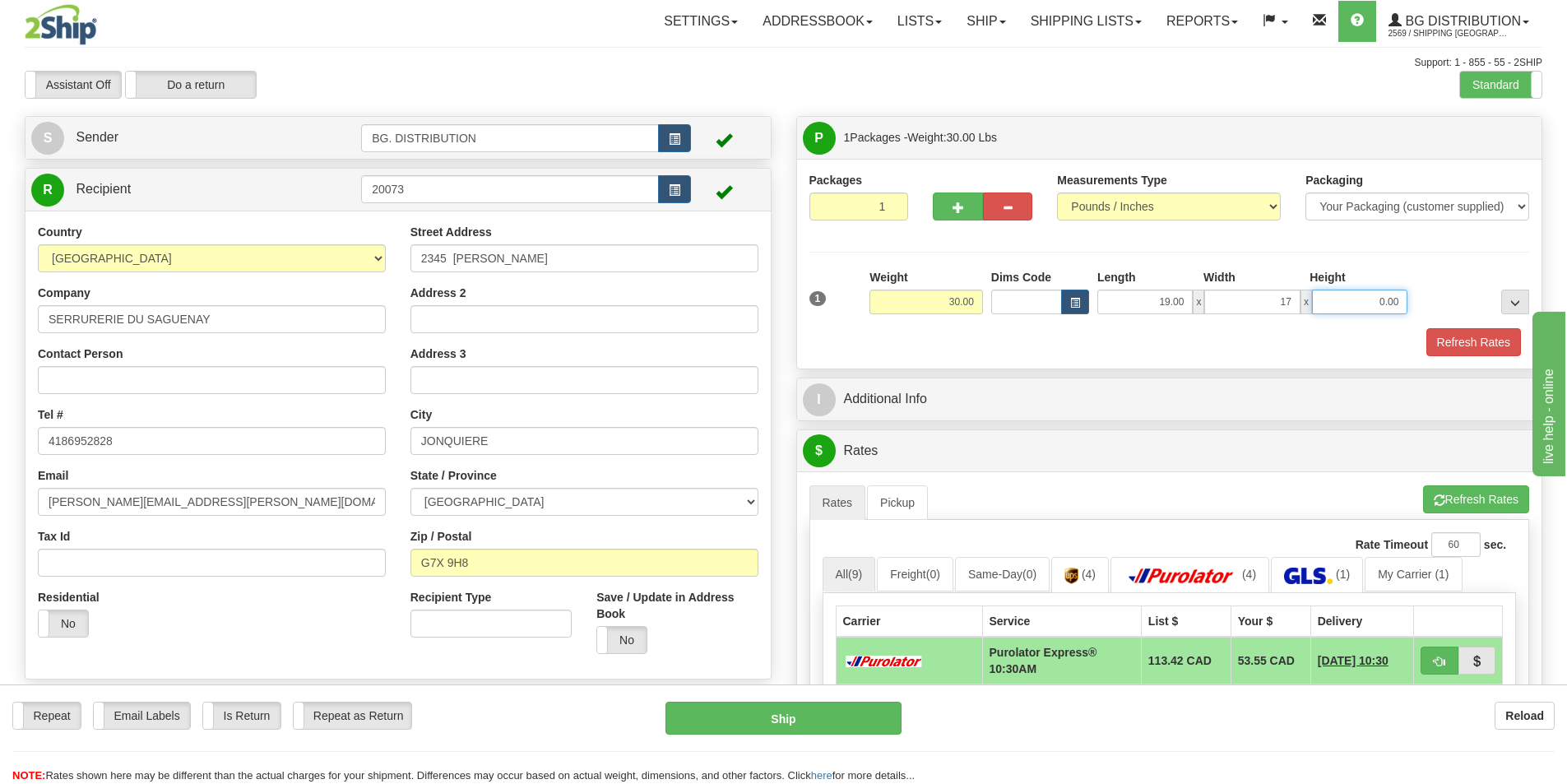
type input "17.00"
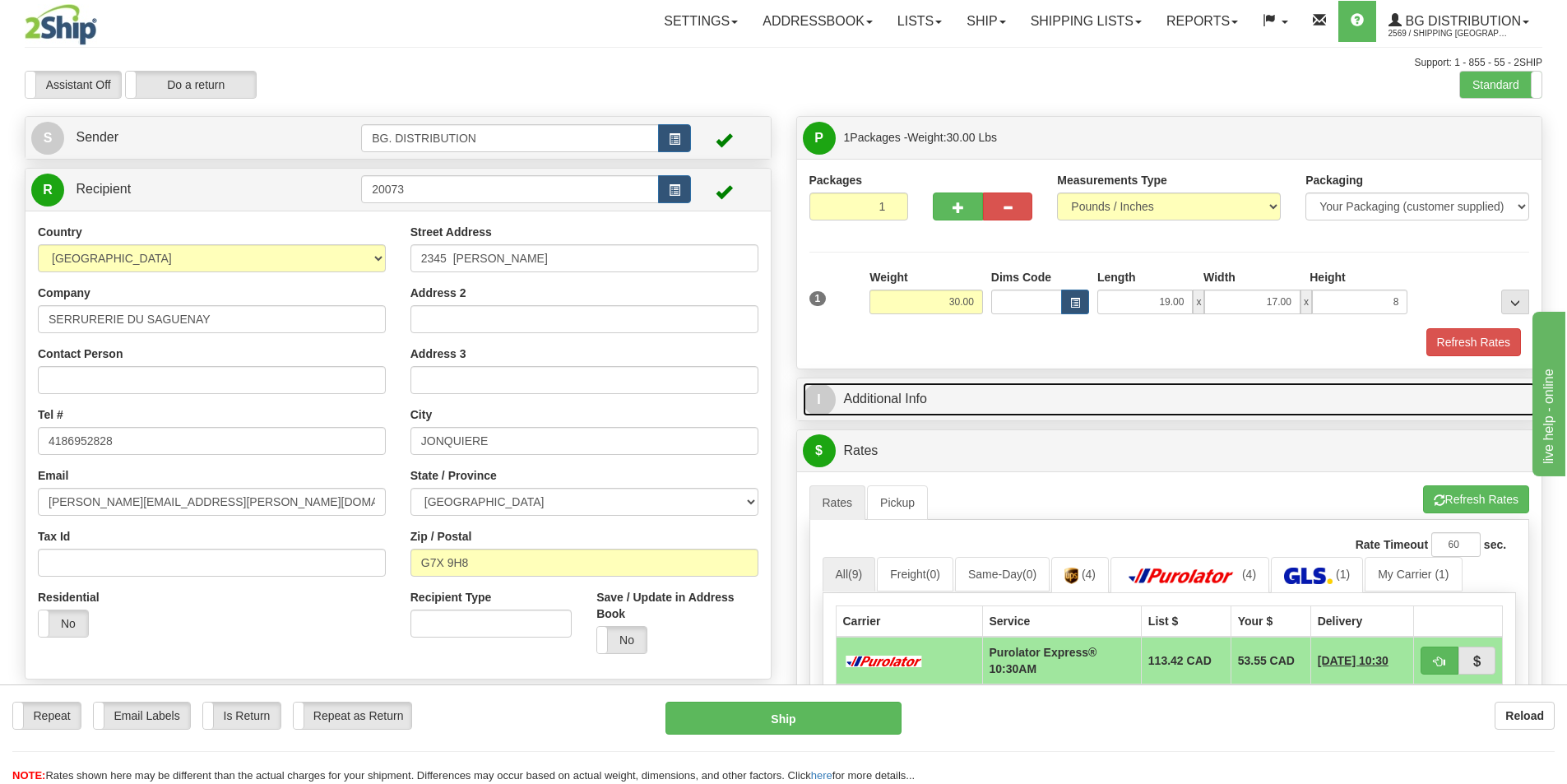
type input "8.00"
click at [930, 397] on link "I Additional Info" at bounding box center [1170, 399] width 734 height 33
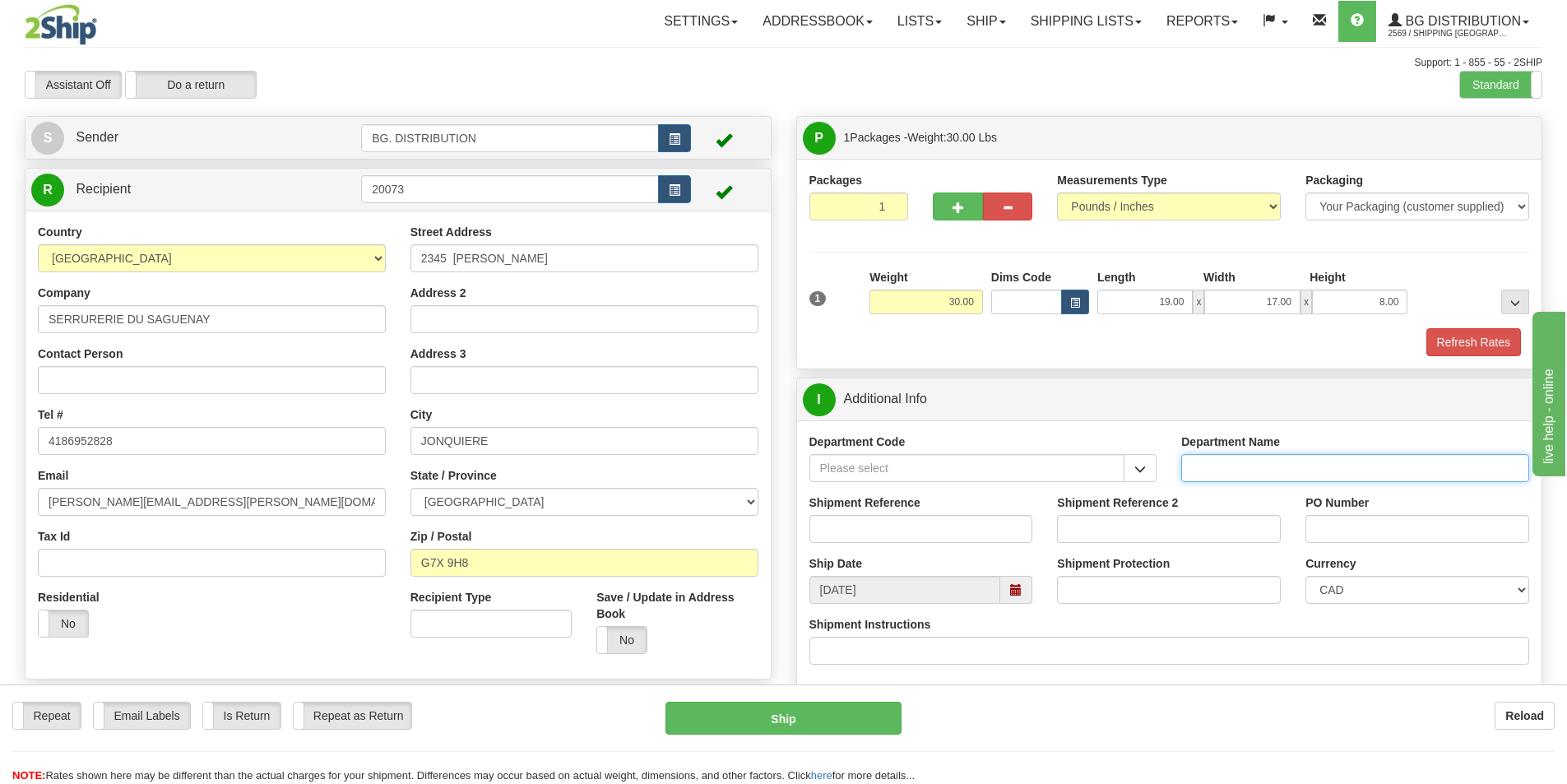
click at [1227, 464] on input "Department Name" at bounding box center [1355, 467] width 348 height 28
type input "."
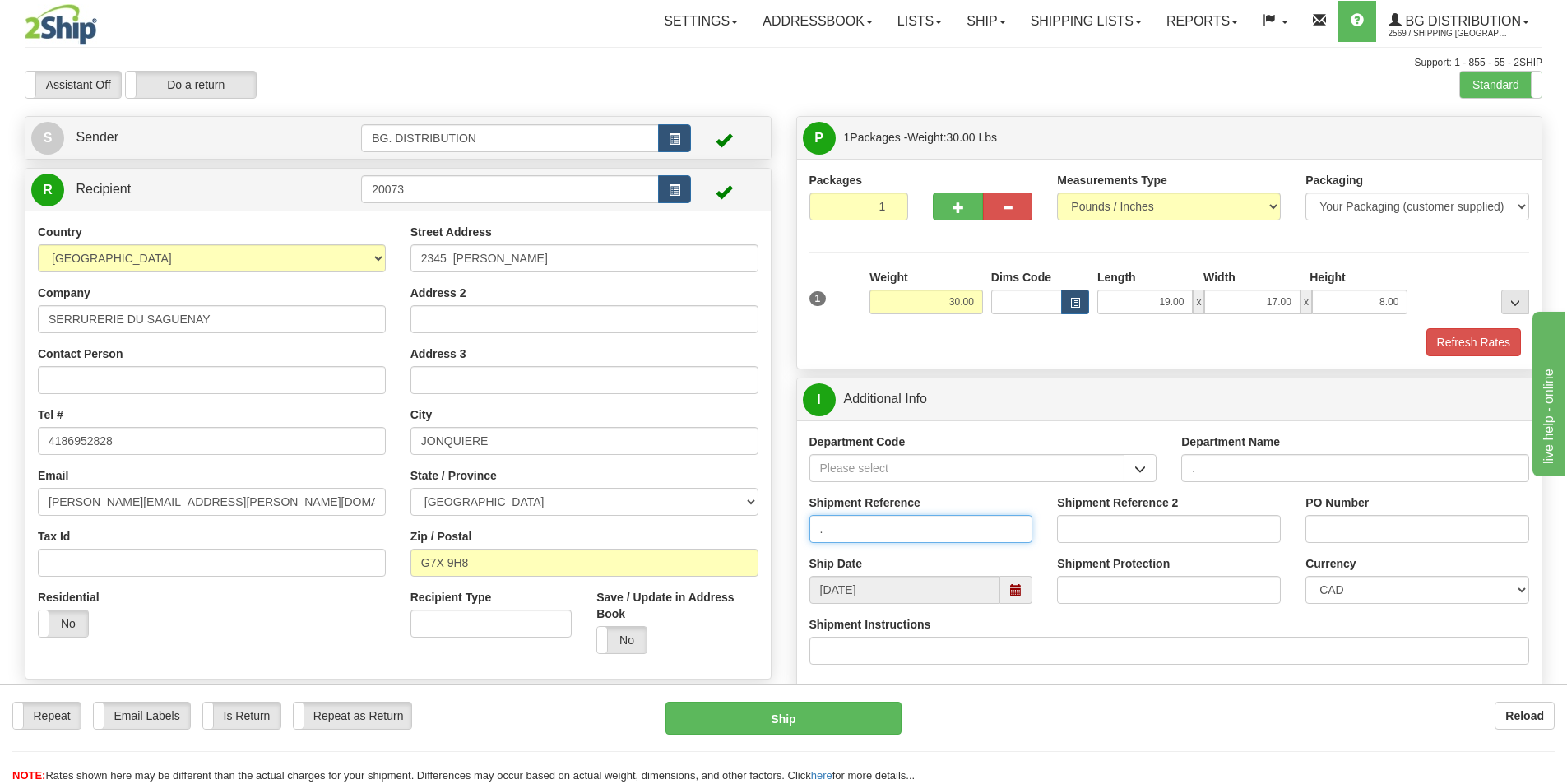
type input "."
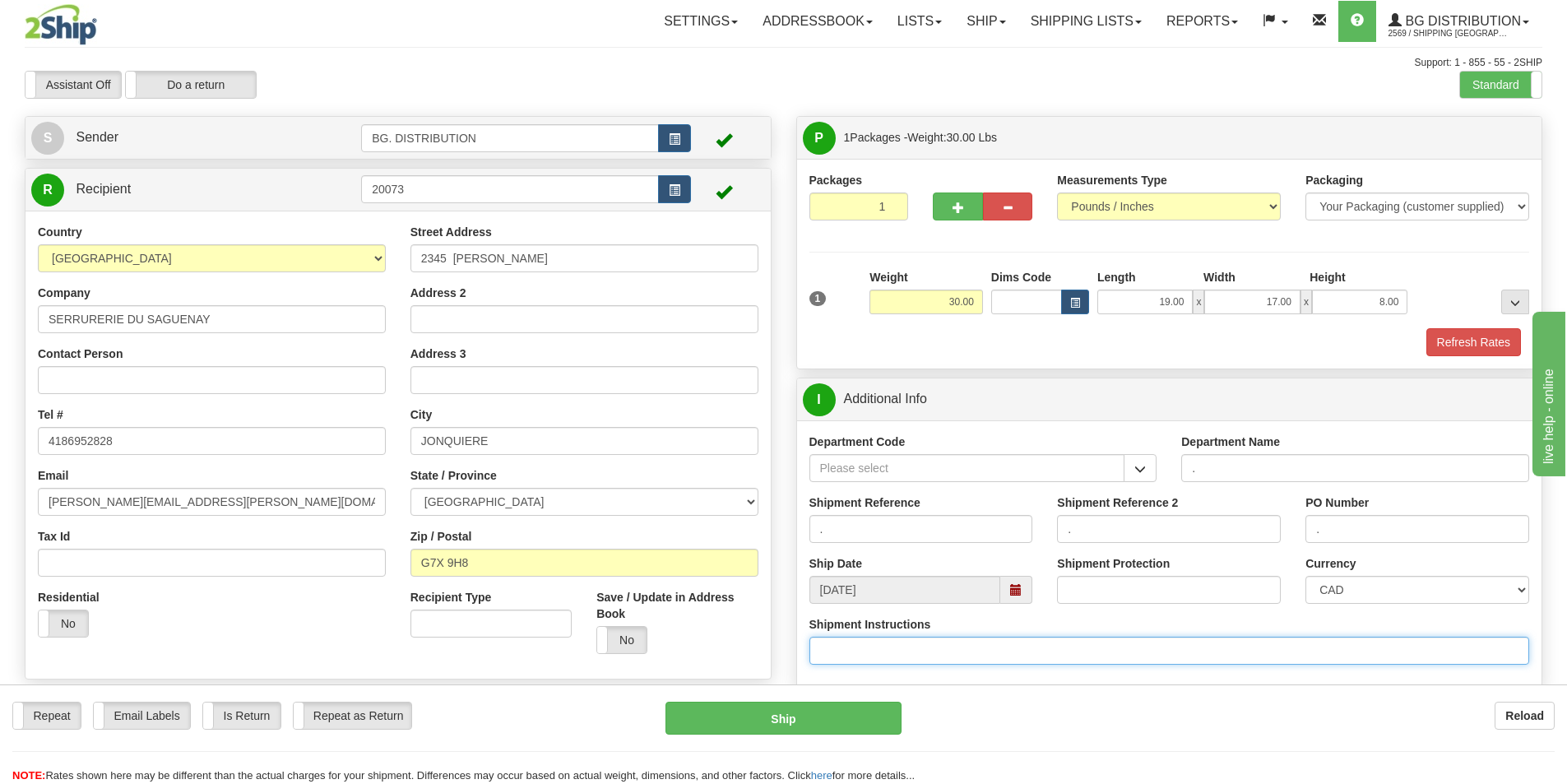
click at [1001, 650] on input "Shipment Instructions" at bounding box center [1170, 650] width 721 height 28
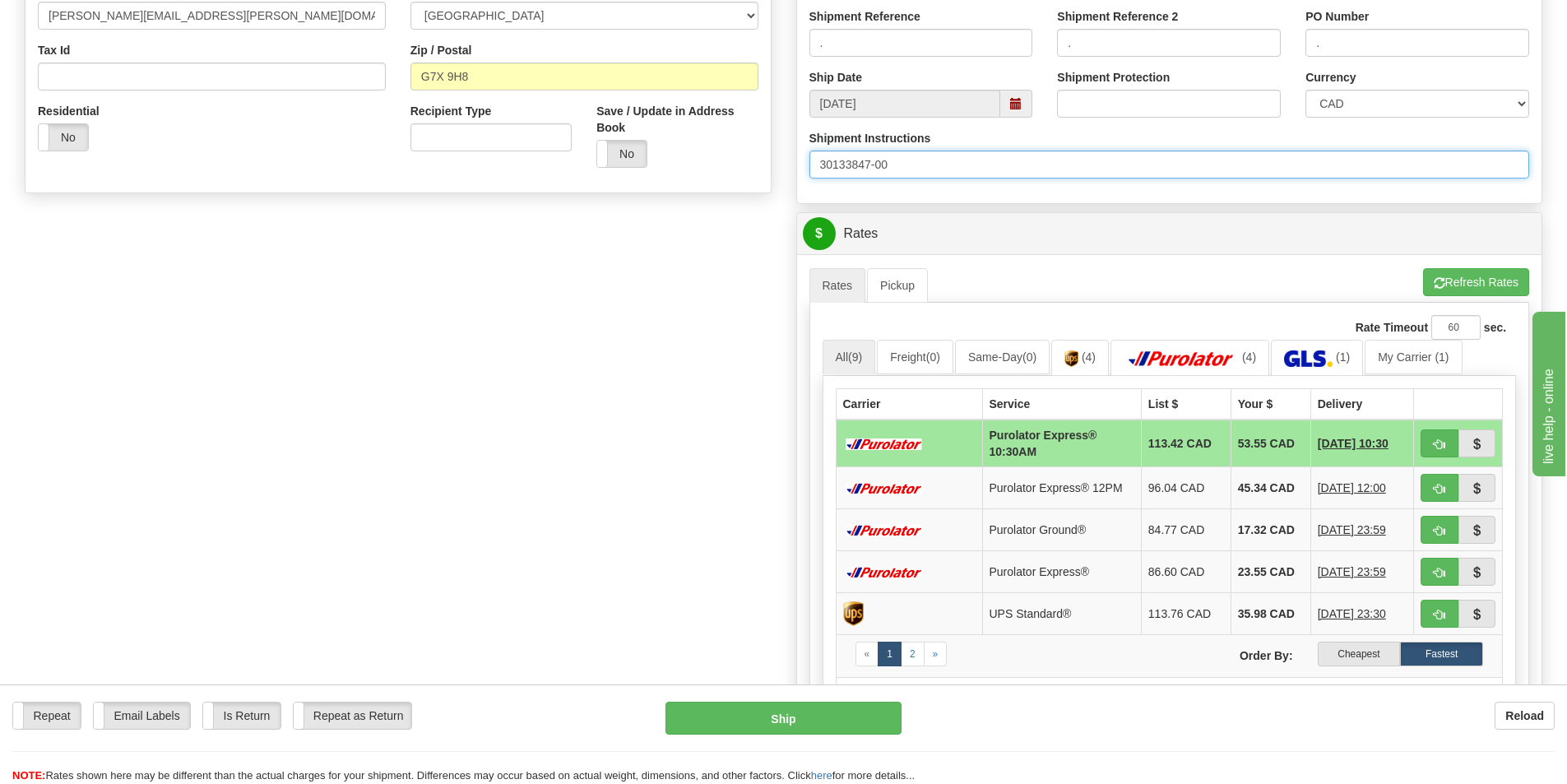
scroll to position [493, 0]
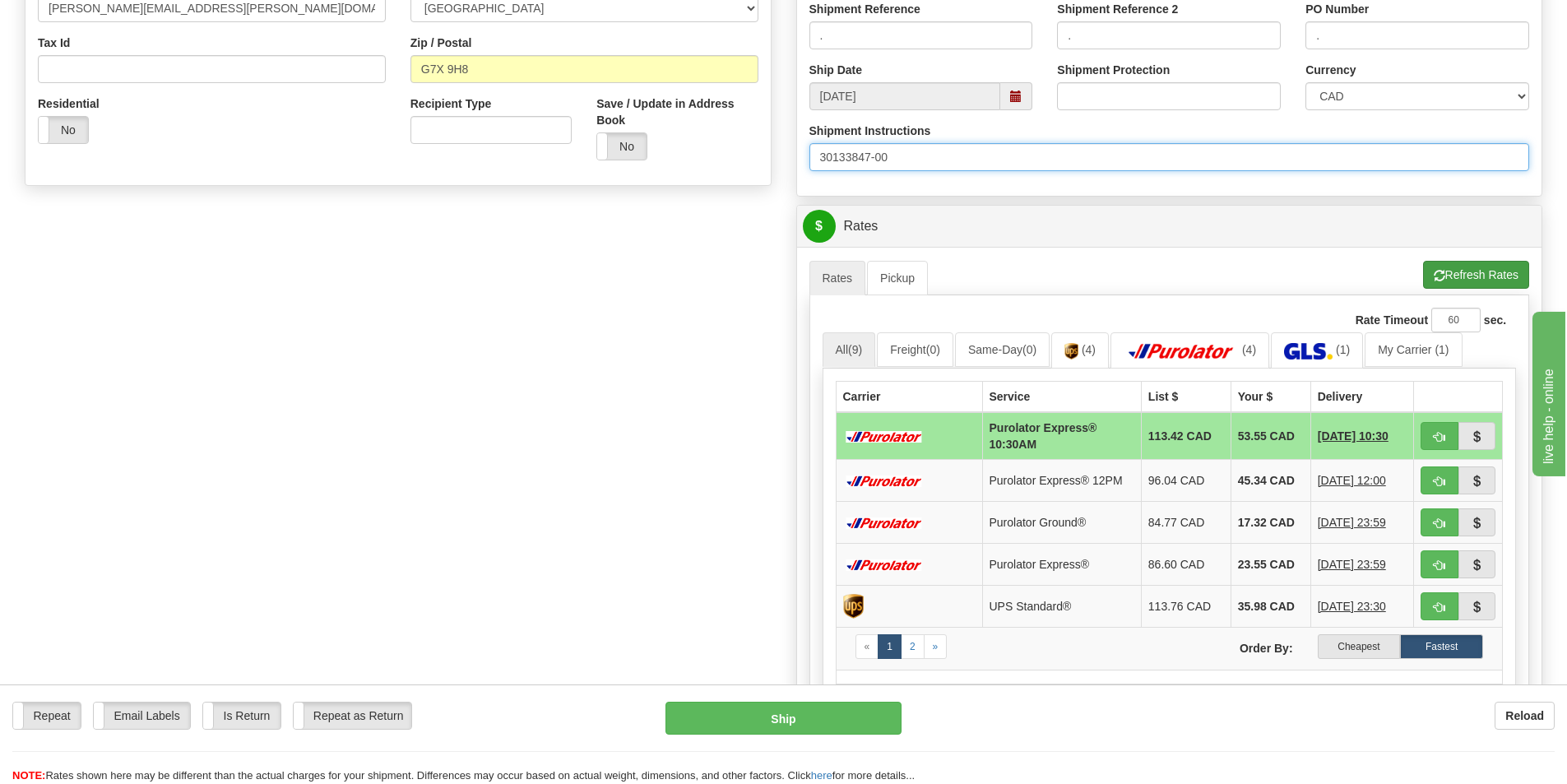
type input "30133847-00"
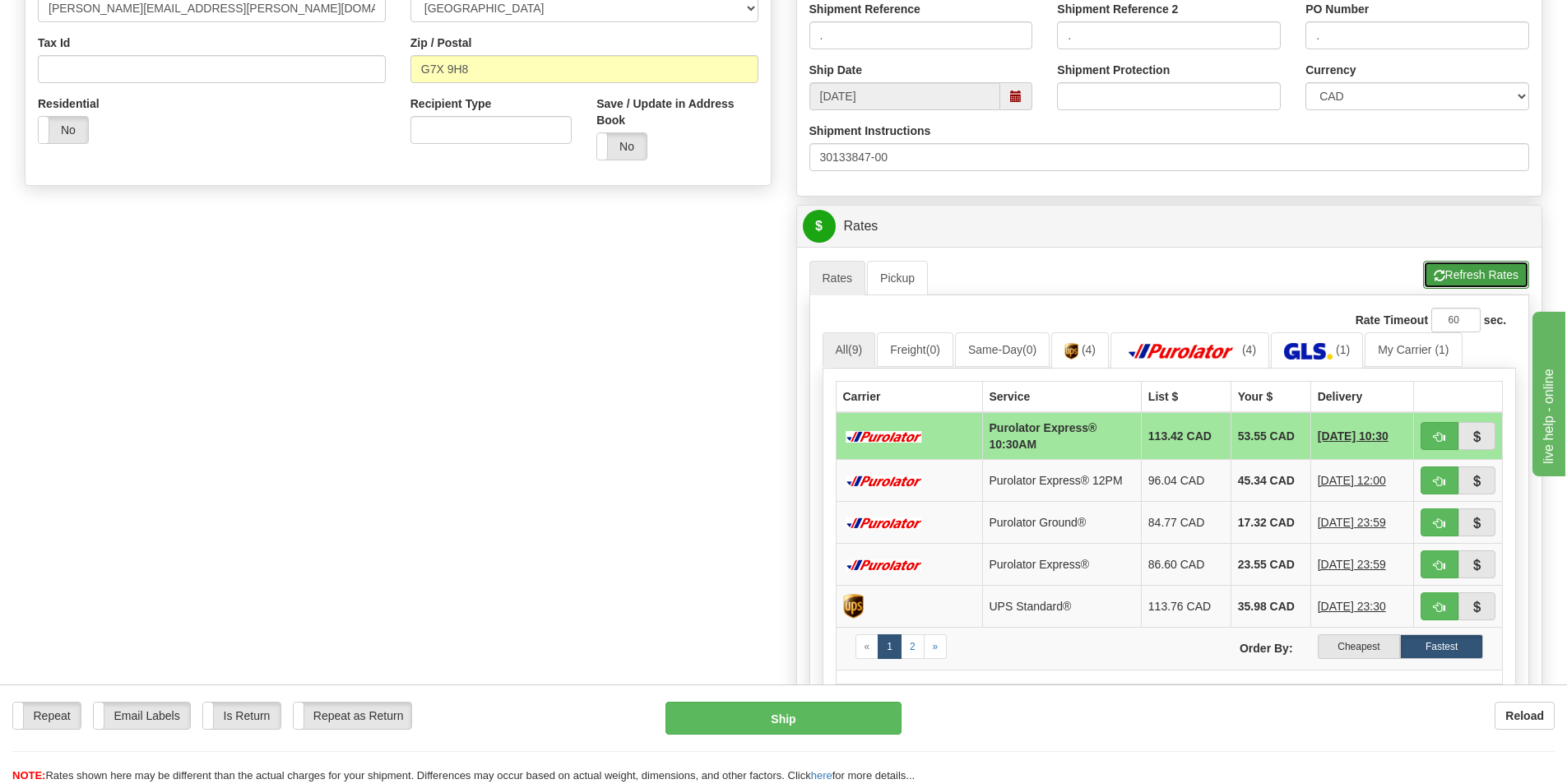
click at [1471, 278] on button "Refresh Rates" at bounding box center [1476, 275] width 106 height 28
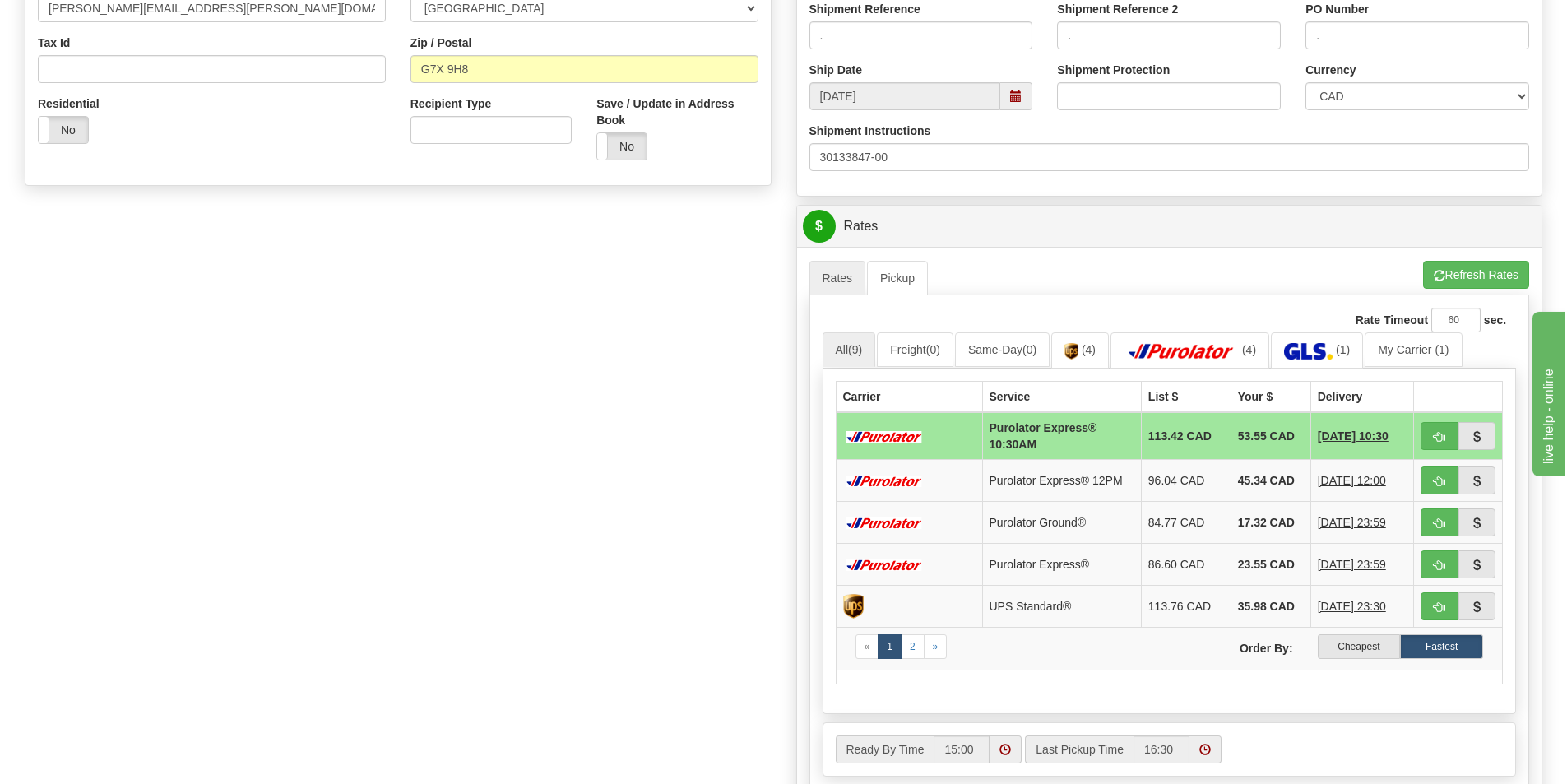
click at [1364, 644] on label "Cheapest" at bounding box center [1359, 646] width 83 height 25
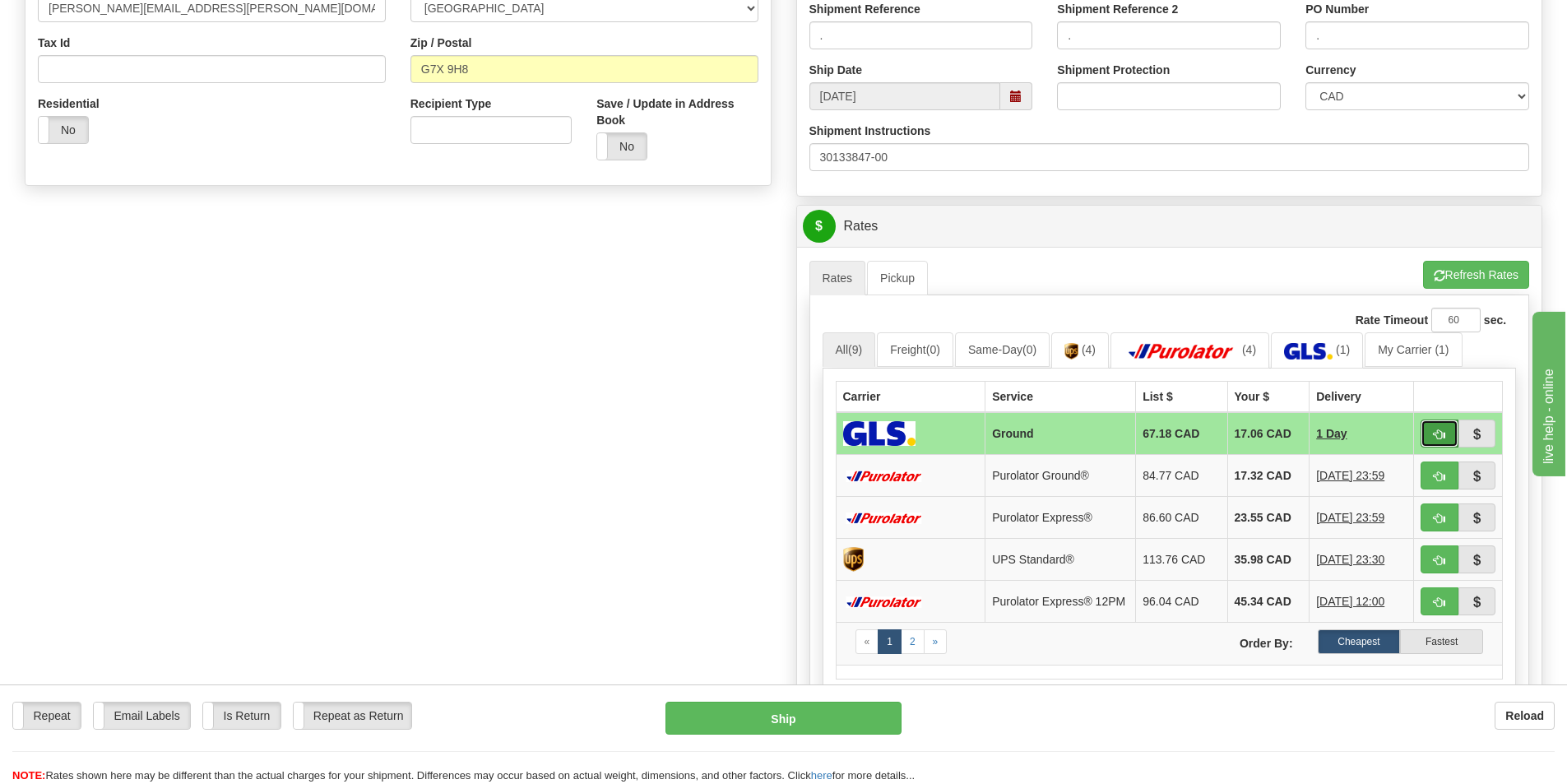
click at [1437, 430] on span "button" at bounding box center [1439, 435] width 11 height 10
type input "1"
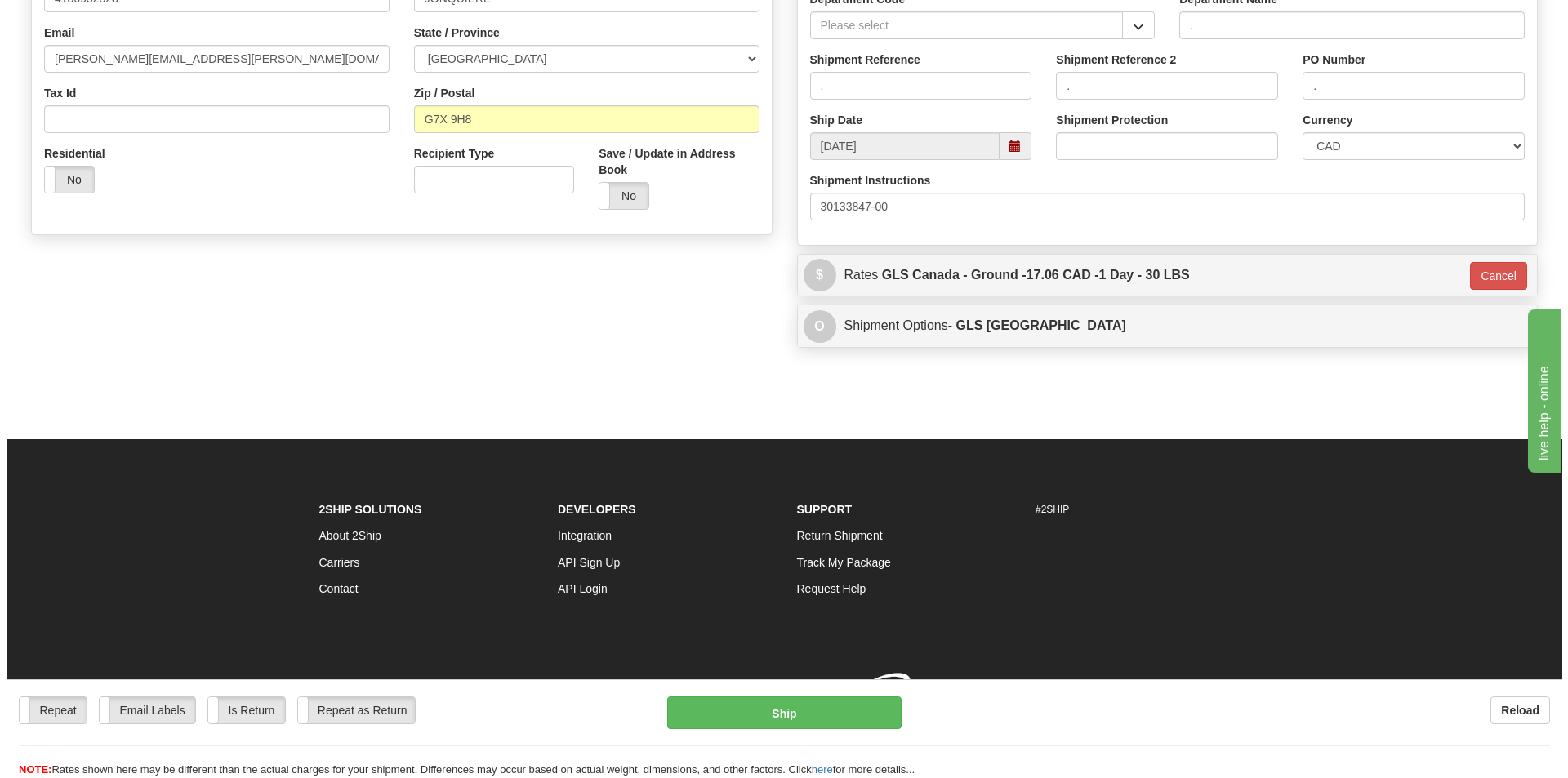
scroll to position [463, 0]
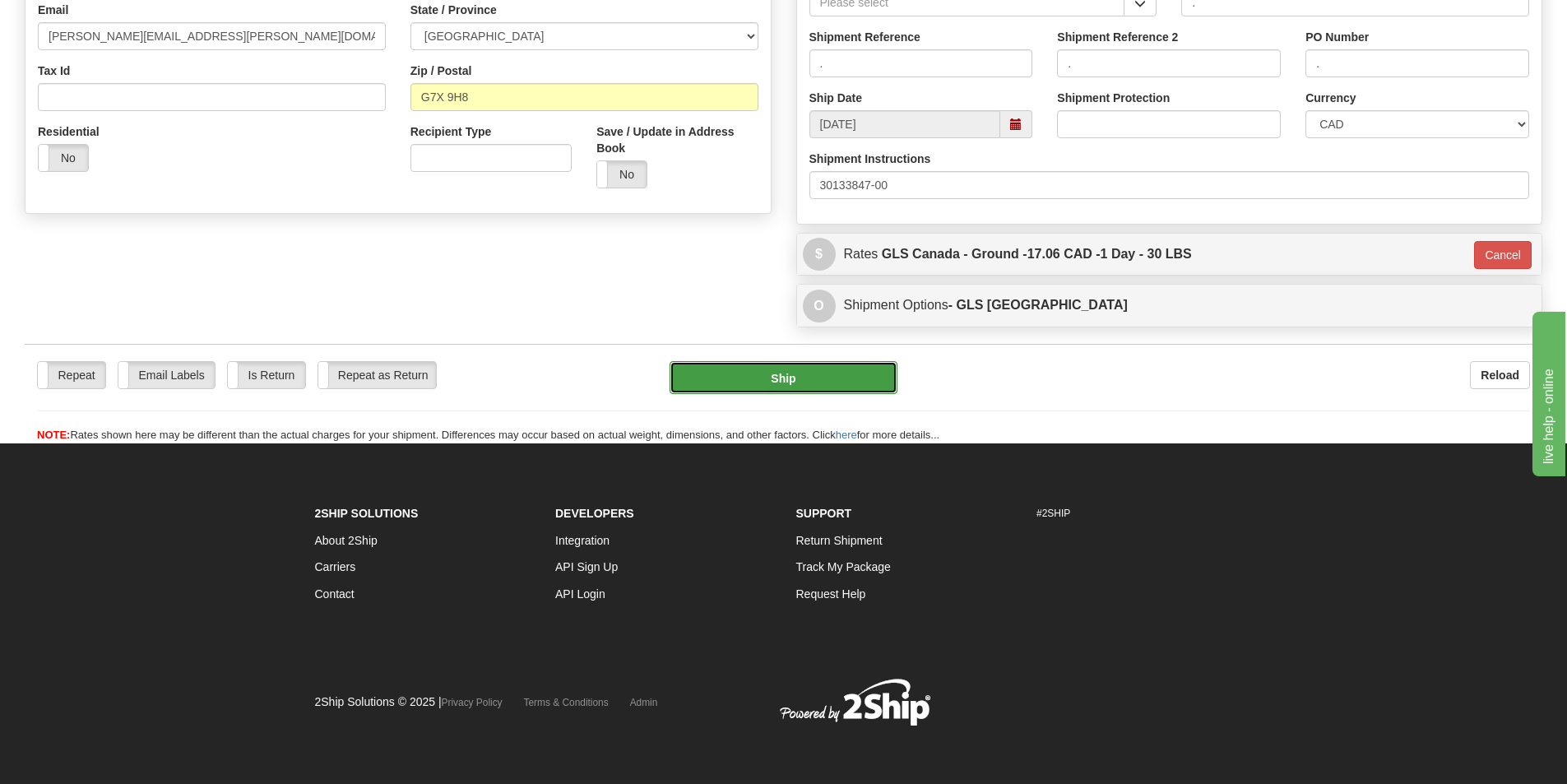
click at [802, 386] on button "Ship" at bounding box center [784, 377] width 228 height 33
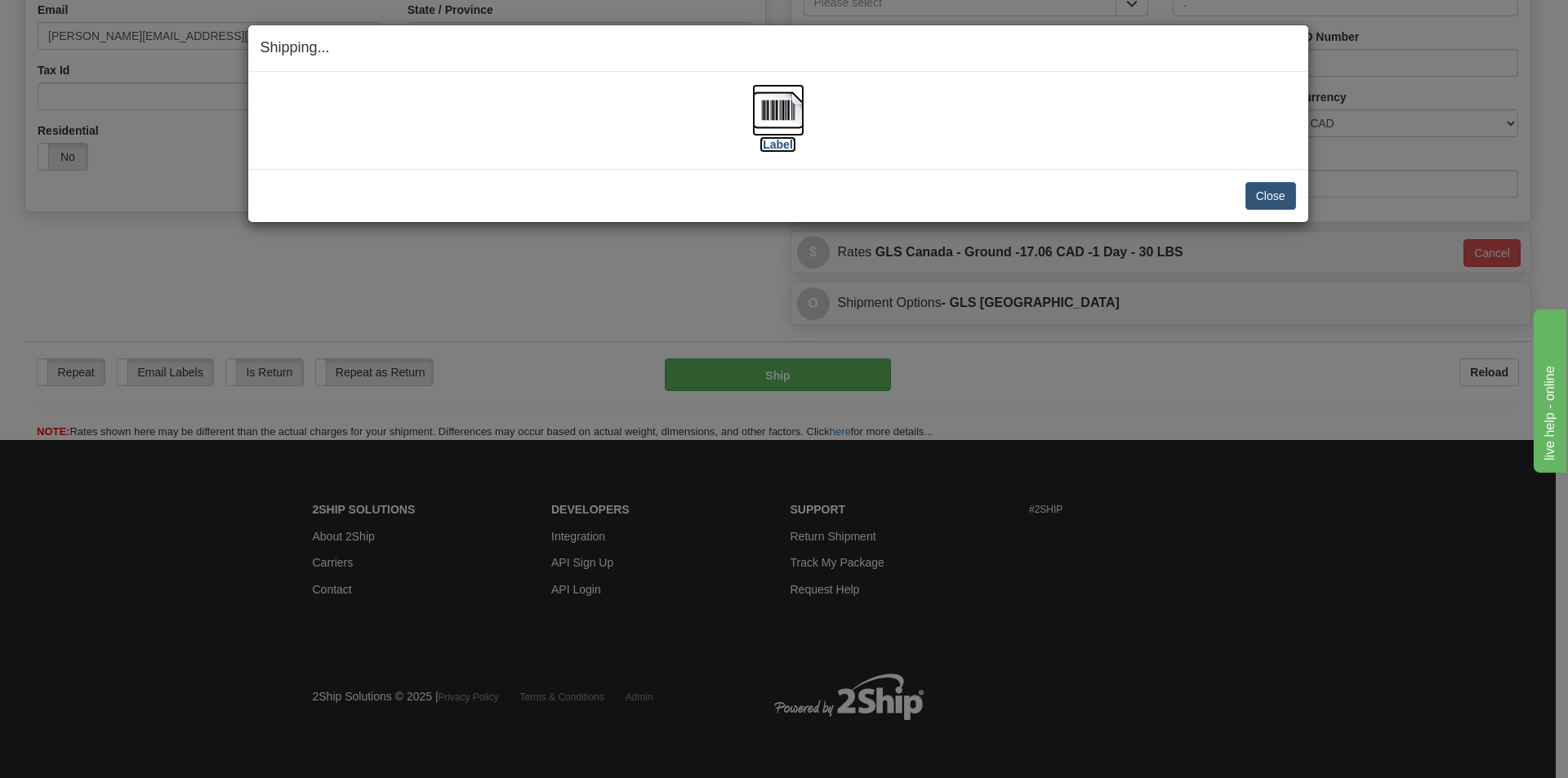
click at [776, 104] on img at bounding box center [778, 110] width 52 height 52
